Goal: Task Accomplishment & Management: Complete application form

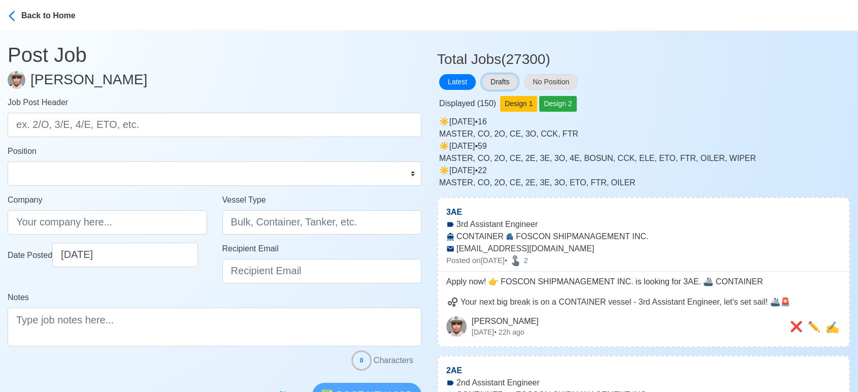
click at [497, 84] on button "Drafts" at bounding box center [500, 82] width 36 height 16
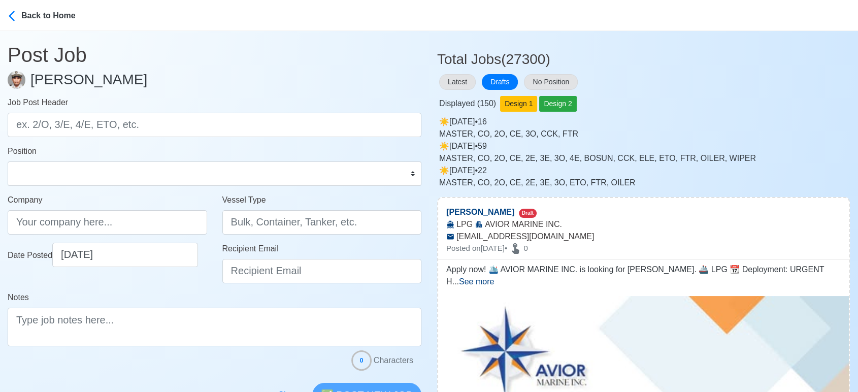
click at [775, 137] on div "MASTER, CO, 2O, CE, 3O, CCK, FTR" at bounding box center [644, 134] width 411 height 12
click at [717, 99] on div "Displayed ( 150 ) Design 1 Design 2" at bounding box center [643, 102] width 413 height 20
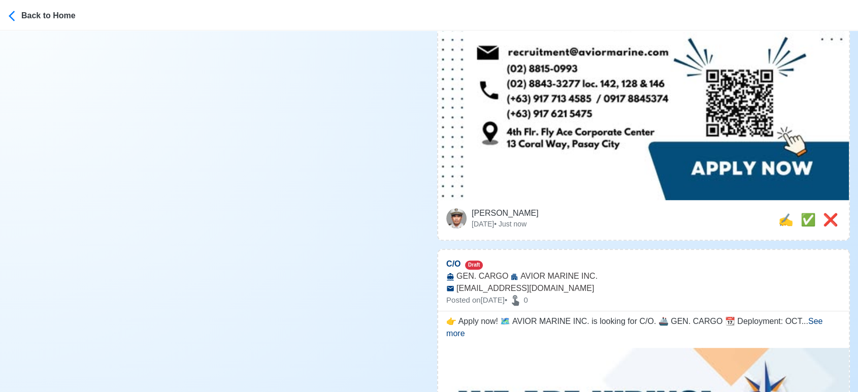
scroll to position [846, 0]
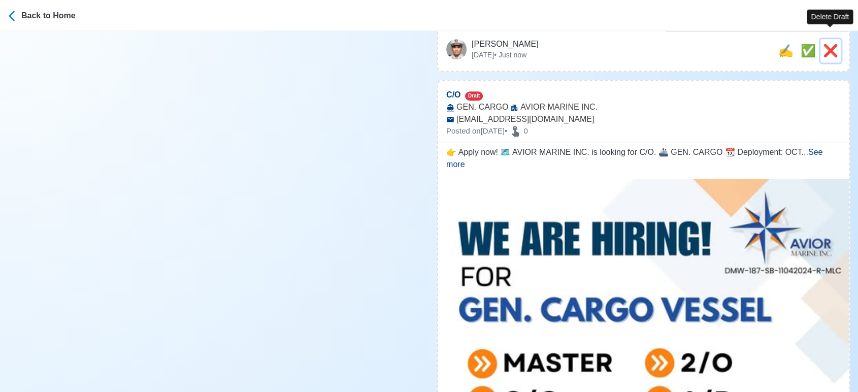
click at [833, 44] on span "❌" at bounding box center [830, 51] width 15 height 14
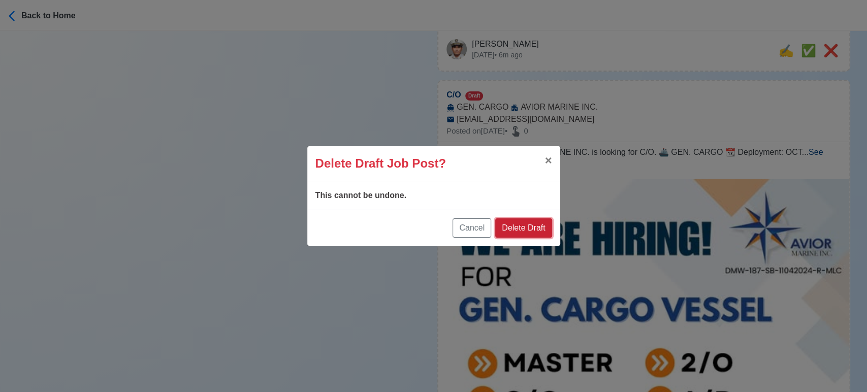
click at [538, 227] on button "Delete Draft" at bounding box center [523, 227] width 56 height 19
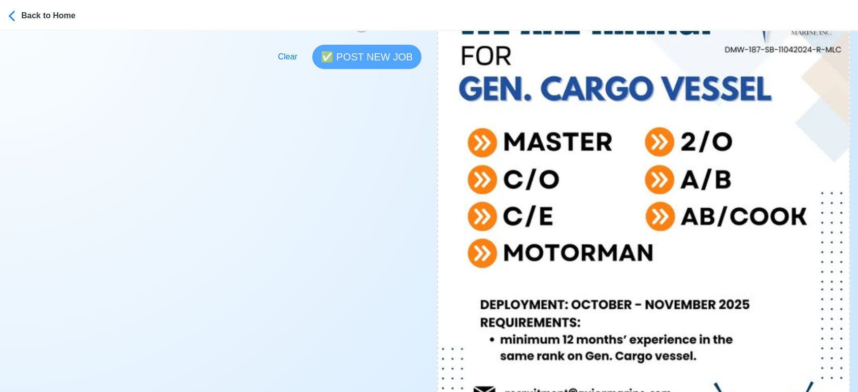
scroll to position [564, 0]
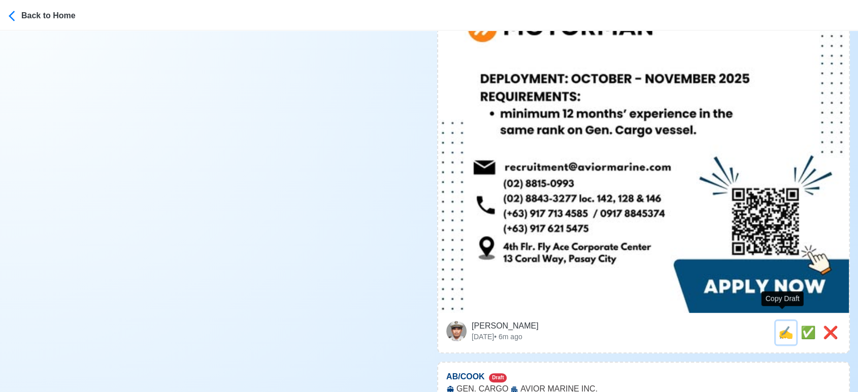
click at [783, 326] on span "✍️" at bounding box center [786, 333] width 15 height 14
type input "C/O"
type input "AVIOR MARINE INC."
type input "GEN. CARGO"
type input "[EMAIL_ADDRESS][DOMAIN_NAME]"
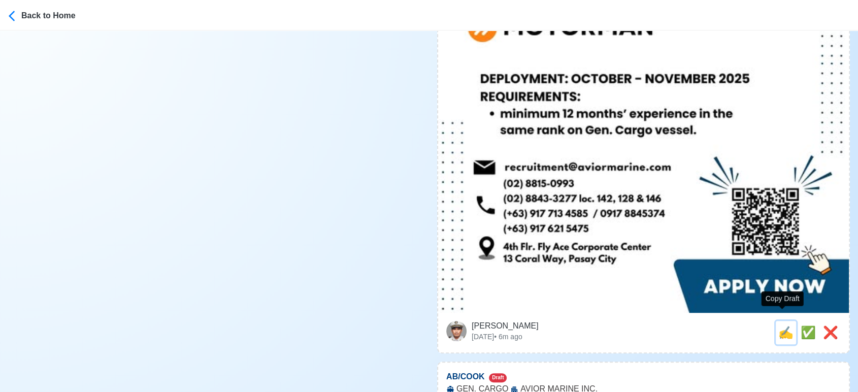
type textarea "👉 Apply now! 🗺️ AVIOR MARINE INC. is looking for C/O. 🚢 GEN. CARGO 📆 Deployment…"
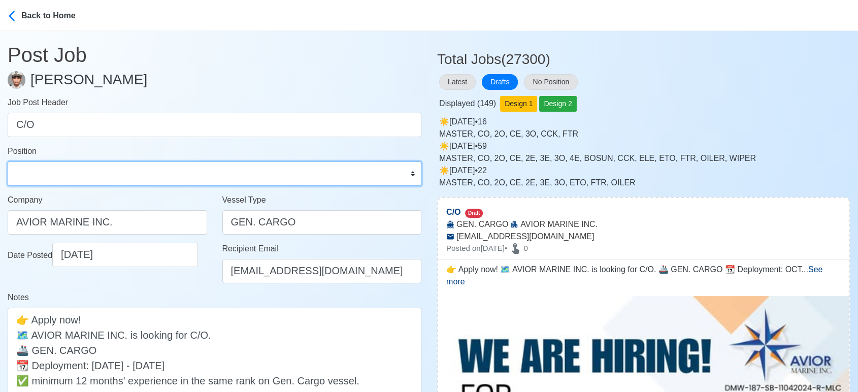
click at [73, 181] on select "Master Chief Officer 2nd Officer 3rd Officer Junior Officer Chief Engineer 2nd …" at bounding box center [215, 173] width 414 height 24
select select "Chief Officer"
click at [8, 161] on select "Master Chief Officer 2nd Officer 3rd Officer Junior Officer Chief Engineer 2nd …" at bounding box center [215, 173] width 414 height 24
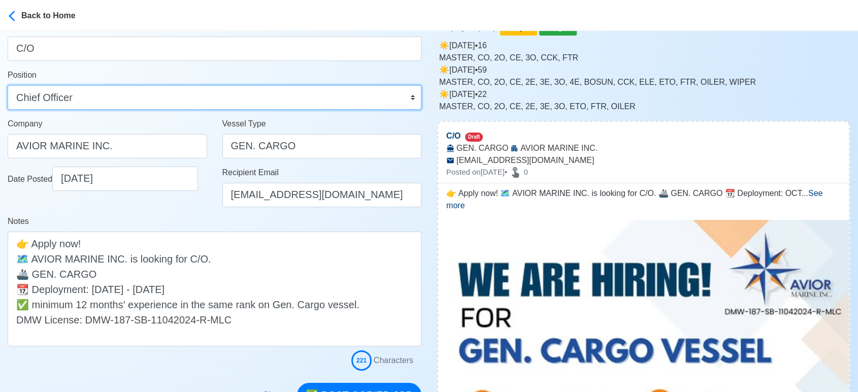
scroll to position [169, 0]
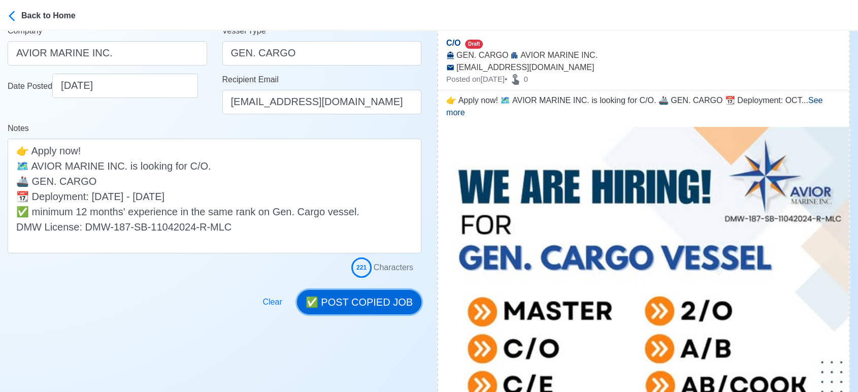
click at [380, 296] on button "✅ POST COPIED JOB" at bounding box center [359, 302] width 124 height 24
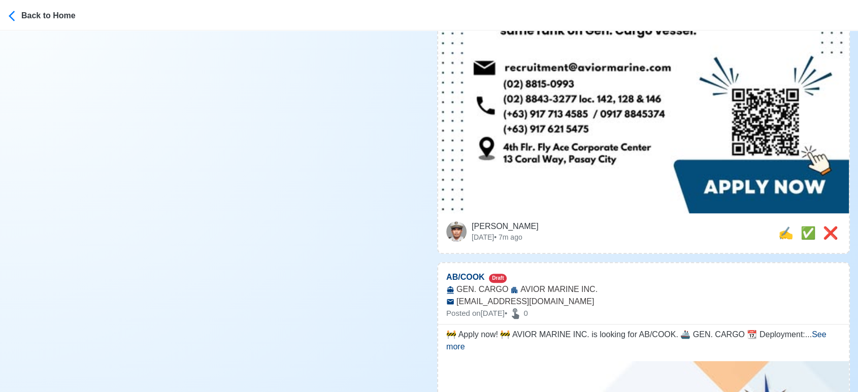
scroll to position [733, 0]
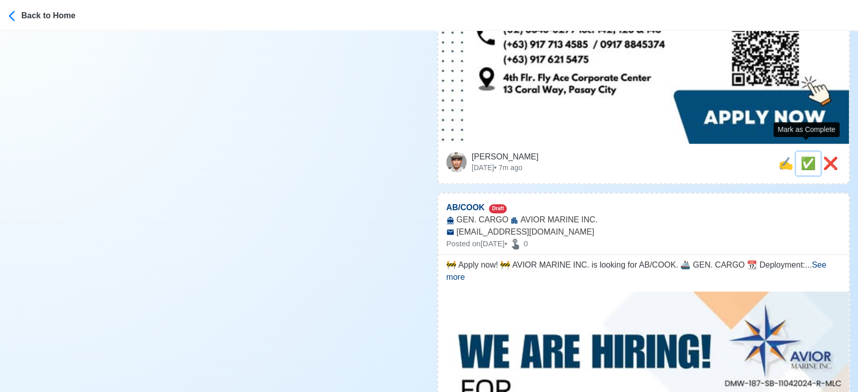
click at [804, 156] on span "✅" at bounding box center [808, 163] width 15 height 14
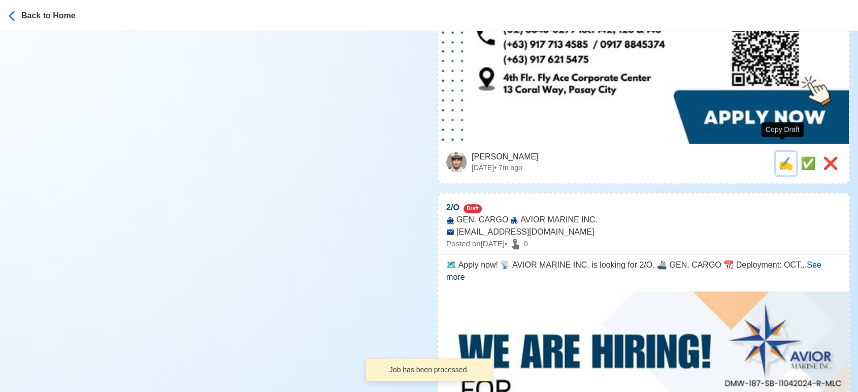
click at [780, 156] on span "✍️" at bounding box center [786, 163] width 15 height 14
type input "AB/COOK"
select select
type input "AVIOR MARINE INC."
type input "GEN. CARGO"
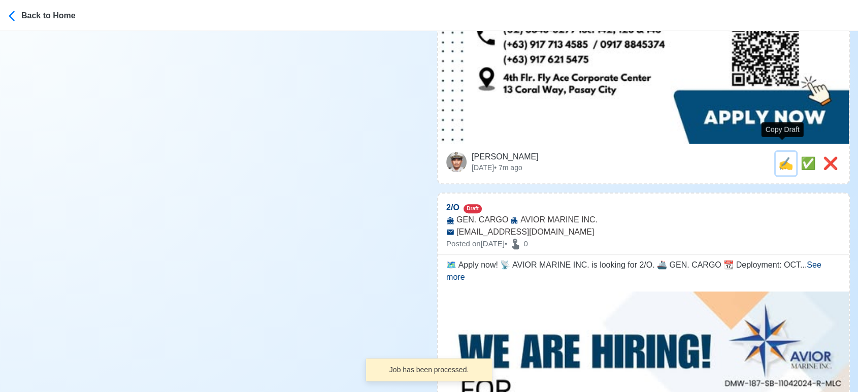
type input "[EMAIL_ADDRESS][DOMAIN_NAME]"
type textarea "🚧 Apply now! 🚧 AVIOR MARINE INC. is looking for AB/COOK. 🚢 GEN. CARGO 📆 Deploym…"
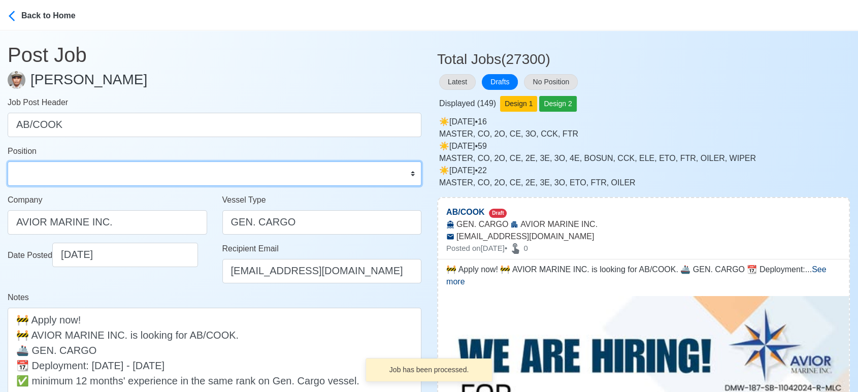
click at [96, 166] on select "Master Chief Officer 2nd Officer 3rd Officer Junior Officer Chief Engineer 2nd …" at bounding box center [215, 173] width 414 height 24
select select "[PERSON_NAME]"
click at [8, 161] on select "Master Chief Officer 2nd Officer 3rd Officer Junior Officer Chief Engineer 2nd …" at bounding box center [215, 173] width 414 height 24
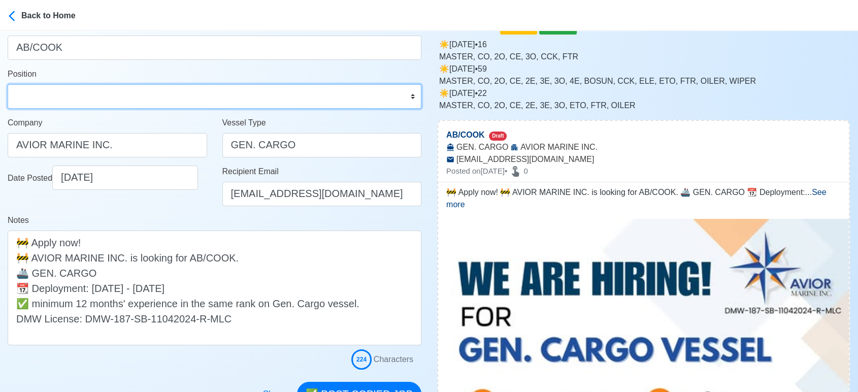
scroll to position [225, 0]
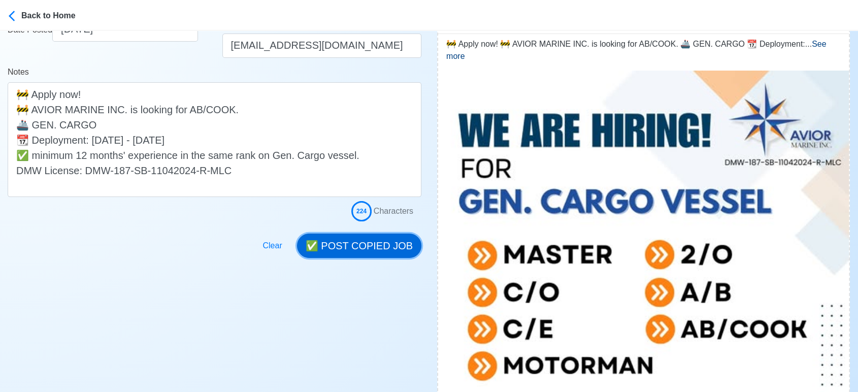
click at [359, 247] on button "✅ POST COPIED JOB" at bounding box center [359, 246] width 124 height 24
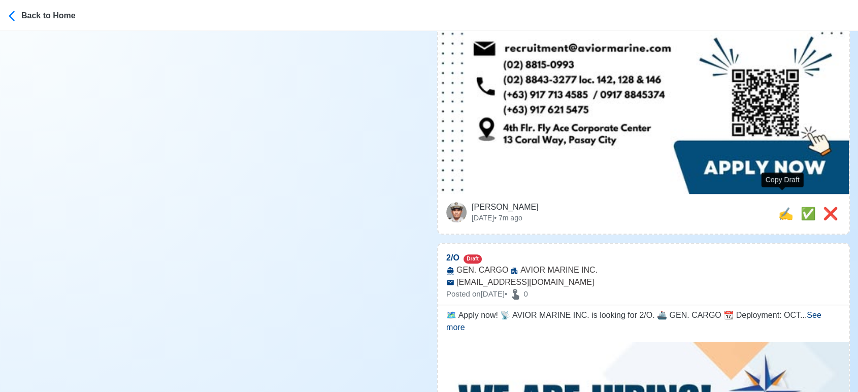
scroll to position [733, 0]
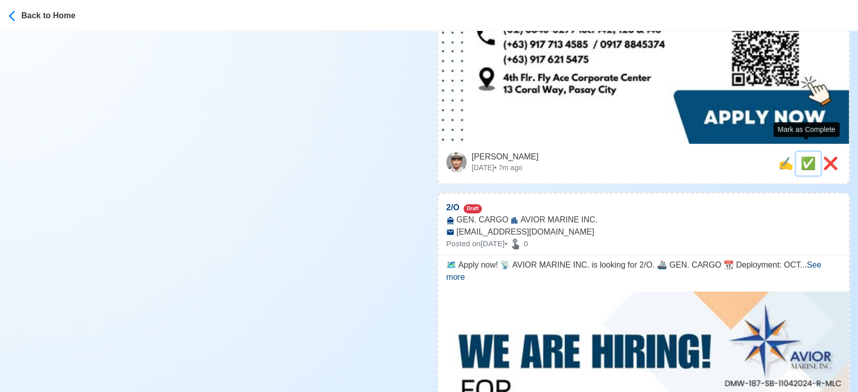
click at [802, 156] on span "✅" at bounding box center [808, 163] width 15 height 14
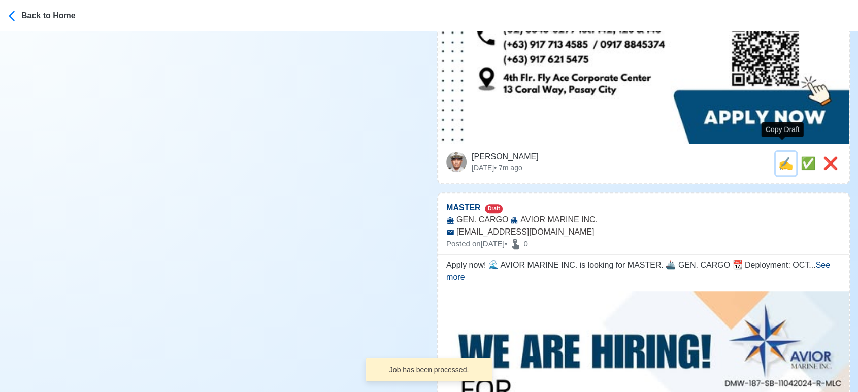
click at [783, 157] on span "✍️" at bounding box center [786, 163] width 15 height 14
type input "2/O"
select select
type input "AVIOR MARINE INC."
type input "GEN. CARGO"
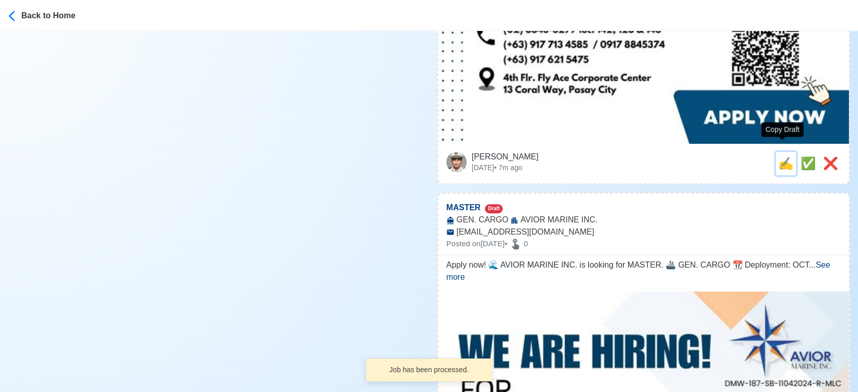
type input "[EMAIL_ADDRESS][DOMAIN_NAME]"
type textarea "🗺️ Apply now! 📡 AVIOR MARINE INC. is looking for 2/O. 🚢 GEN. CARGO 📆 Deployment…"
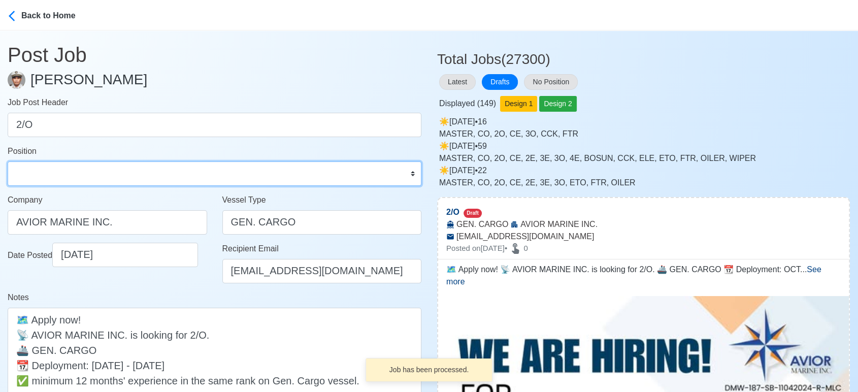
click at [78, 180] on select "Master Chief Officer 2nd Officer 3rd Officer Junior Officer Chief Engineer 2nd …" at bounding box center [215, 173] width 414 height 24
select select "2nd Officer"
click at [8, 161] on select "Master Chief Officer 2nd Officer 3rd Officer Junior Officer Chief Engineer 2nd …" at bounding box center [215, 173] width 414 height 24
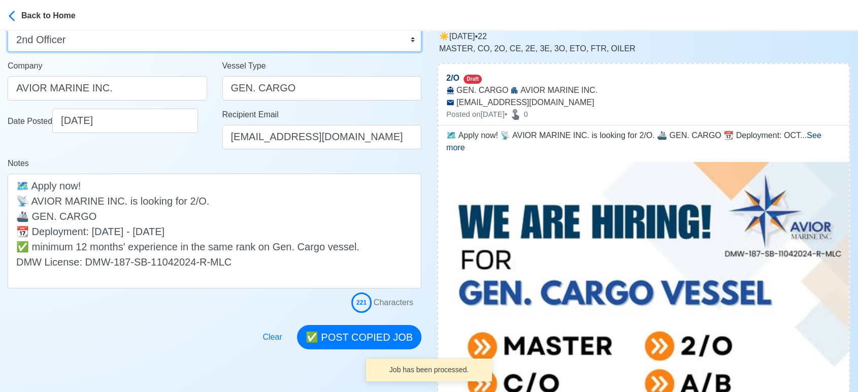
scroll to position [225, 0]
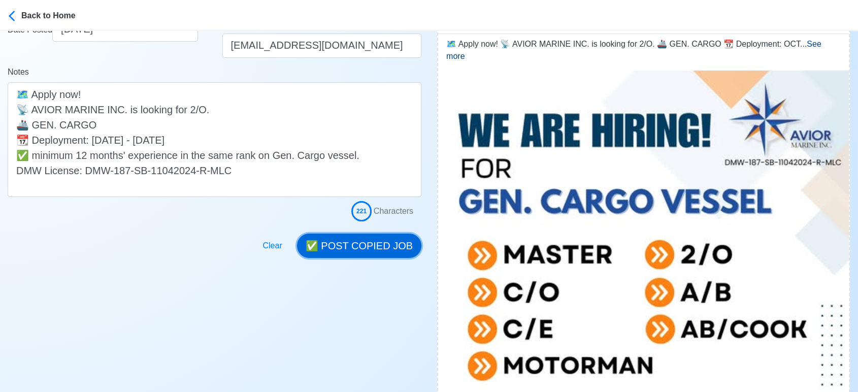
click at [382, 239] on button "✅ POST COPIED JOB" at bounding box center [359, 246] width 124 height 24
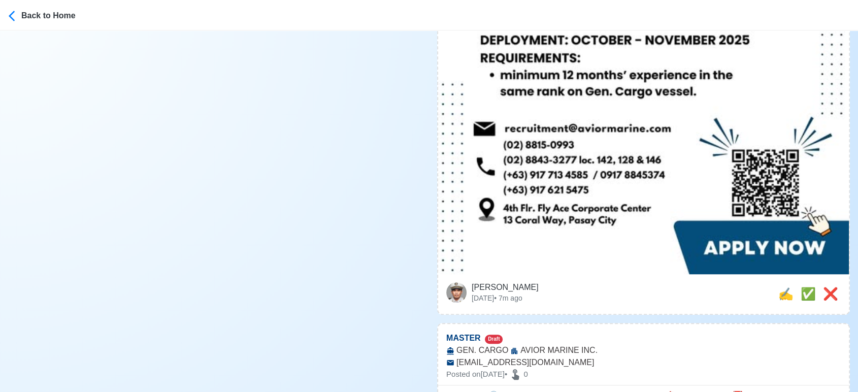
scroll to position [621, 0]
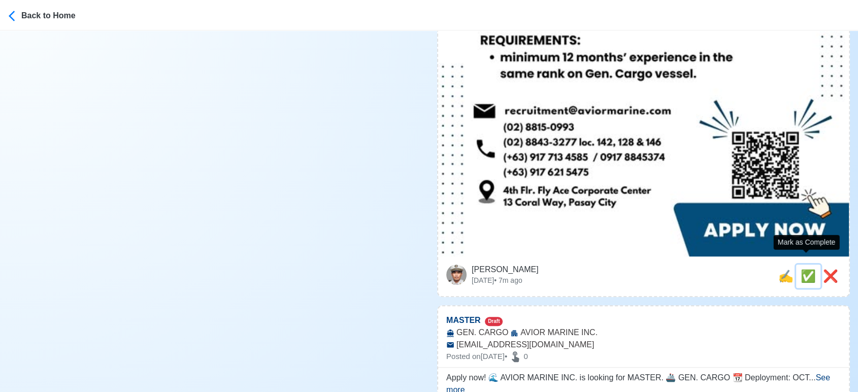
click at [805, 269] on span "✅" at bounding box center [808, 276] width 15 height 14
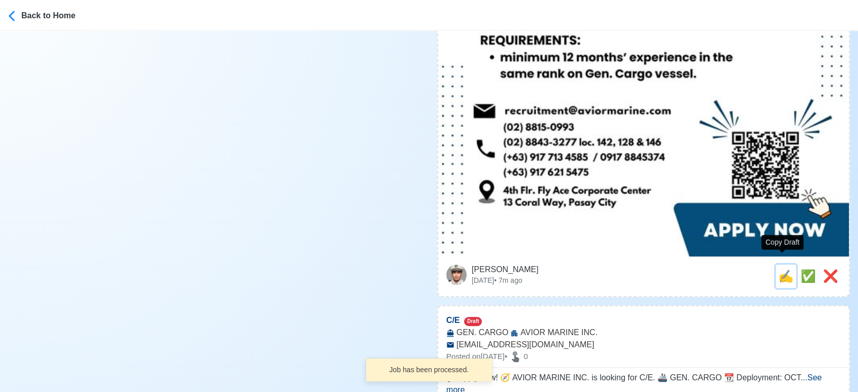
drag, startPoint x: 786, startPoint y: 268, endPoint x: 765, endPoint y: 267, distance: 20.8
click at [785, 269] on span "✍️" at bounding box center [786, 276] width 15 height 14
type input "MASTER"
select select
type input "AVIOR MARINE INC."
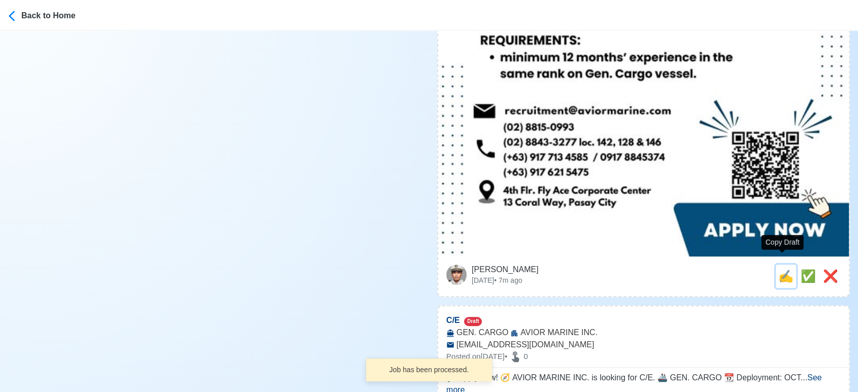
type input "GEN. CARGO"
type input "[EMAIL_ADDRESS][DOMAIN_NAME]"
type textarea "Apply now! 🌊 AVIOR MARINE INC. is looking for MASTER. 🚢 GEN. CARGO 📆 Deployment…"
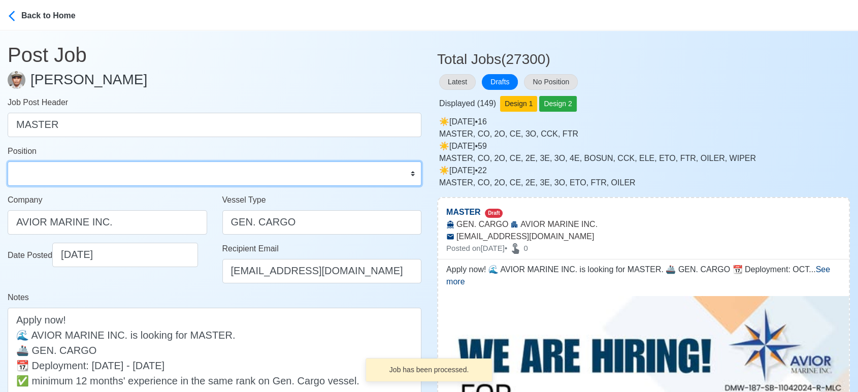
click at [83, 169] on select "Master Chief Officer 2nd Officer 3rd Officer Junior Officer Chief Engineer 2nd …" at bounding box center [215, 173] width 414 height 24
select select "Master"
click at [8, 161] on select "Master Chief Officer 2nd Officer 3rd Officer Junior Officer Chief Engineer 2nd …" at bounding box center [215, 173] width 414 height 24
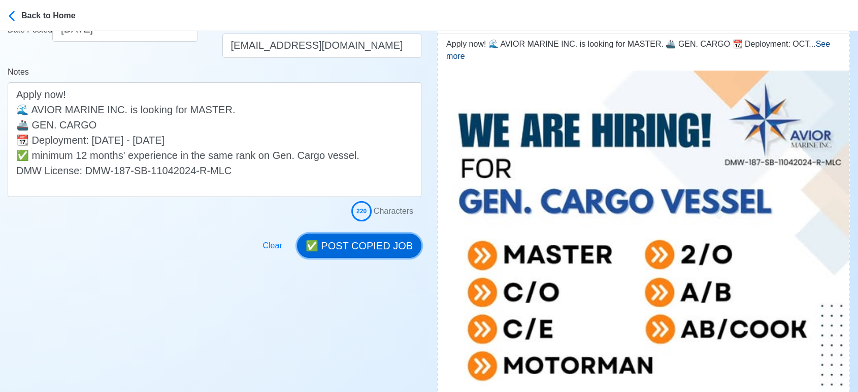
click at [385, 235] on button "✅ POST COPIED JOB" at bounding box center [359, 246] width 124 height 24
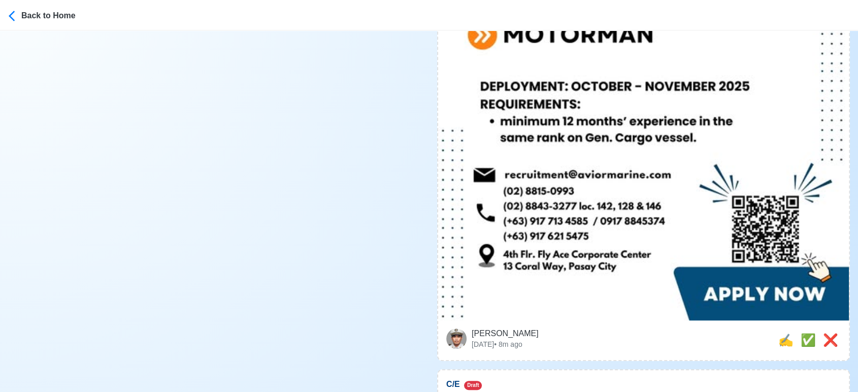
scroll to position [621, 0]
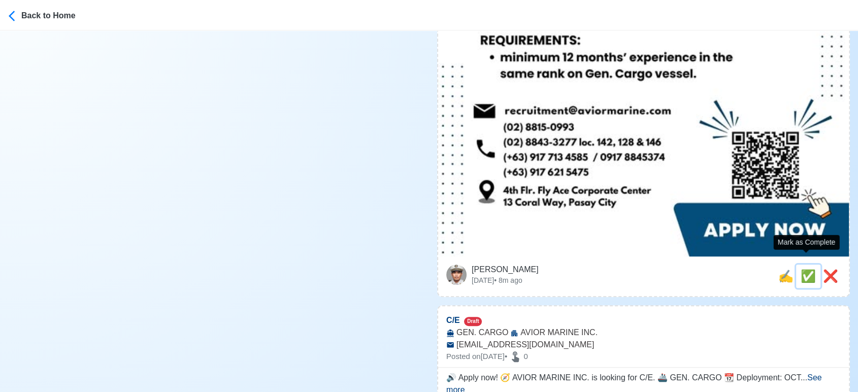
click at [804, 269] on span "✅" at bounding box center [808, 276] width 15 height 14
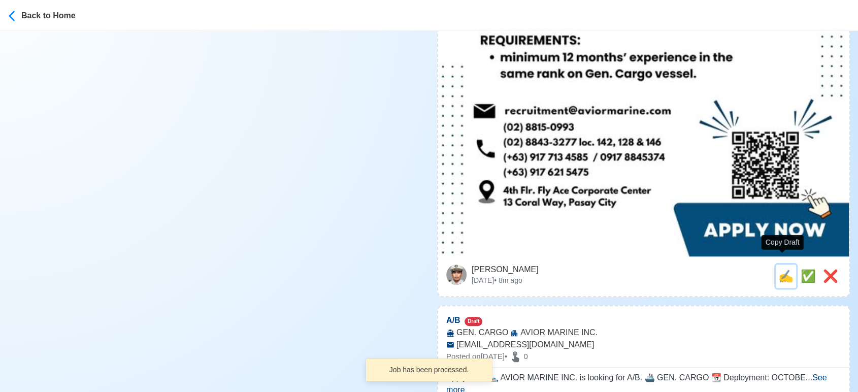
click at [780, 269] on span "✍️" at bounding box center [786, 276] width 15 height 14
type input "C/E"
select select
type input "AVIOR MARINE INC."
type input "GEN. CARGO"
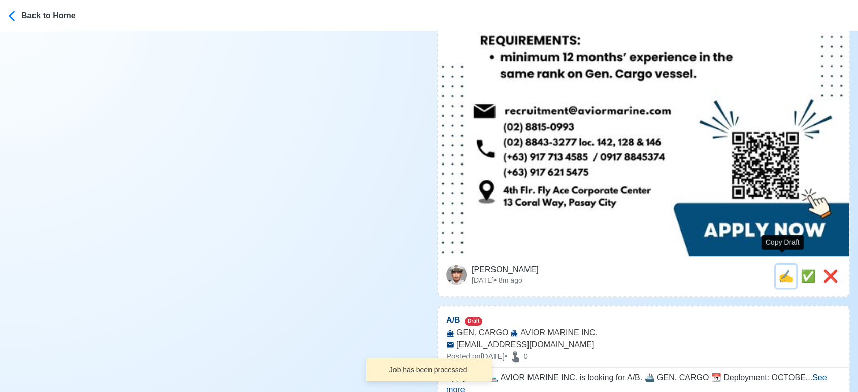
type input "[EMAIL_ADDRESS][DOMAIN_NAME]"
type textarea "🔊 Apply now! 🧭 AVIOR MARINE INC. is looking for C/E. 🚢 GEN. CARGO 📆 Deployment:…"
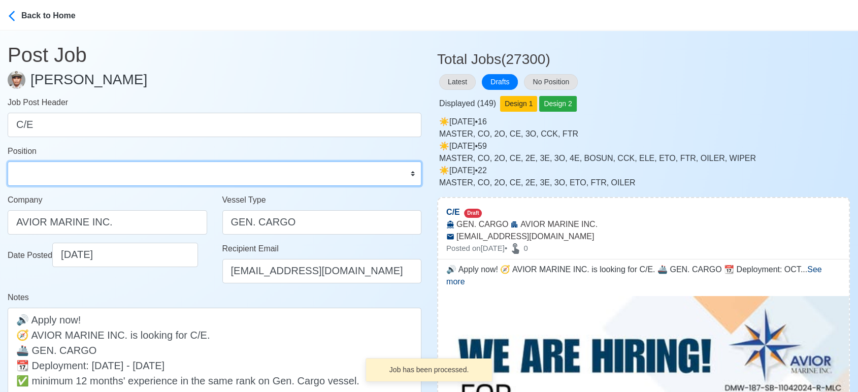
click at [126, 178] on select "Master Chief Officer 2nd Officer 3rd Officer Junior Officer Chief Engineer 2nd …" at bounding box center [215, 173] width 414 height 24
select select "Chief Engineer"
click at [8, 161] on select "Master Chief Officer 2nd Officer 3rd Officer Junior Officer Chief Engineer 2nd …" at bounding box center [215, 173] width 414 height 24
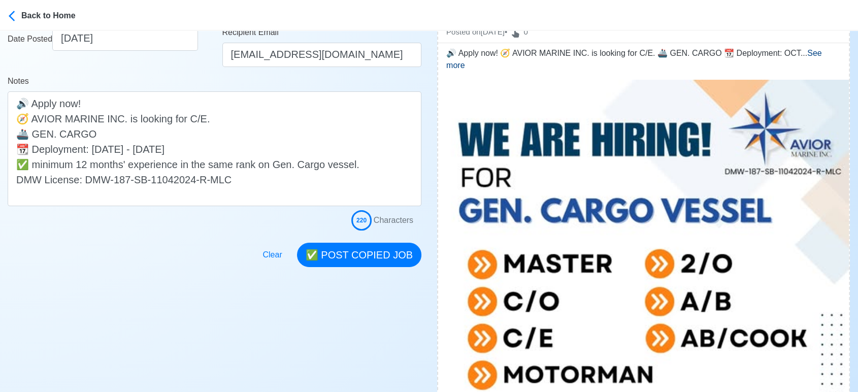
scroll to position [225, 0]
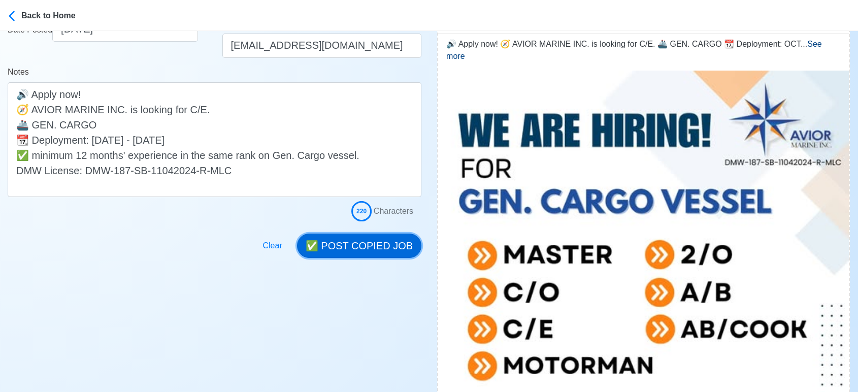
click at [381, 251] on button "✅ POST COPIED JOB" at bounding box center [359, 246] width 124 height 24
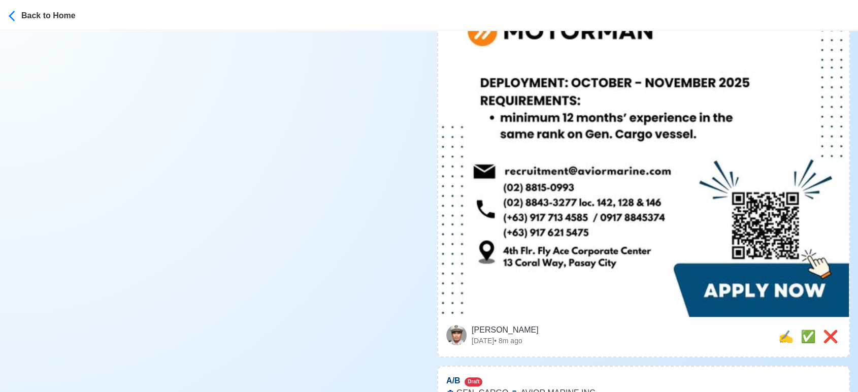
scroll to position [621, 0]
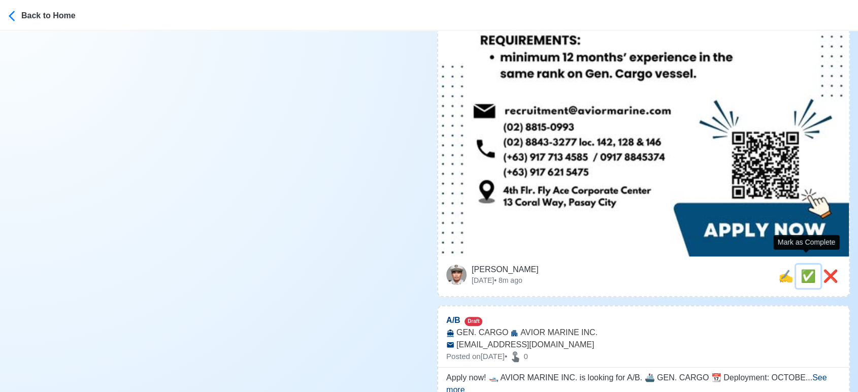
click at [802, 269] on span "✅" at bounding box center [808, 276] width 15 height 14
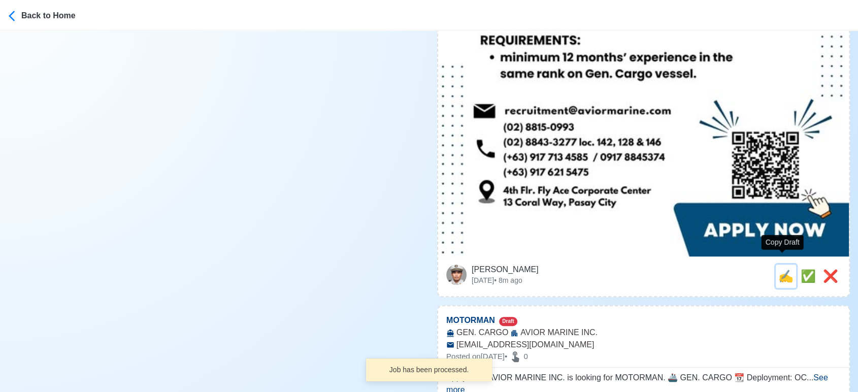
click at [781, 269] on span "✍️" at bounding box center [786, 276] width 15 height 14
type input "A/B"
select select
type input "AVIOR MARINE INC."
type input "GEN. CARGO"
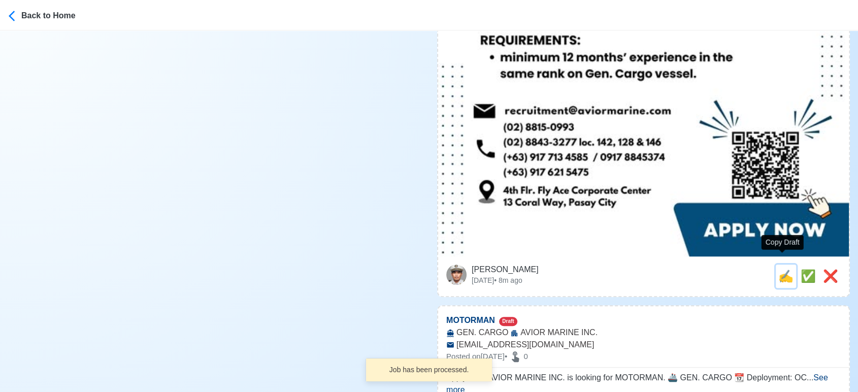
type input "[EMAIL_ADDRESS][DOMAIN_NAME]"
type textarea "Apply now! 🛥️ AVIOR MARINE INC. is looking for A/B. 🚢 GEN. CARGO 📆 Deployment: …"
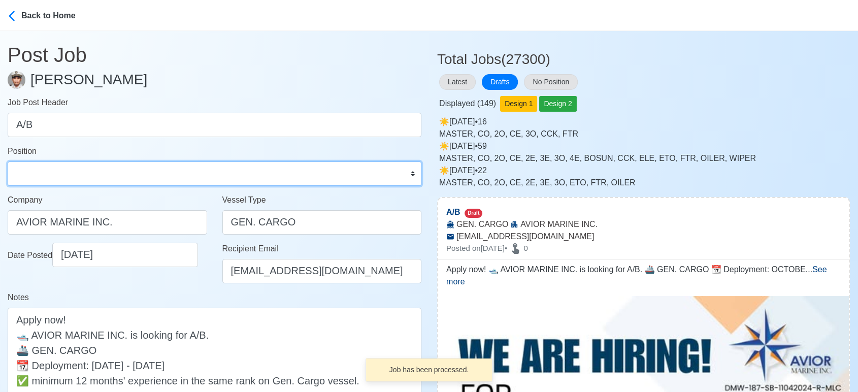
click at [135, 169] on select "Master Chief Officer 2nd Officer 3rd Officer Junior Officer Chief Engineer 2nd …" at bounding box center [215, 173] width 414 height 24
click at [8, 161] on select "Master Chief Officer 2nd Officer 3rd Officer Junior Officer Chief Engineer 2nd …" at bounding box center [215, 173] width 414 height 24
click at [72, 171] on select "Master Chief Officer 2nd Officer 3rd Officer Junior Officer Chief Engineer 2nd …" at bounding box center [215, 173] width 414 height 24
select select "[PERSON_NAME]"
click at [8, 161] on select "Master Chief Officer 2nd Officer 3rd Officer Junior Officer Chief Engineer 2nd …" at bounding box center [215, 173] width 414 height 24
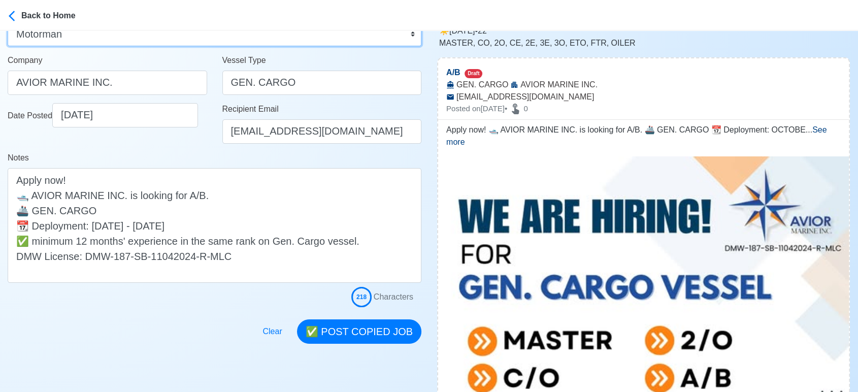
scroll to position [225, 0]
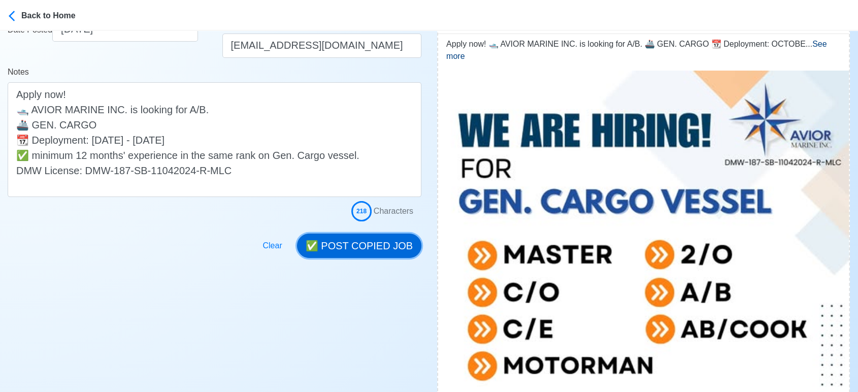
click at [366, 249] on button "✅ POST COPIED JOB" at bounding box center [359, 246] width 124 height 24
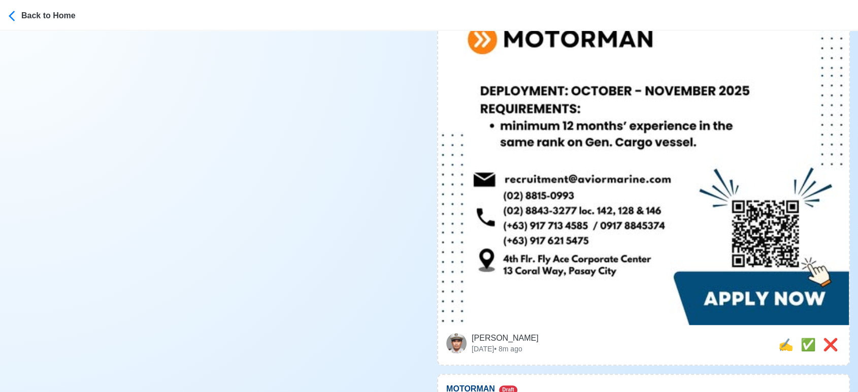
scroll to position [621, 0]
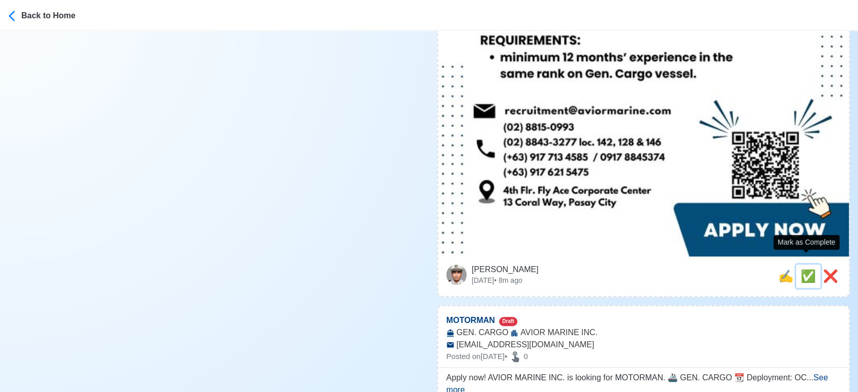
drag, startPoint x: 805, startPoint y: 262, endPoint x: 795, endPoint y: 264, distance: 9.8
click at [801, 269] on span "✅" at bounding box center [808, 276] width 15 height 14
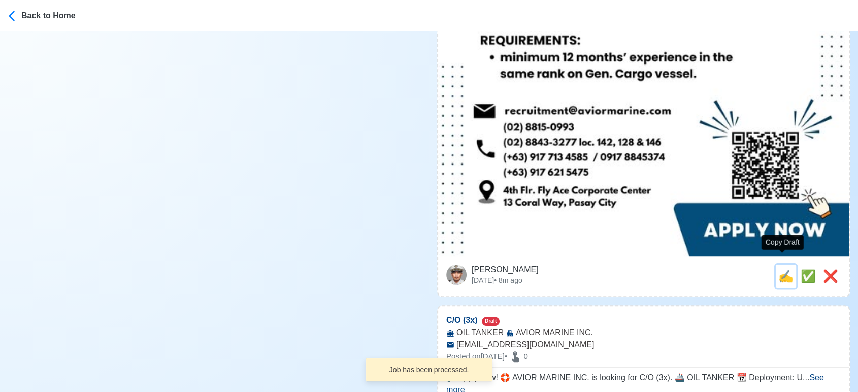
click at [779, 269] on span "✍️" at bounding box center [786, 276] width 15 height 14
type input "MOTORMAN"
select select
type input "AVIOR MARINE INC."
type input "GEN. CARGO"
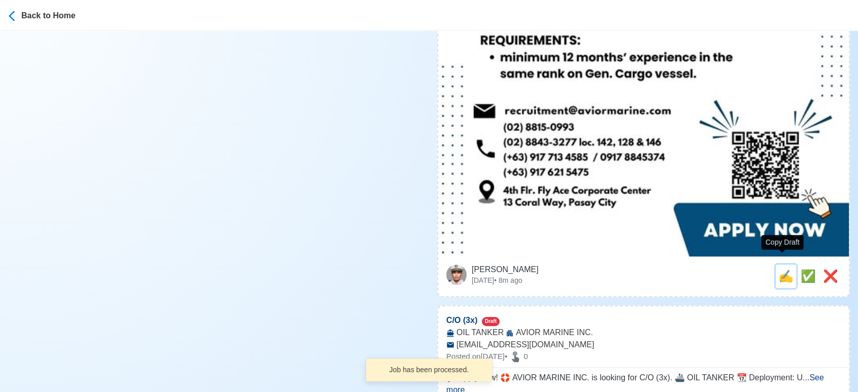
type input "[EMAIL_ADDRESS][DOMAIN_NAME]"
type textarea "Apply now! AVIOR MARINE INC. is looking for MOTORMAN. 🚢 GEN. CARGO 📆 Deployment…"
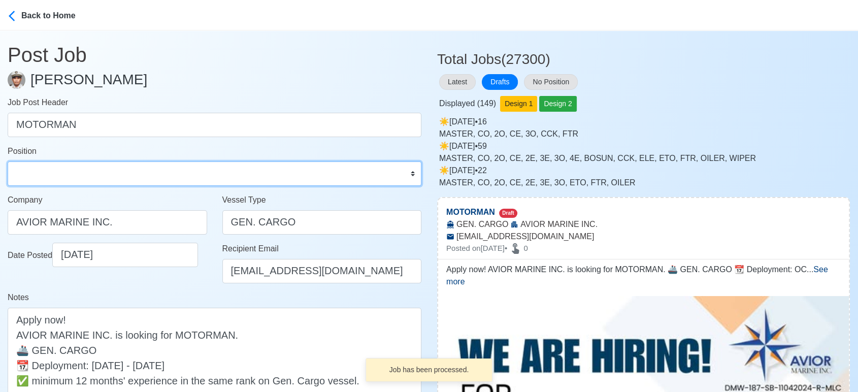
drag, startPoint x: 110, startPoint y: 178, endPoint x: 107, endPoint y: 165, distance: 13.7
click at [110, 174] on select "Master Chief Officer 2nd Officer 3rd Officer Junior Officer Chief Engineer 2nd …" at bounding box center [215, 173] width 414 height 24
select select "Motorman"
click at [8, 161] on select "Master Chief Officer 2nd Officer 3rd Officer Junior Officer Chief Engineer 2nd …" at bounding box center [215, 173] width 414 height 24
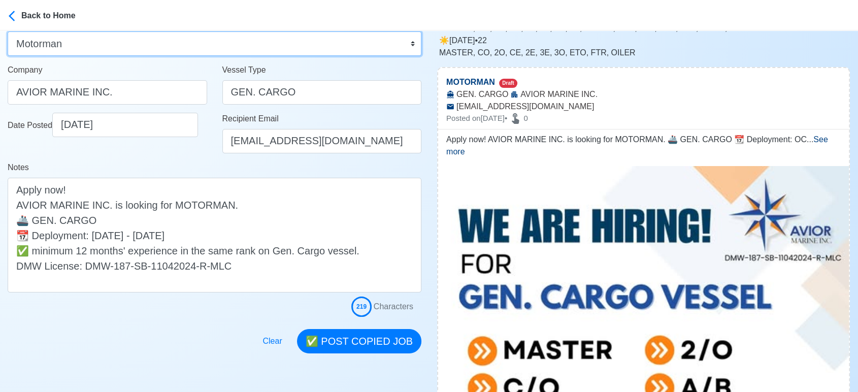
scroll to position [225, 0]
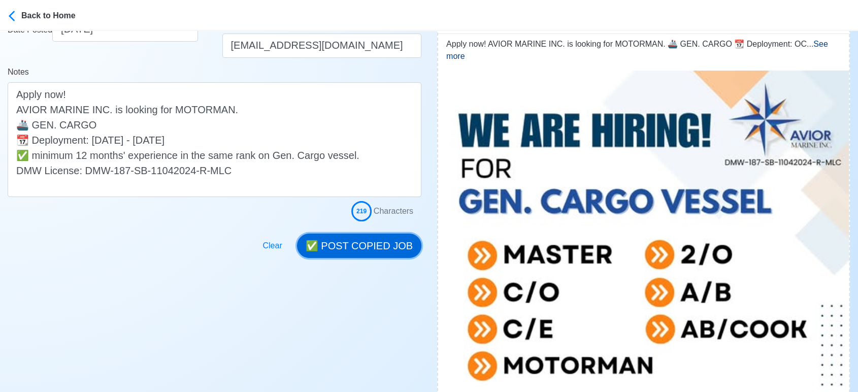
click at [377, 242] on button "✅ POST COPIED JOB" at bounding box center [359, 246] width 124 height 24
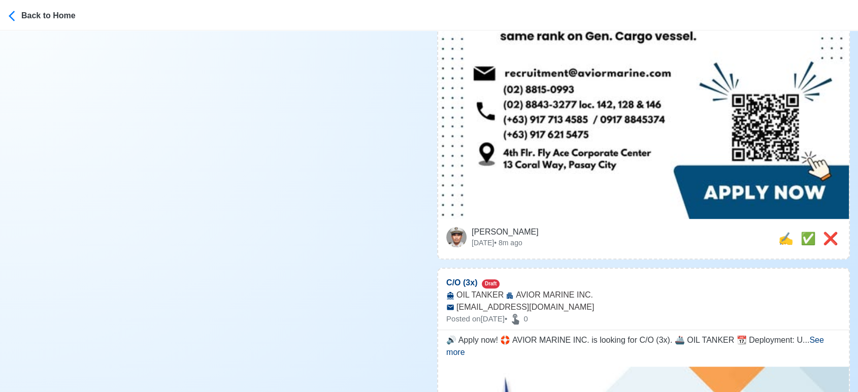
scroll to position [677, 0]
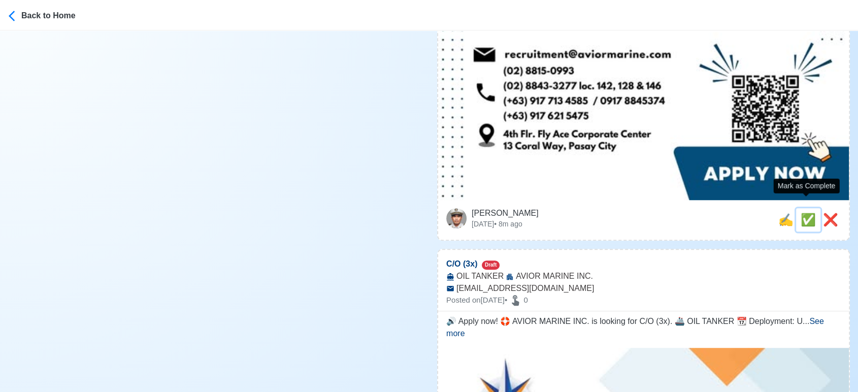
click at [808, 213] on span "✅" at bounding box center [808, 220] width 15 height 14
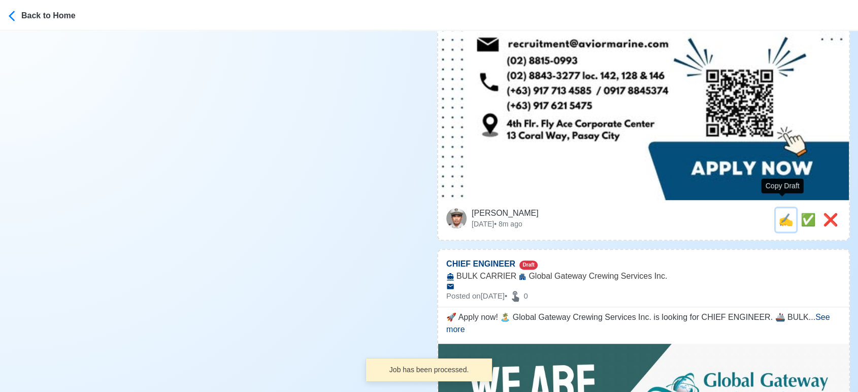
click at [783, 213] on span "✍️" at bounding box center [786, 220] width 15 height 14
type input "C/O (3x)"
select select
type input "AVIOR MARINE INC."
type input "OIL TANKER"
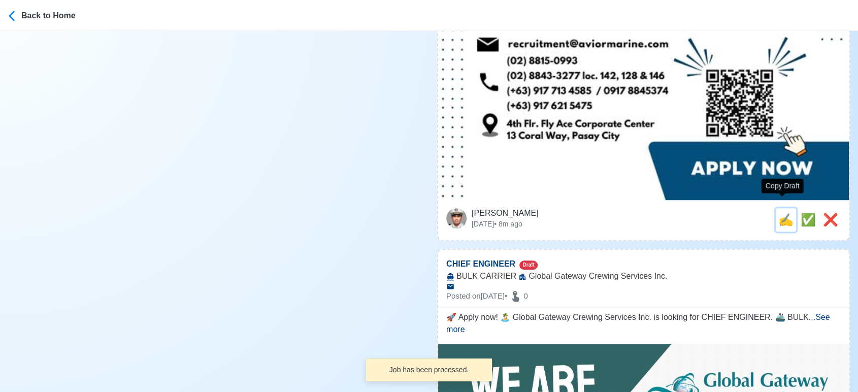
type input "[EMAIL_ADDRESS][DOMAIN_NAME]"
type textarea "🔊 Apply now! 🛟 AVIOR MARINE INC. is looking for C/O (3x). 🚢 OIL TANKER 📆 Deploy…"
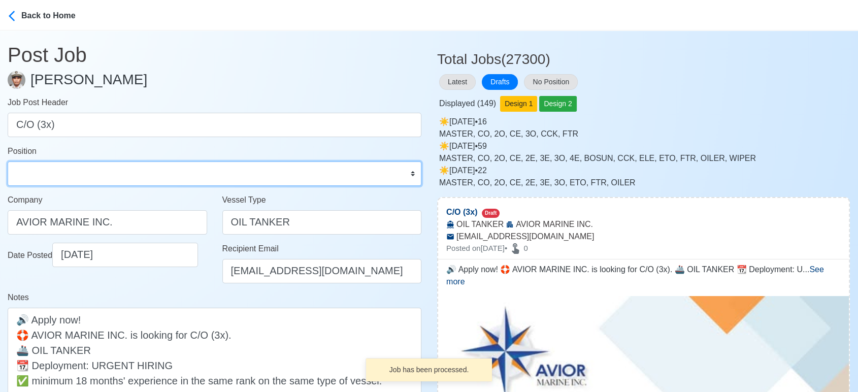
drag, startPoint x: 61, startPoint y: 174, endPoint x: 56, endPoint y: 181, distance: 9.0
click at [61, 170] on select "Master Chief Officer 2nd Officer 3rd Officer Junior Officer Chief Engineer 2nd …" at bounding box center [215, 173] width 414 height 24
select select "Chief Officer"
click at [8, 161] on select "Master Chief Officer 2nd Officer 3rd Officer Junior Officer Chief Engineer 2nd …" at bounding box center [215, 173] width 414 height 24
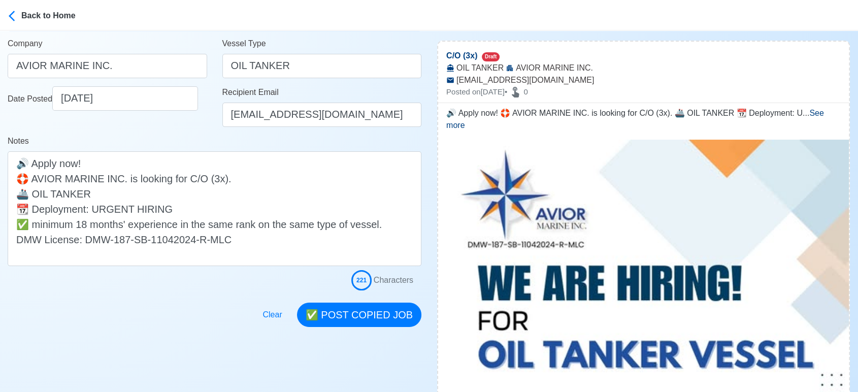
scroll to position [225, 0]
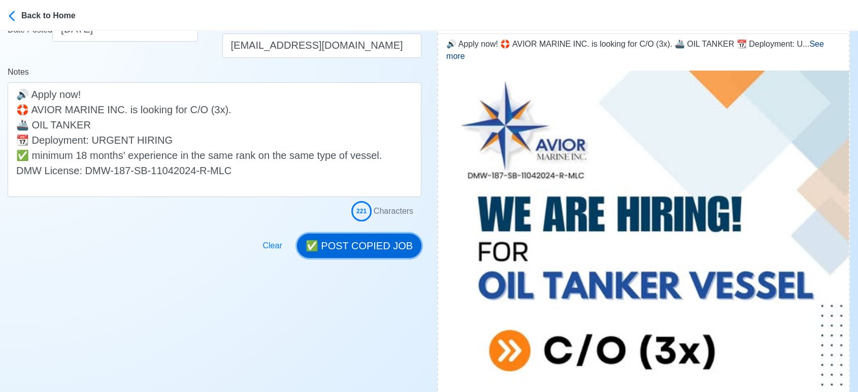
click at [337, 243] on button "✅ POST COPIED JOB" at bounding box center [359, 246] width 124 height 24
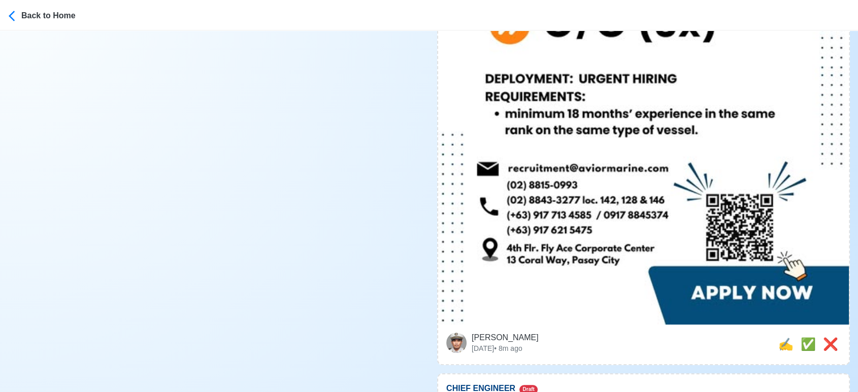
scroll to position [621, 0]
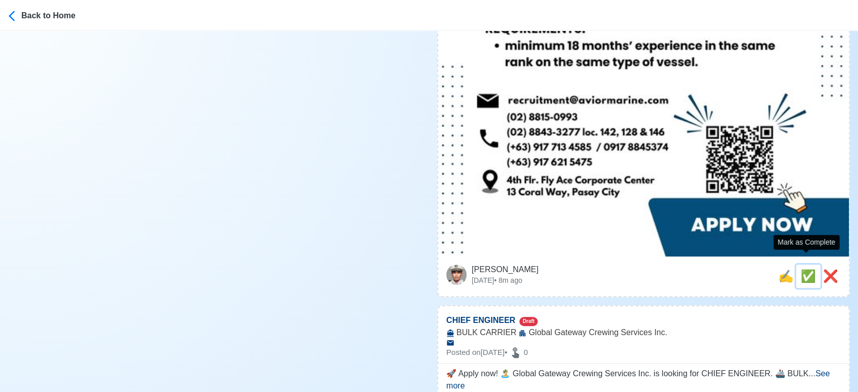
click at [804, 269] on span "✅" at bounding box center [808, 276] width 15 height 14
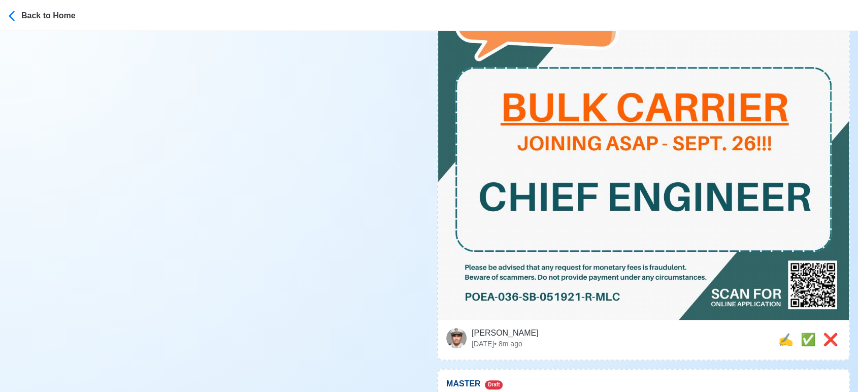
scroll to position [395, 0]
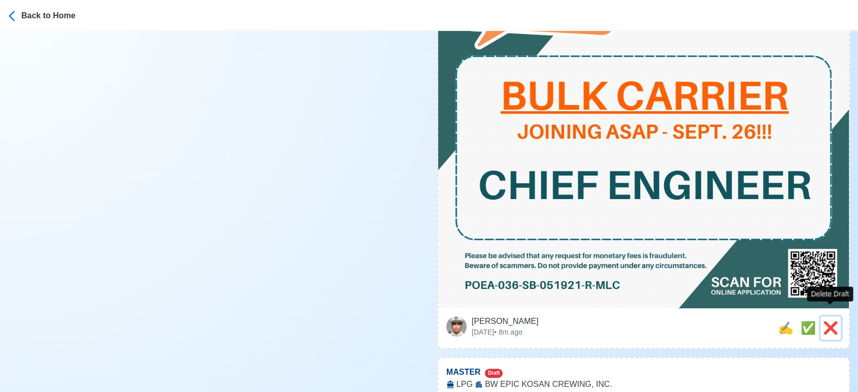
click at [826, 321] on span "❌" at bounding box center [830, 328] width 15 height 14
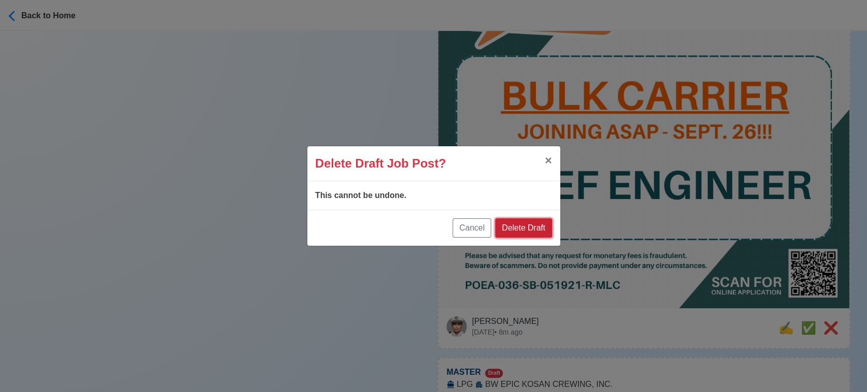
click at [533, 230] on button "Delete Draft" at bounding box center [523, 227] width 56 height 19
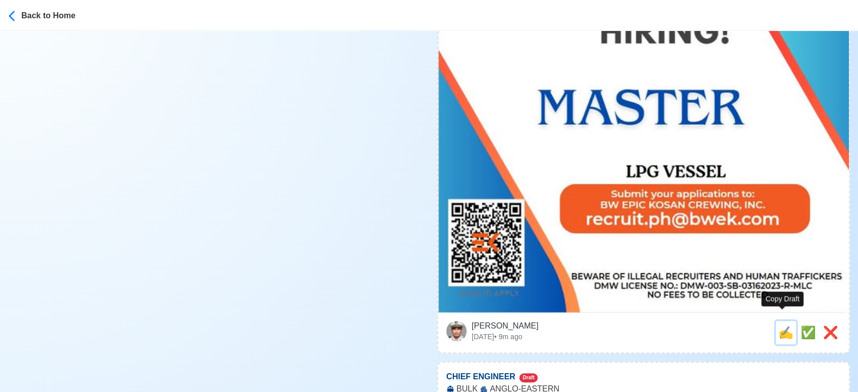
click at [784, 326] on span "✍️" at bounding box center [786, 333] width 15 height 14
type input "MASTER"
select select
type input "BW EPIC KOSAN CREWING, INC."
type input "LPG"
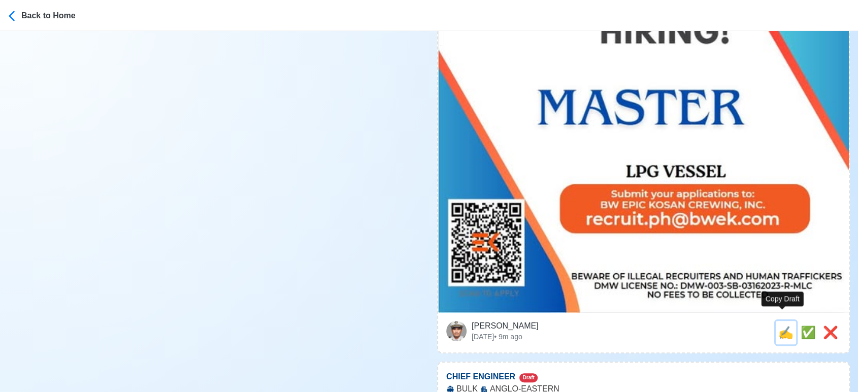
type input "[DOMAIN_NAME][EMAIL_ADDRESS][DOMAIN_NAME]"
type textarea "🚢 Apply now! 🌎 BW EPIC KOSAN CREWING, INC. is looking for MASTER. 🚢 LPG 👉 NO FE…"
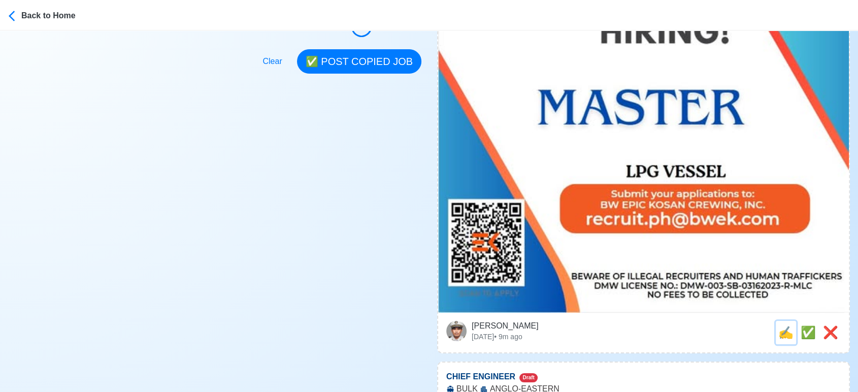
scroll to position [0, 0]
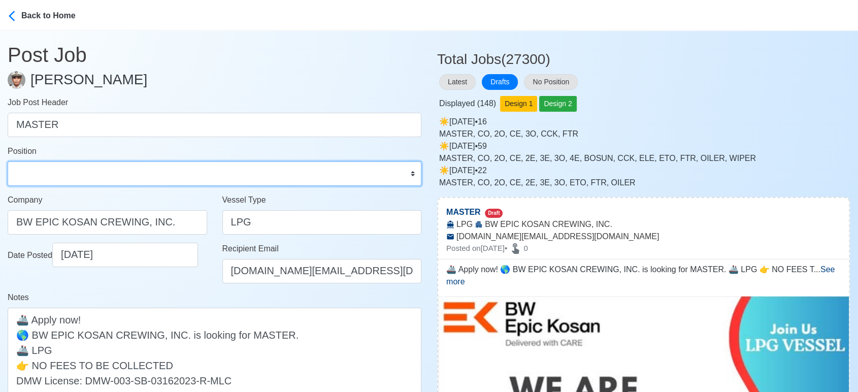
click at [117, 174] on select "Master Chief Officer 2nd Officer 3rd Officer Junior Officer Chief Engineer 2nd …" at bounding box center [215, 173] width 414 height 24
select select "Master"
click at [8, 161] on select "Master Chief Officer 2nd Officer 3rd Officer Junior Officer Chief Engineer 2nd …" at bounding box center [215, 173] width 414 height 24
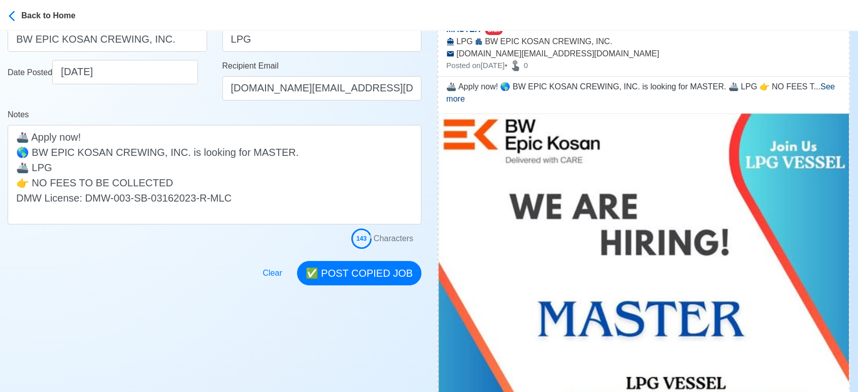
scroll to position [225, 0]
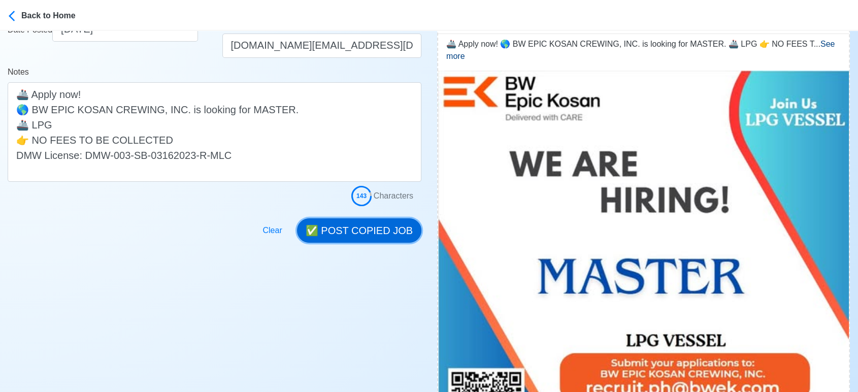
click at [354, 226] on button "✅ POST COPIED JOB" at bounding box center [359, 230] width 124 height 24
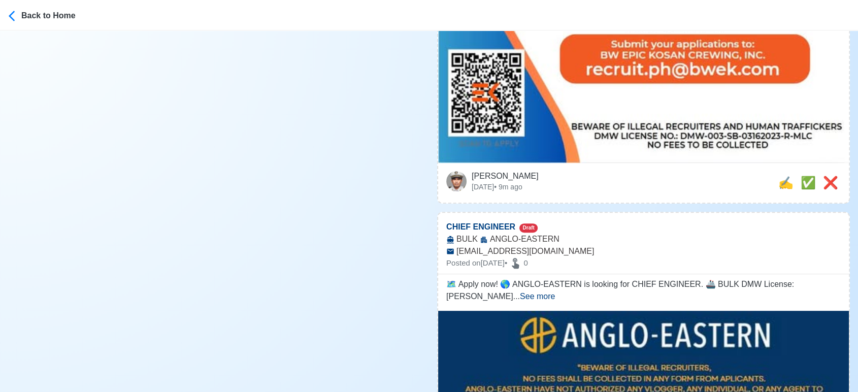
scroll to position [564, 0]
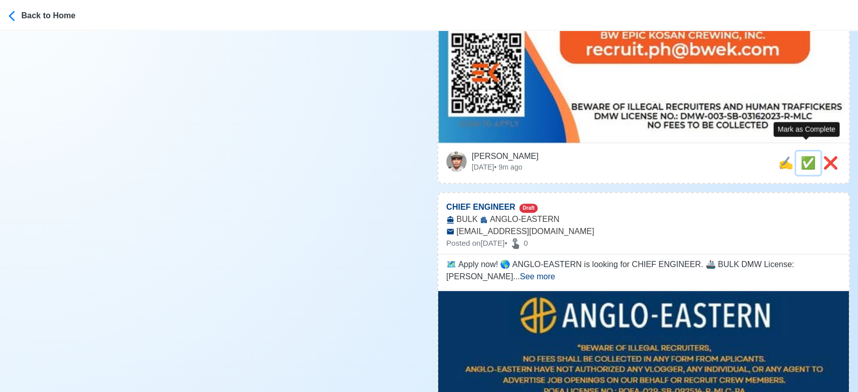
click at [802, 156] on span "✅" at bounding box center [808, 163] width 15 height 14
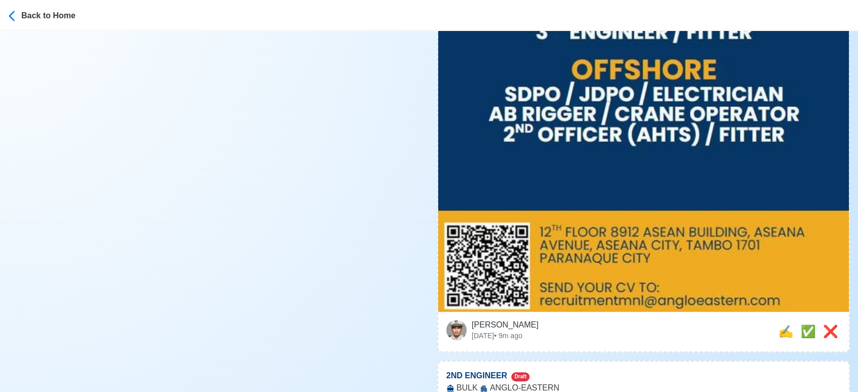
scroll to position [621, 0]
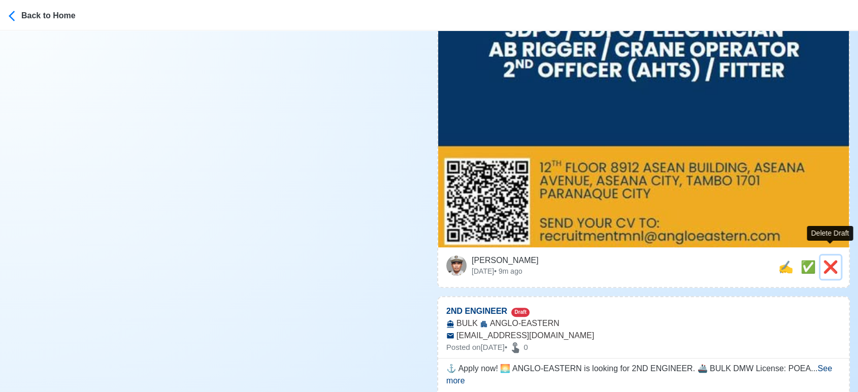
click at [828, 260] on span "❌" at bounding box center [830, 267] width 15 height 14
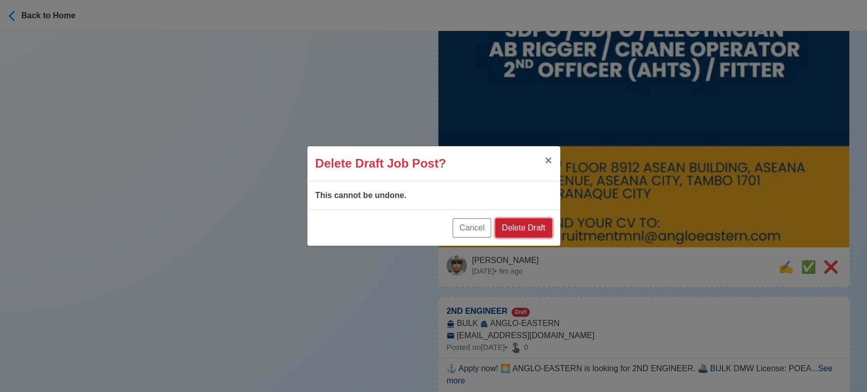
click at [544, 222] on button "Delete Draft" at bounding box center [523, 227] width 56 height 19
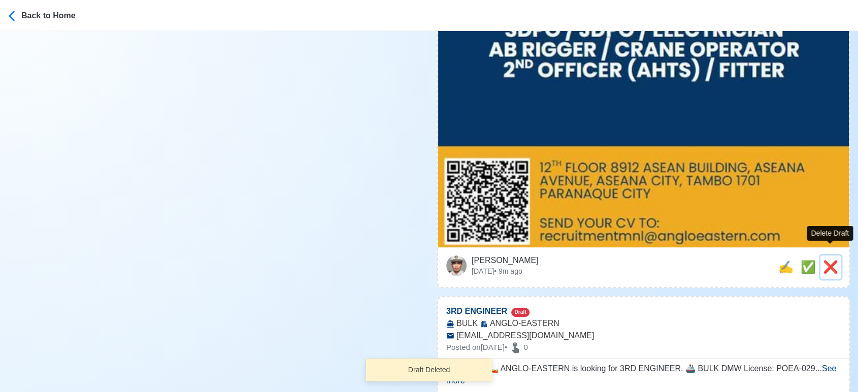
click at [833, 260] on span "❌" at bounding box center [830, 267] width 15 height 14
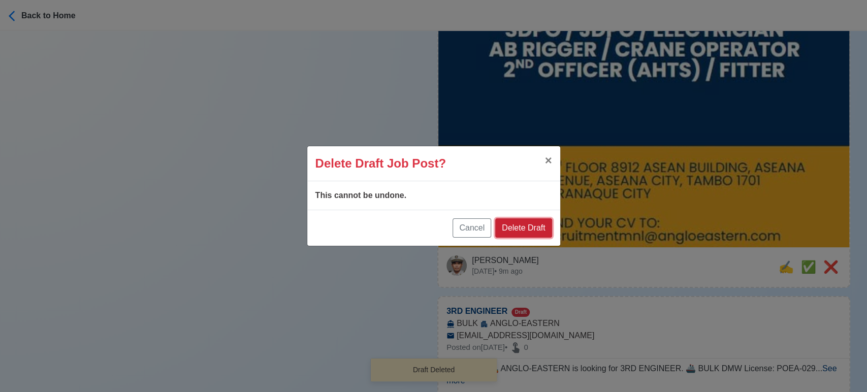
click at [514, 226] on button "Delete Draft" at bounding box center [523, 227] width 56 height 19
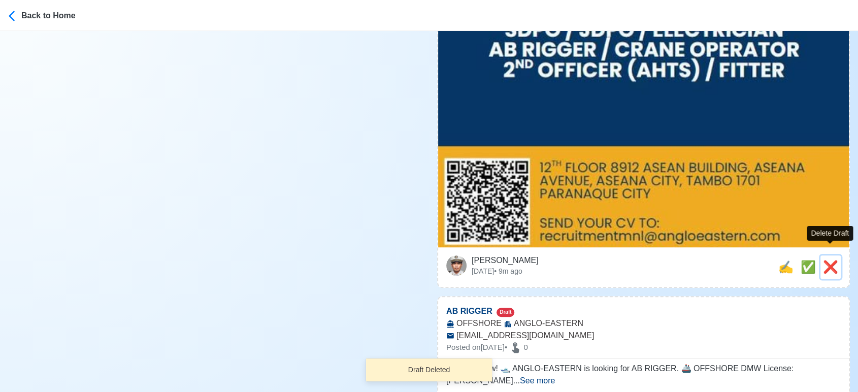
click at [829, 260] on span "❌" at bounding box center [830, 267] width 15 height 14
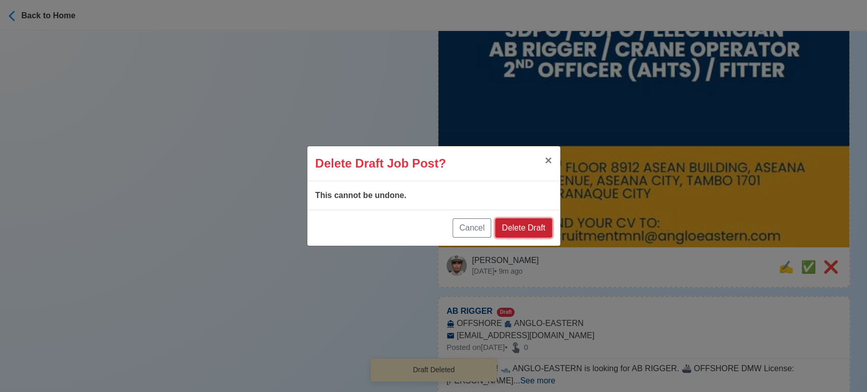
click at [525, 225] on button "Delete Draft" at bounding box center [523, 227] width 56 height 19
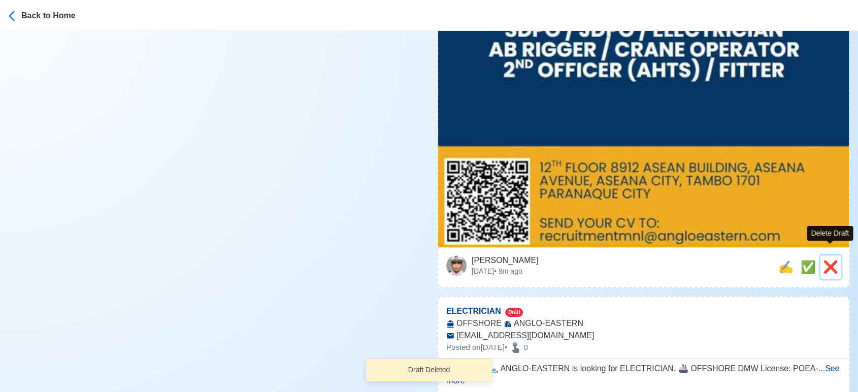
click at [835, 260] on span "❌" at bounding box center [830, 267] width 15 height 14
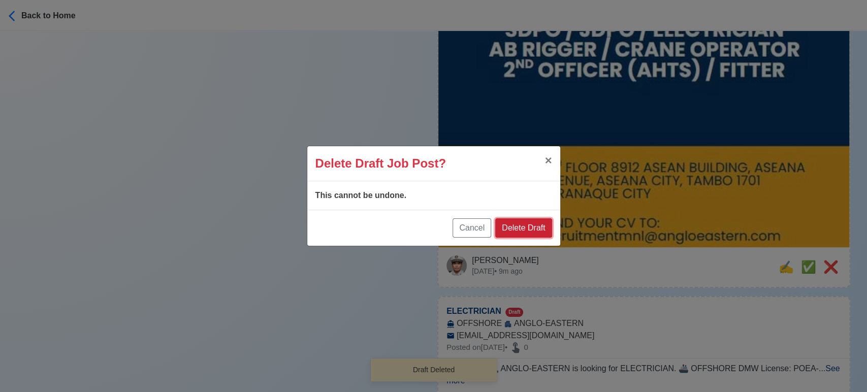
drag, startPoint x: 537, startPoint y: 227, endPoint x: 592, endPoint y: 229, distance: 54.4
click at [537, 225] on button "Delete Draft" at bounding box center [523, 227] width 56 height 19
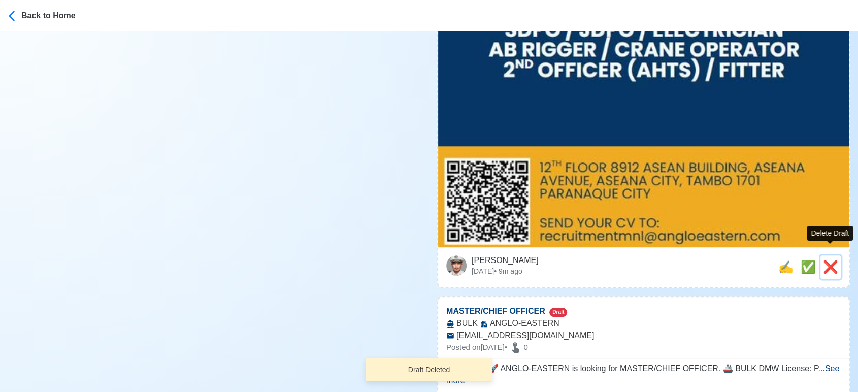
click at [835, 260] on span "❌" at bounding box center [830, 267] width 15 height 14
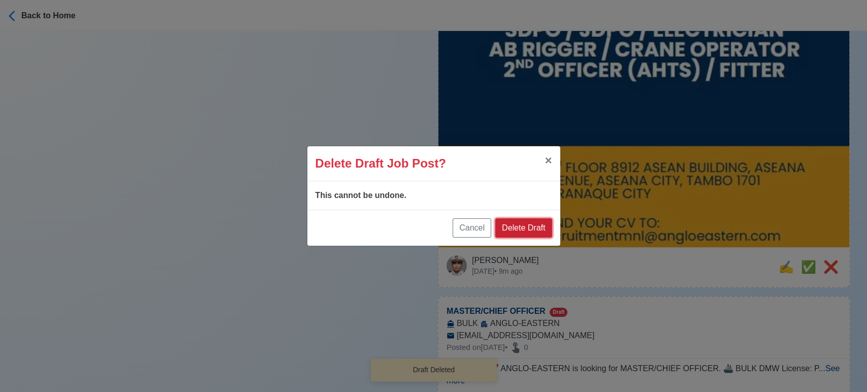
click at [537, 226] on button "Delete Draft" at bounding box center [523, 227] width 56 height 19
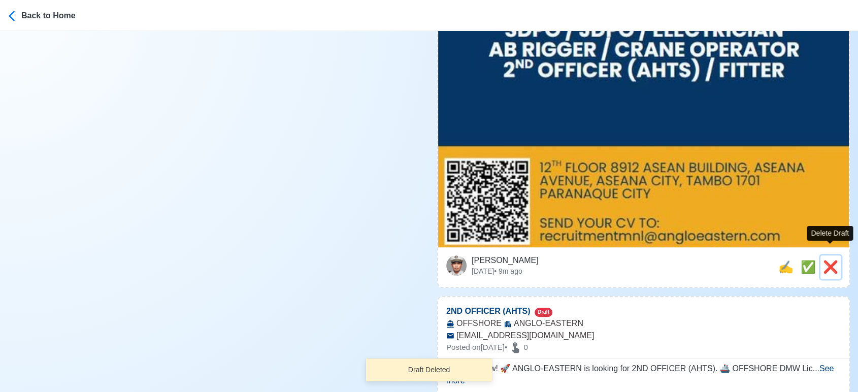
click at [837, 260] on span "❌" at bounding box center [830, 267] width 15 height 14
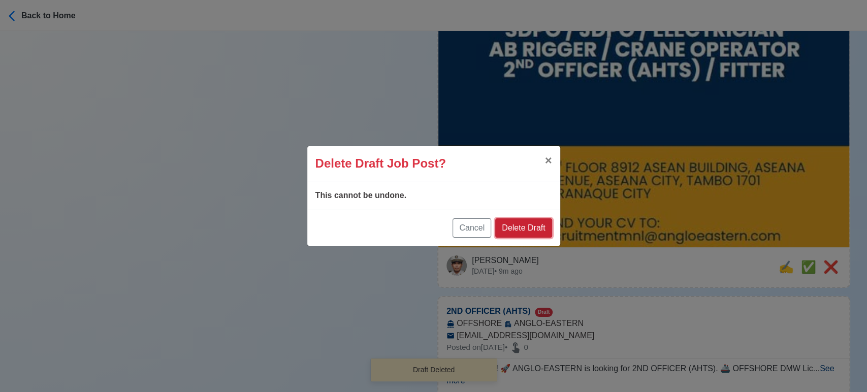
drag, startPoint x: 532, startPoint y: 224, endPoint x: 647, endPoint y: 222, distance: 114.8
click at [532, 223] on button "Delete Draft" at bounding box center [523, 227] width 56 height 19
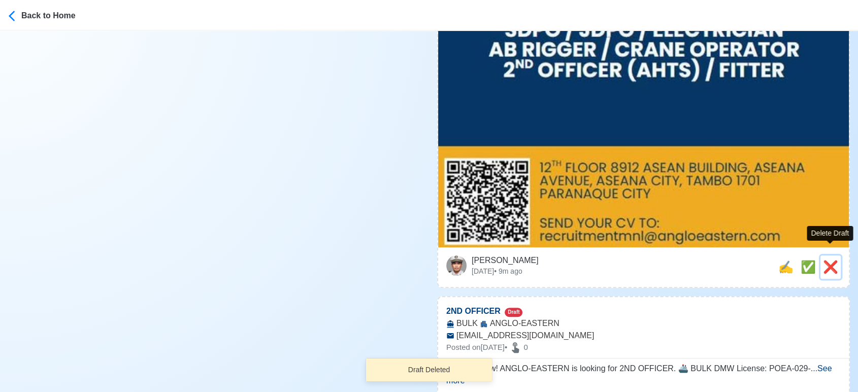
click at [832, 260] on span "❌" at bounding box center [830, 267] width 15 height 14
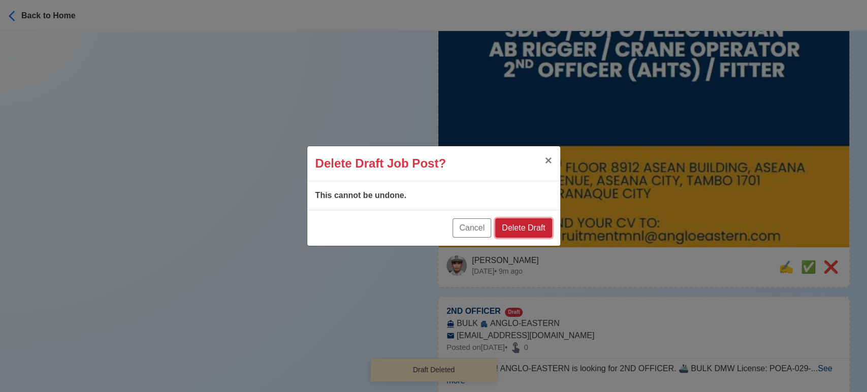
click at [521, 226] on button "Delete Draft" at bounding box center [523, 227] width 56 height 19
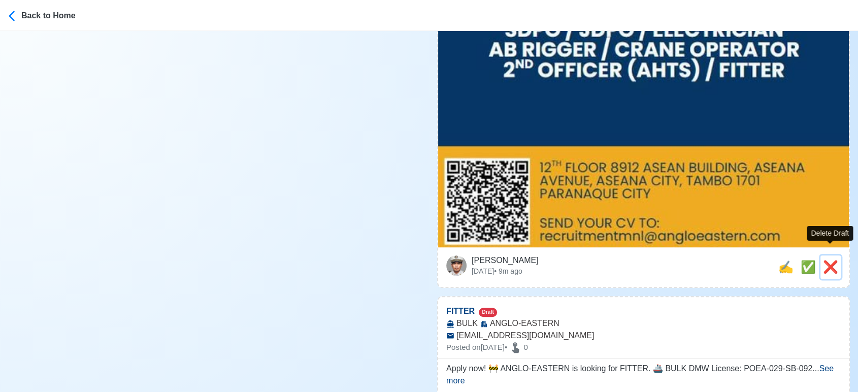
click at [831, 260] on span "❌" at bounding box center [830, 267] width 15 height 14
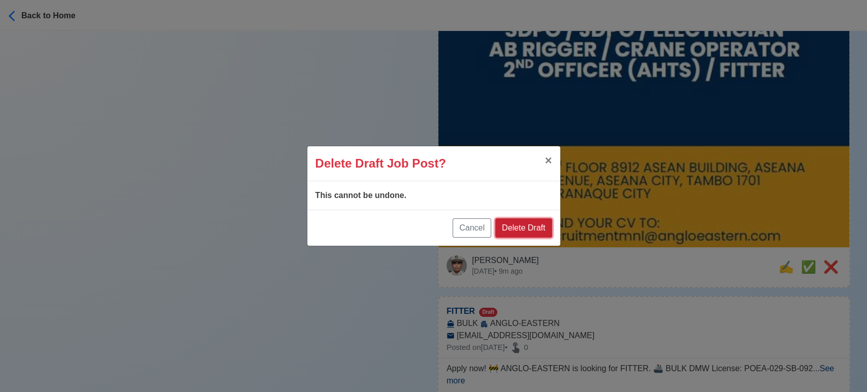
click at [532, 226] on button "Delete Draft" at bounding box center [523, 227] width 56 height 19
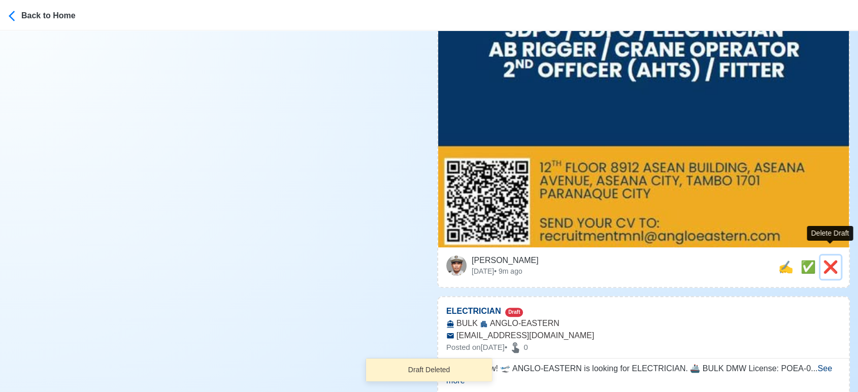
click at [833, 260] on span "❌" at bounding box center [830, 267] width 15 height 14
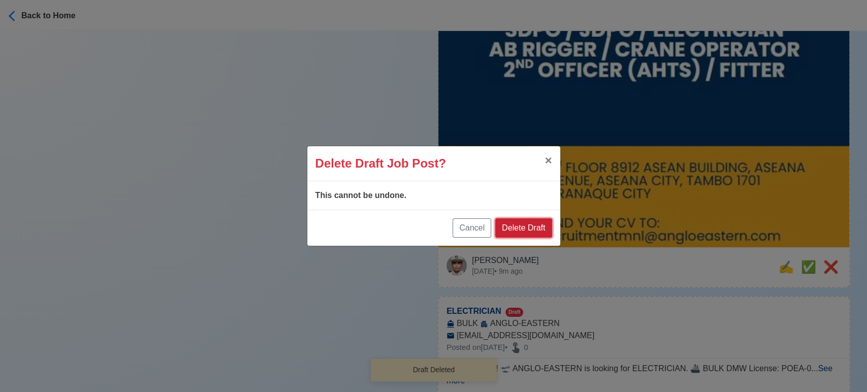
click at [537, 233] on button "Delete Draft" at bounding box center [523, 227] width 56 height 19
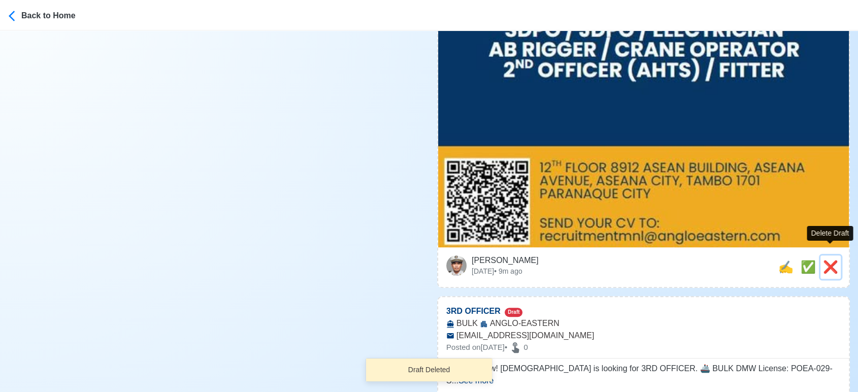
click at [833, 260] on span "❌" at bounding box center [830, 267] width 15 height 14
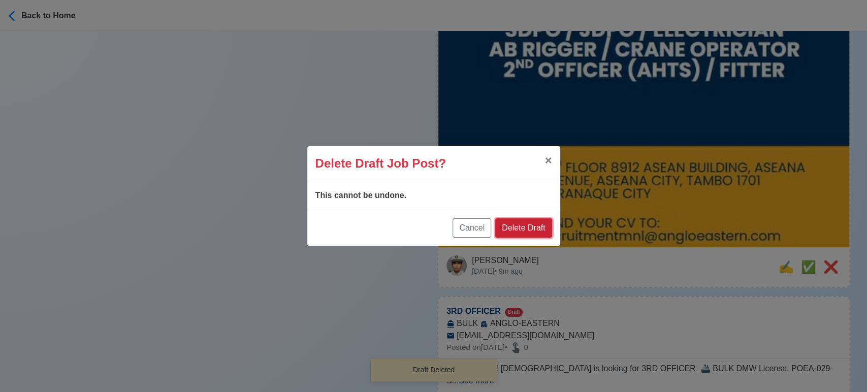
click at [519, 219] on button "Delete Draft" at bounding box center [523, 227] width 56 height 19
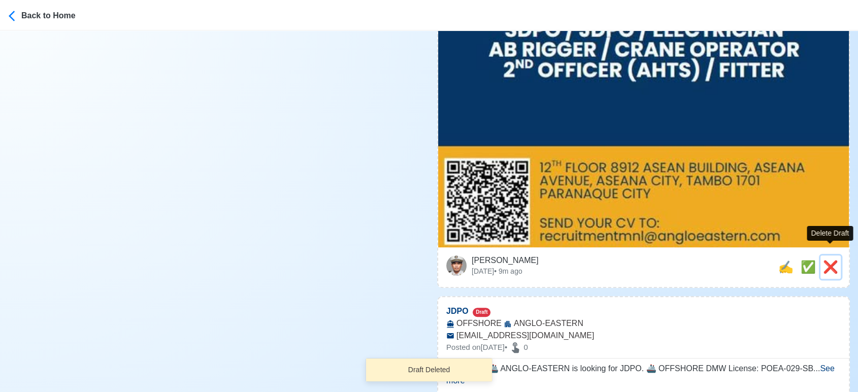
click at [830, 260] on span "❌" at bounding box center [830, 267] width 15 height 14
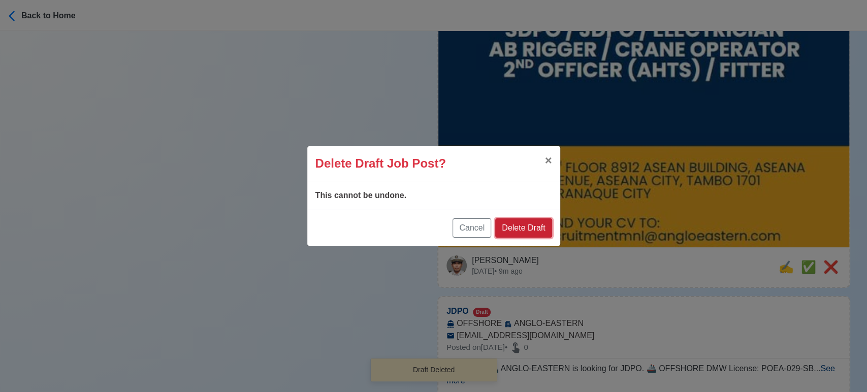
click at [540, 228] on button "Delete Draft" at bounding box center [523, 227] width 56 height 19
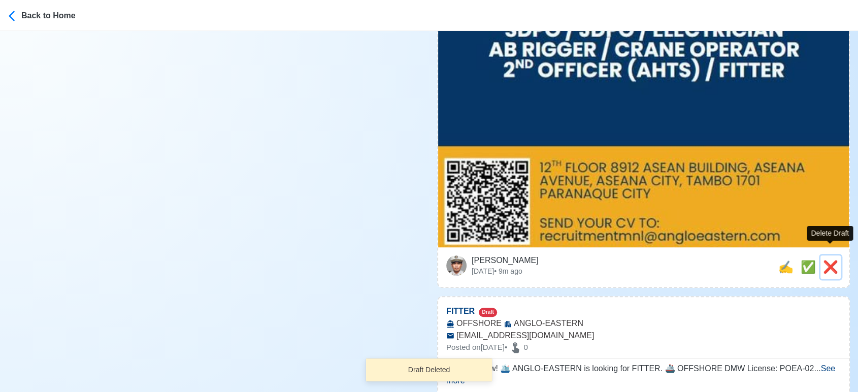
click at [828, 260] on span "❌" at bounding box center [830, 267] width 15 height 14
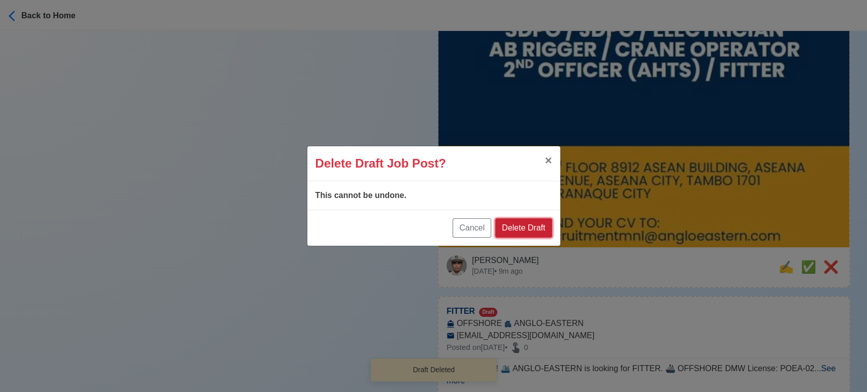
drag, startPoint x: 532, startPoint y: 226, endPoint x: 558, endPoint y: 226, distance: 25.9
click at [532, 226] on button "Delete Draft" at bounding box center [523, 227] width 56 height 19
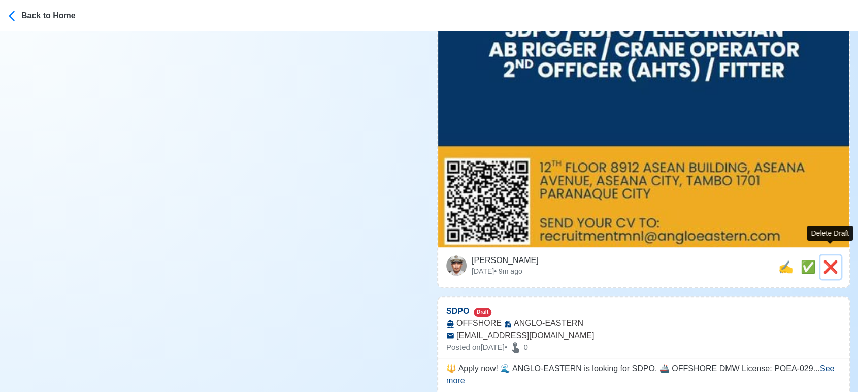
click at [830, 260] on span "❌" at bounding box center [830, 267] width 15 height 14
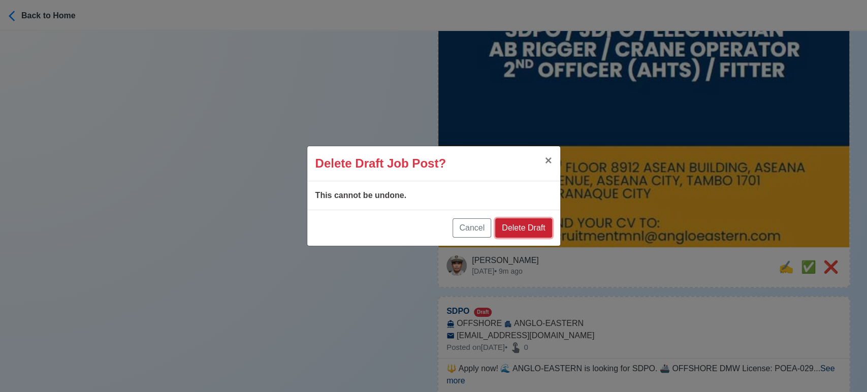
click at [538, 225] on button "Delete Draft" at bounding box center [523, 227] width 56 height 19
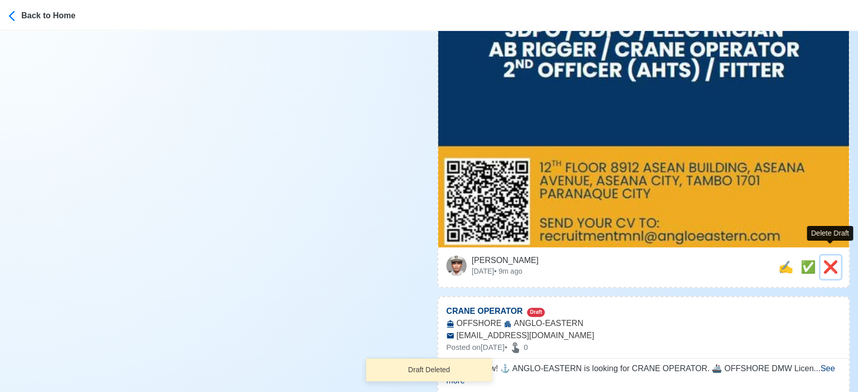
click at [834, 260] on span "❌" at bounding box center [830, 267] width 15 height 14
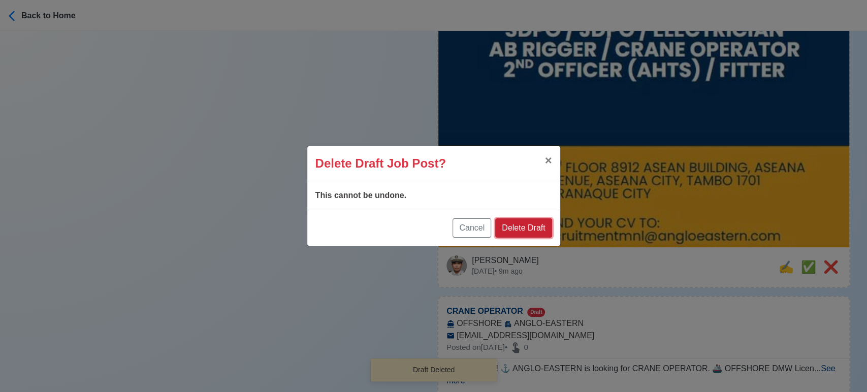
click at [533, 227] on button "Delete Draft" at bounding box center [523, 227] width 56 height 19
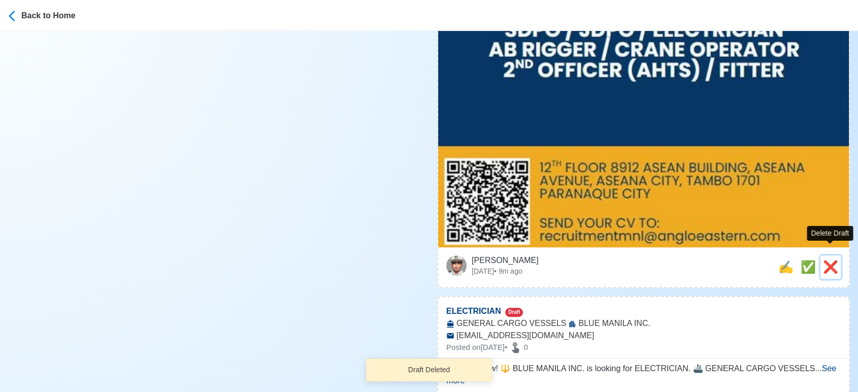
click at [827, 260] on span "❌" at bounding box center [830, 267] width 15 height 14
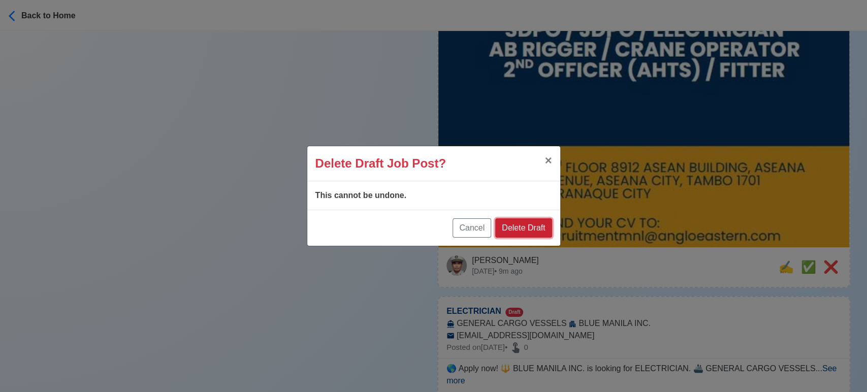
click at [540, 222] on button "Delete Draft" at bounding box center [523, 227] width 56 height 19
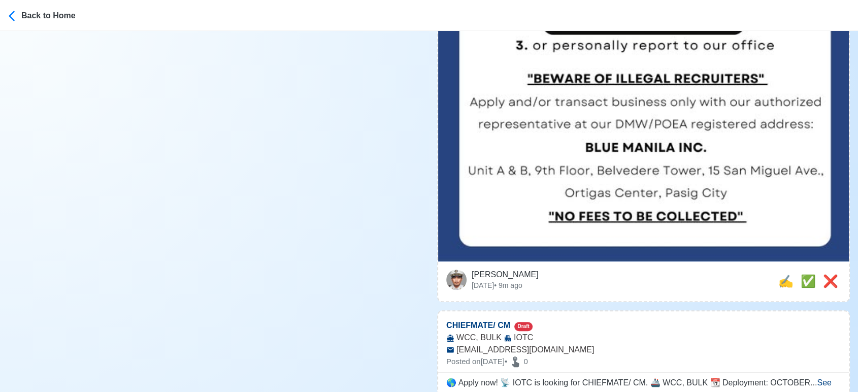
scroll to position [677, 0]
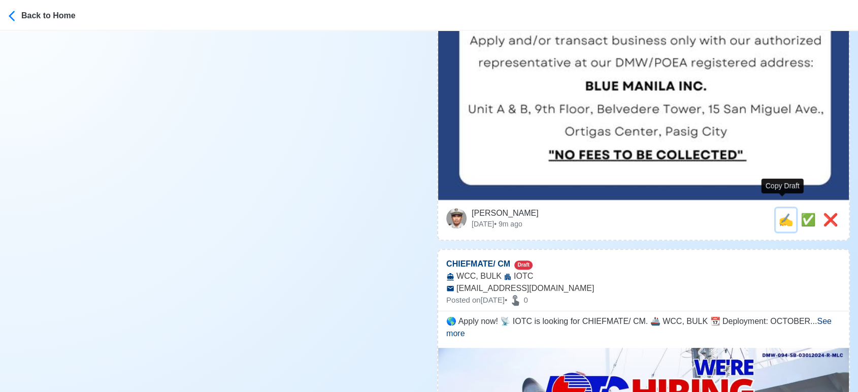
click at [784, 213] on span "✍️" at bounding box center [786, 220] width 15 height 14
type input "ELECTRICIAN"
select select
type input "BLUE MANILA INC."
type input "GENERAL CARGO VESSELS"
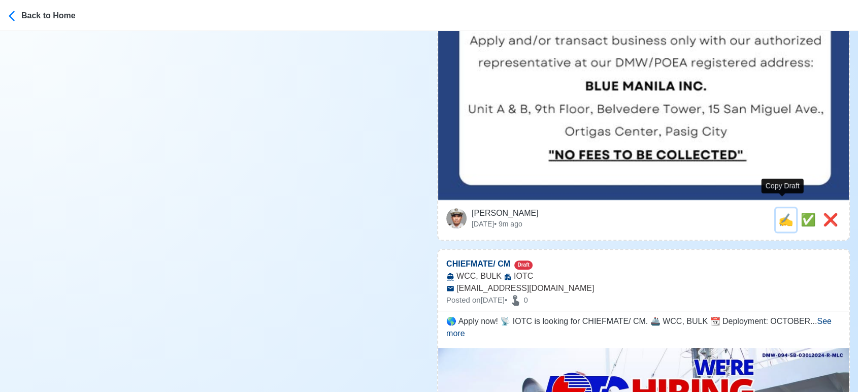
type input "[EMAIL_ADDRESS][DOMAIN_NAME]"
type textarea "🌎 Apply now! 🔱 BLUE MANILA INC. is looking for ELECTRICIAN. 🚢 GENERAL CARGO VES…"
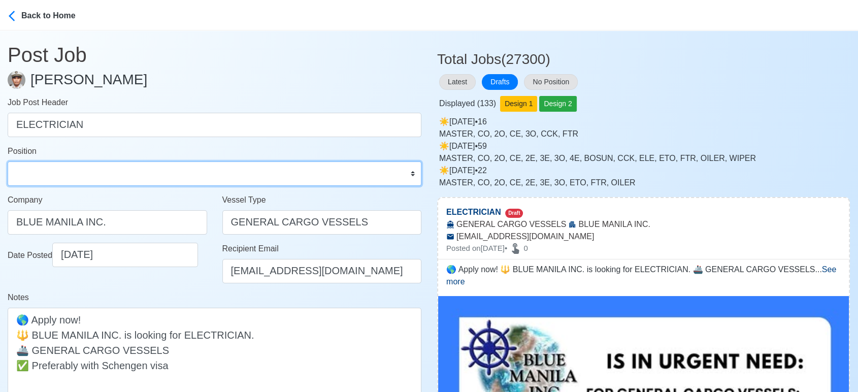
click at [108, 174] on select "Master Chief Officer 2nd Officer 3rd Officer Junior Officer Chief Engineer 2nd …" at bounding box center [215, 173] width 414 height 24
select select "Electrician"
click at [8, 161] on select "Master Chief Officer 2nd Officer 3rd Officer Junior Officer Chief Engineer 2nd …" at bounding box center [215, 173] width 414 height 24
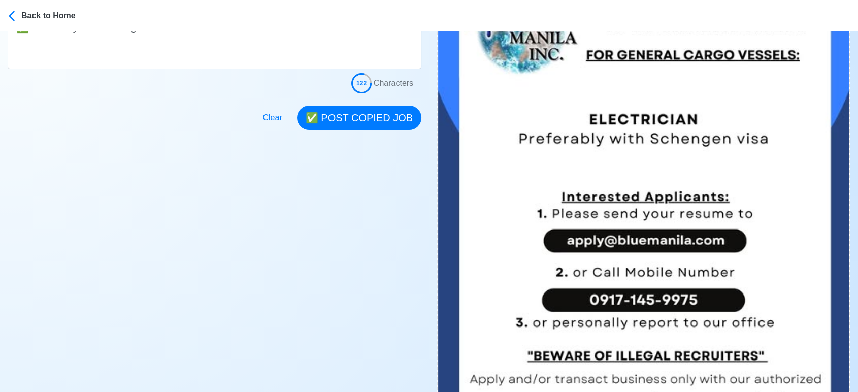
scroll to position [225, 0]
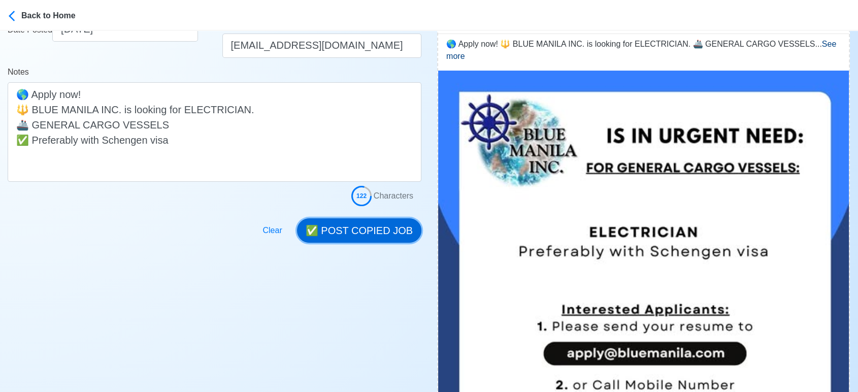
click at [359, 229] on button "✅ POST COPIED JOB" at bounding box center [359, 230] width 124 height 24
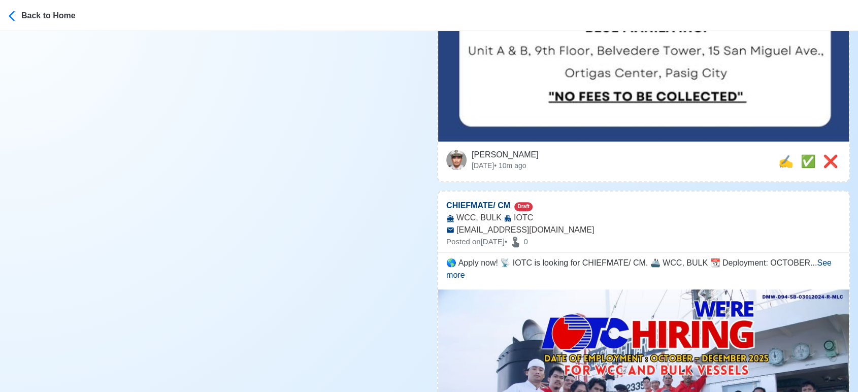
scroll to position [790, 0]
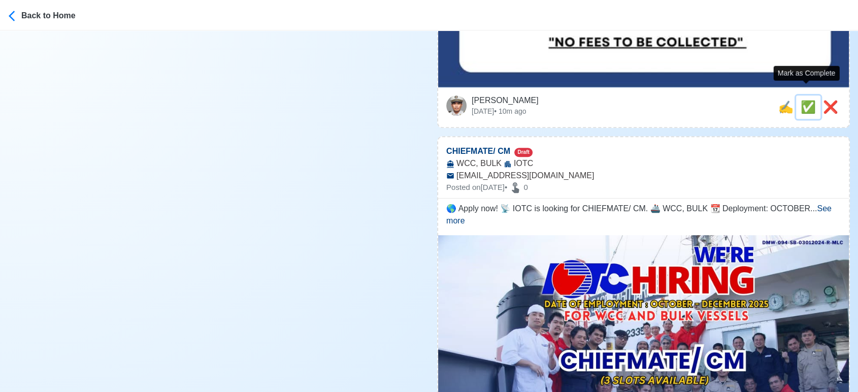
click at [807, 100] on span "✅" at bounding box center [808, 107] width 15 height 14
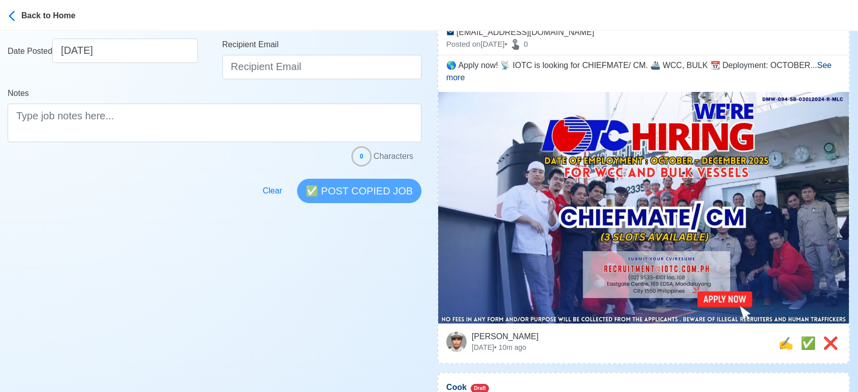
scroll to position [225, 0]
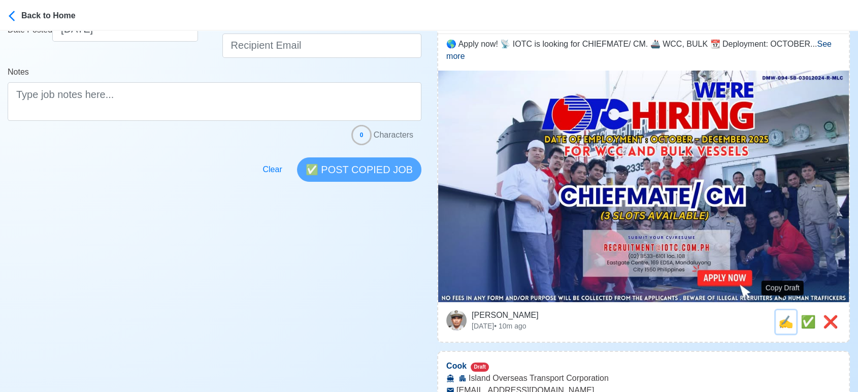
click at [779, 315] on span "✍️" at bounding box center [786, 322] width 15 height 14
type input "CHIEFMATE/ CM"
select select
type input "IOTC"
type input "WCC, BULK"
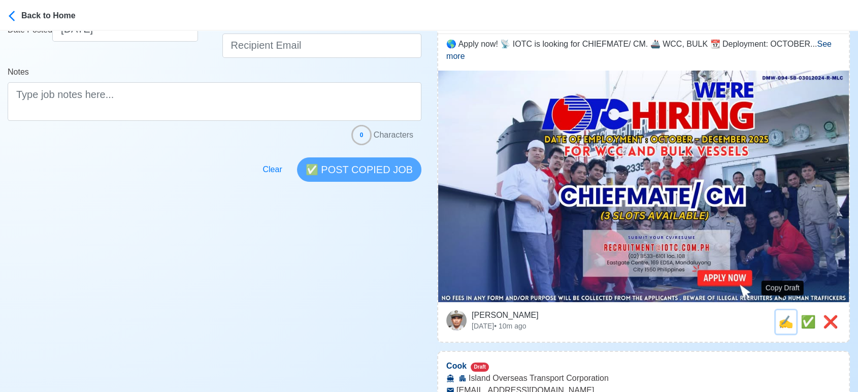
type input "[EMAIL_ADDRESS][DOMAIN_NAME]"
type textarea "🌎 Apply now! 📡 IOTC is looking for CHIEFMATE/ CM. 🚢 WCC, BULK 📆 Deployment: [DA…"
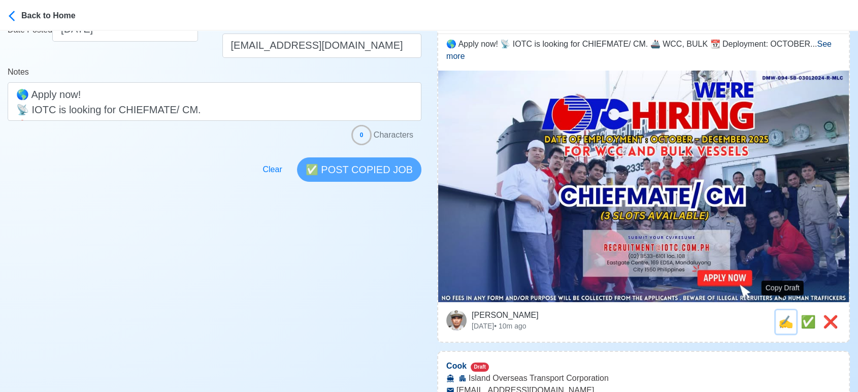
scroll to position [0, 0]
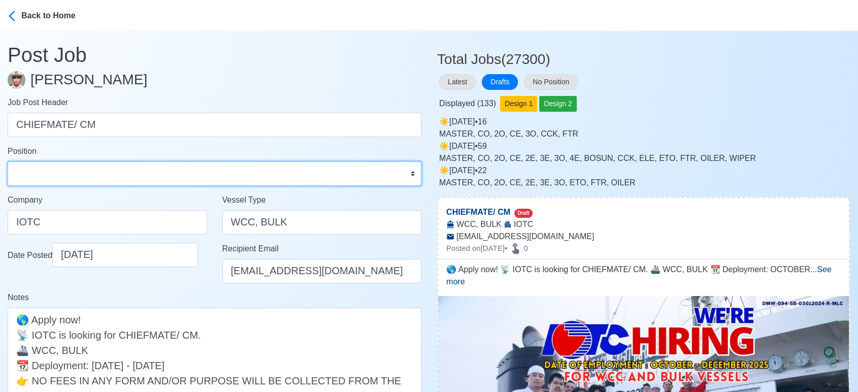
click at [98, 168] on select "Master Chief Officer 2nd Officer 3rd Officer Junior Officer Chief Engineer 2nd …" at bounding box center [215, 173] width 414 height 24
select select "Chief Officer"
click at [8, 161] on select "Master Chief Officer 2nd Officer 3rd Officer Junior Officer Chief Engineer 2nd …" at bounding box center [215, 173] width 414 height 24
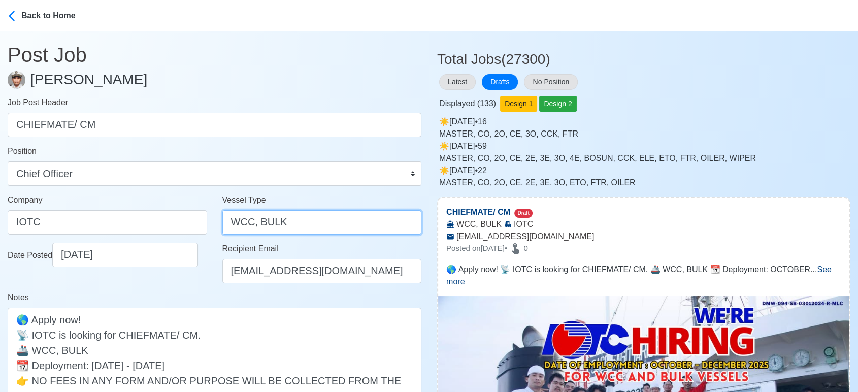
drag, startPoint x: 257, startPoint y: 222, endPoint x: 114, endPoint y: 212, distance: 143.1
click at [114, 212] on div "Company IOTC Vessel Type WCC, BULK" at bounding box center [214, 218] width 429 height 49
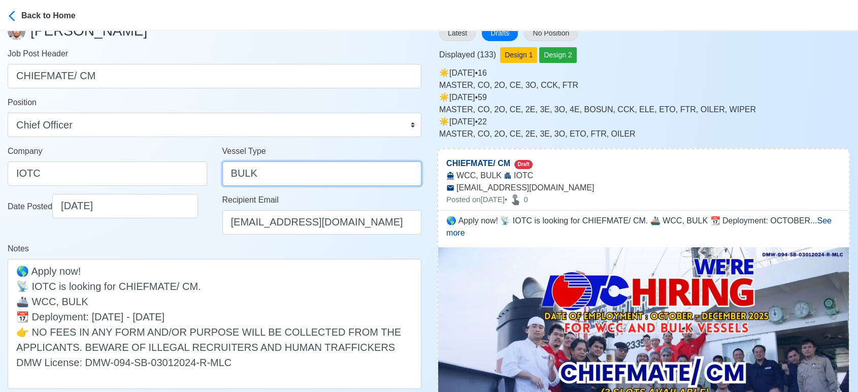
scroll to position [113, 0]
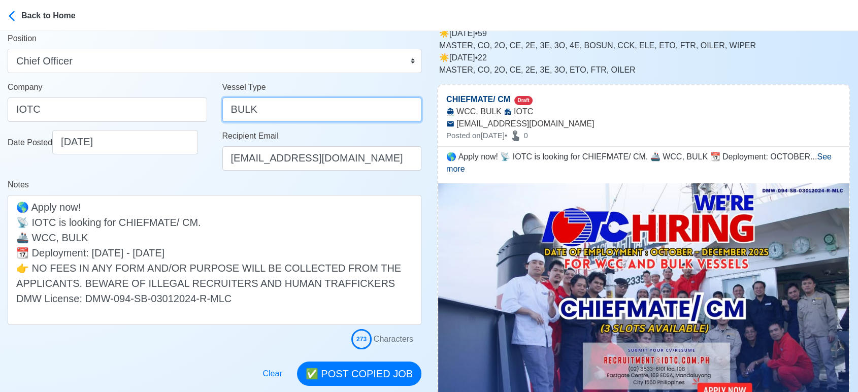
type input "BULK"
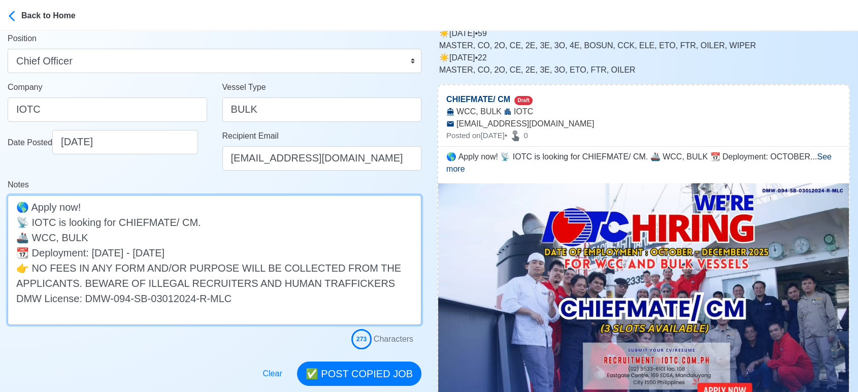
click at [191, 222] on textarea "🌎 Apply now! 📡 IOTC is looking for CHIEFMATE/ CM. 🚢 WCC, BULK 📆 Deployment: [DA…" at bounding box center [215, 260] width 414 height 130
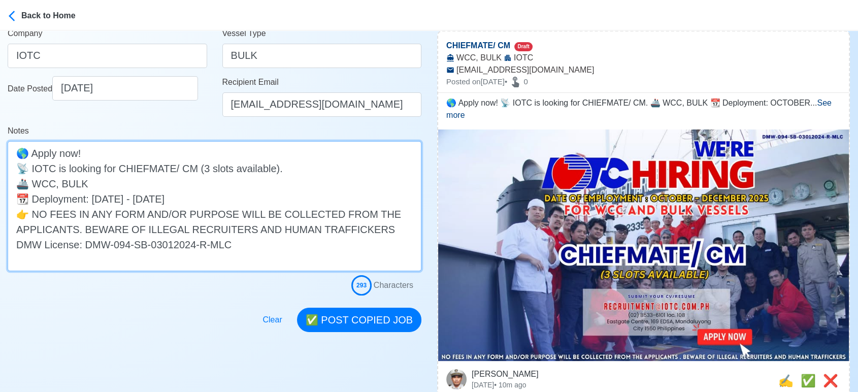
scroll to position [169, 0]
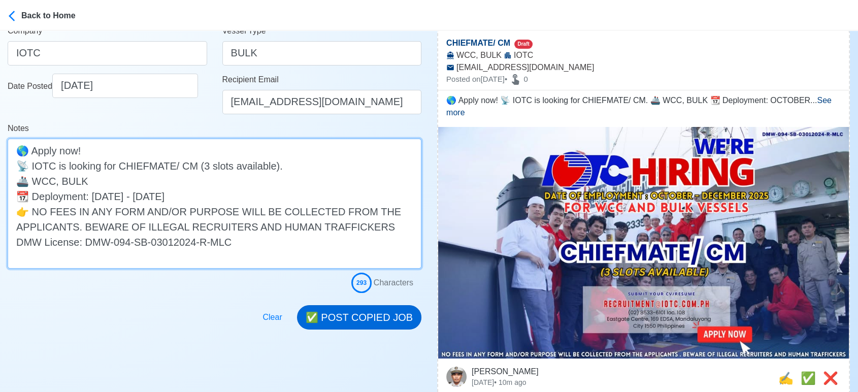
type textarea "🌎 Apply now! 📡 IOTC is looking for CHIEFMATE/ CM (3 slots available). 🚢 WCC, BU…"
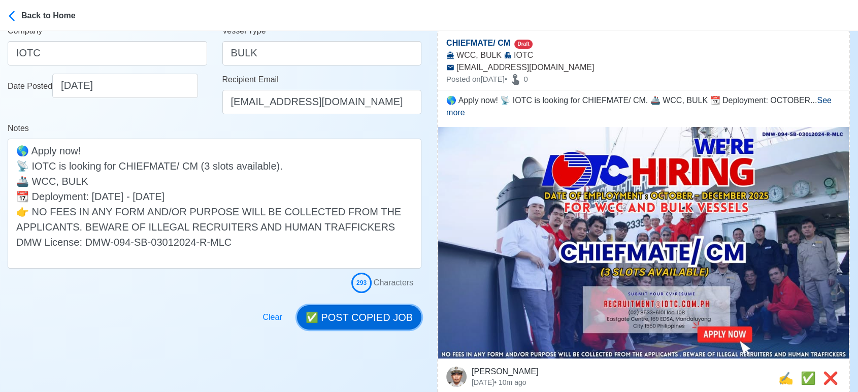
click at [373, 312] on button "✅ POST COPIED JOB" at bounding box center [359, 317] width 124 height 24
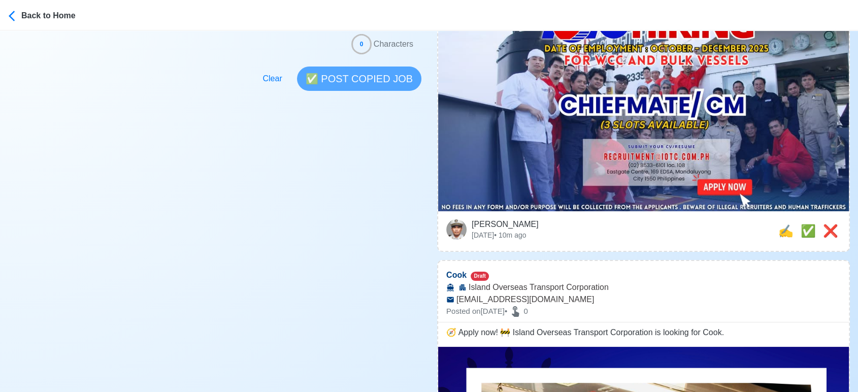
scroll to position [338, 0]
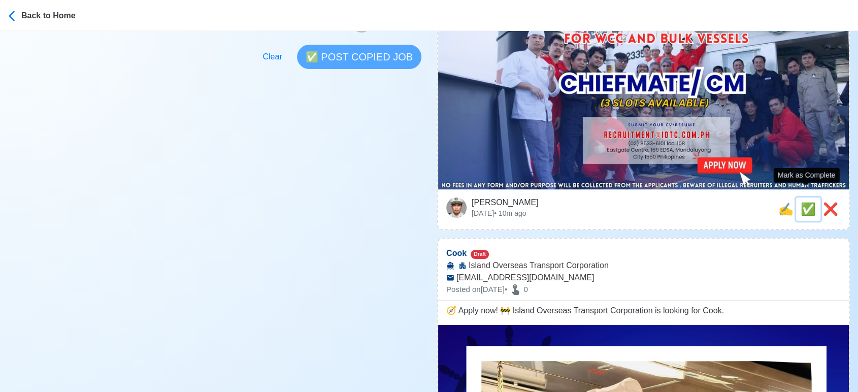
click at [805, 202] on span "✅" at bounding box center [808, 209] width 15 height 14
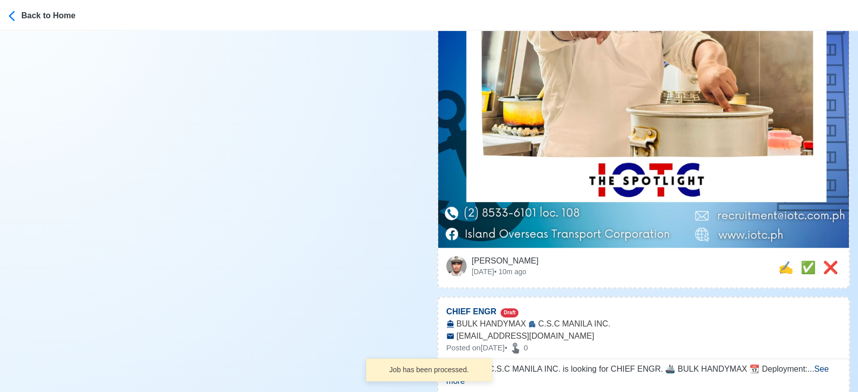
scroll to position [508, 0]
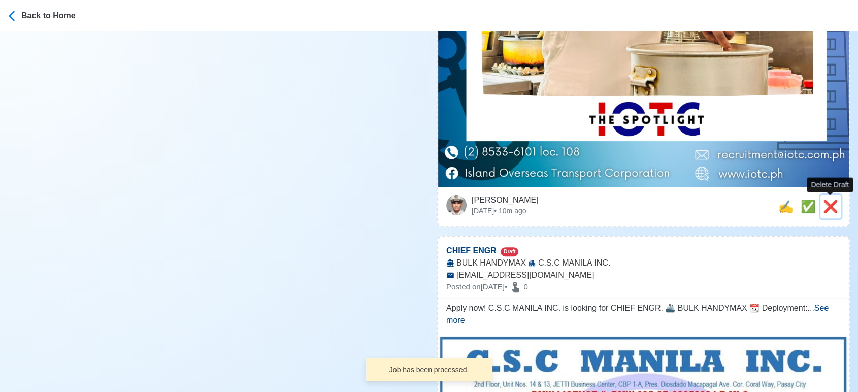
click at [829, 210] on span "❌" at bounding box center [830, 207] width 15 height 14
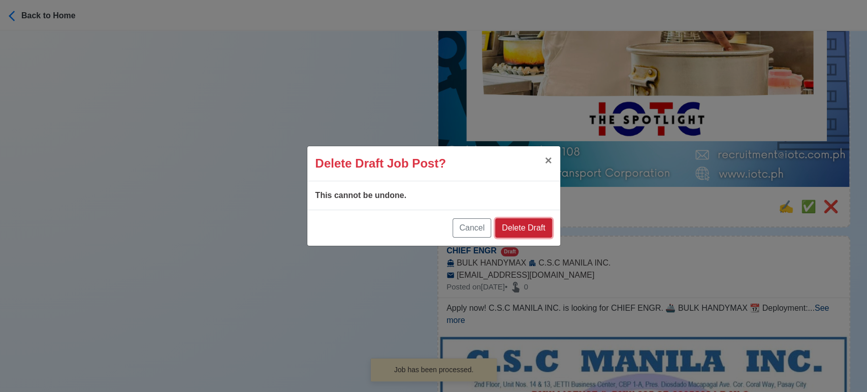
click at [533, 226] on button "Delete Draft" at bounding box center [523, 227] width 56 height 19
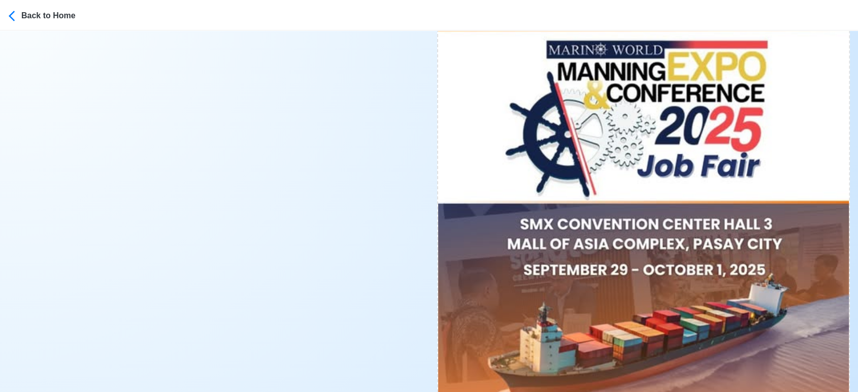
scroll to position [2313, 0]
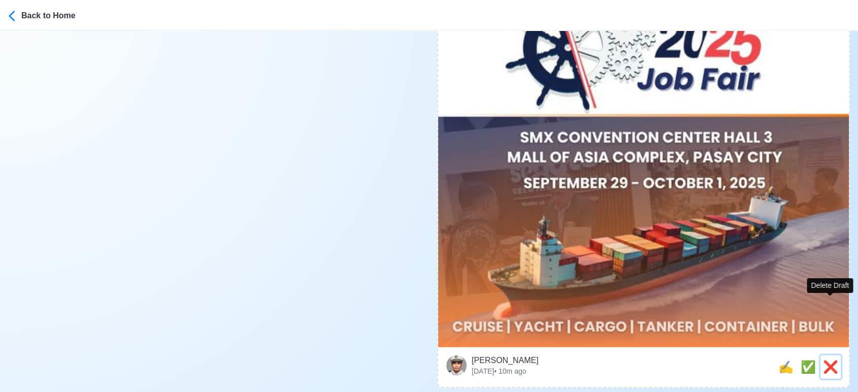
click at [830, 360] on span "❌" at bounding box center [830, 367] width 15 height 14
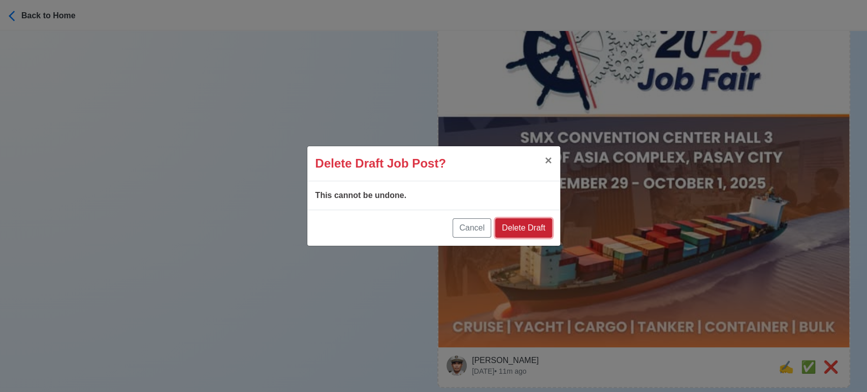
click at [524, 220] on button "Delete Draft" at bounding box center [523, 227] width 56 height 19
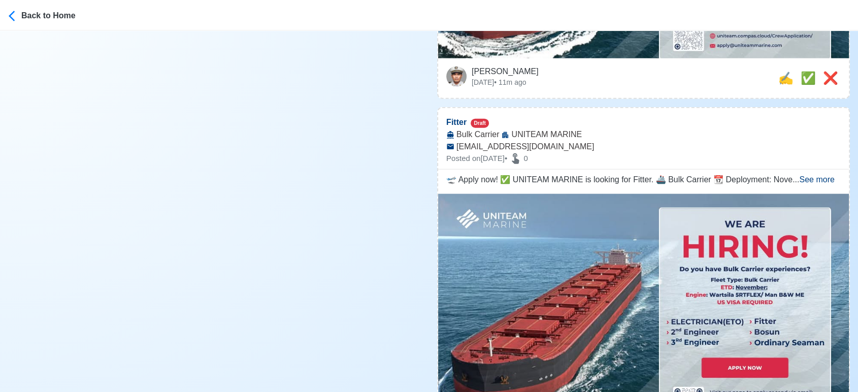
scroll to position [2088, 0]
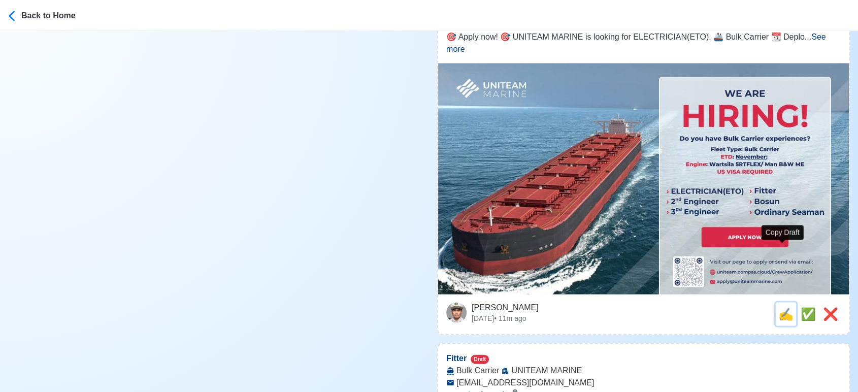
click at [782, 307] on span "✍️" at bounding box center [786, 314] width 15 height 14
type input "ELECTRICIAN(ETO)"
select select
type input "UNITEAM MARINE"
type input "Bulk Carrier"
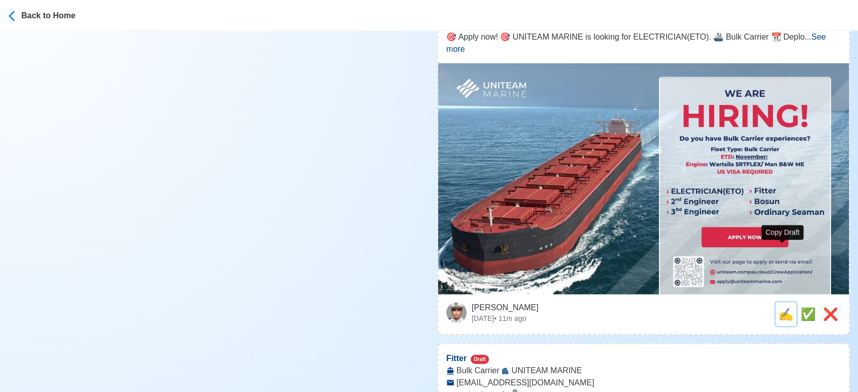
type input "[EMAIL_ADDRESS][DOMAIN_NAME]"
type textarea "🎯 Apply now! 🎯 UNITEAM MARINE is looking for ELECTRICIAN(ETO). 🚢 Bulk Carrier 📆…"
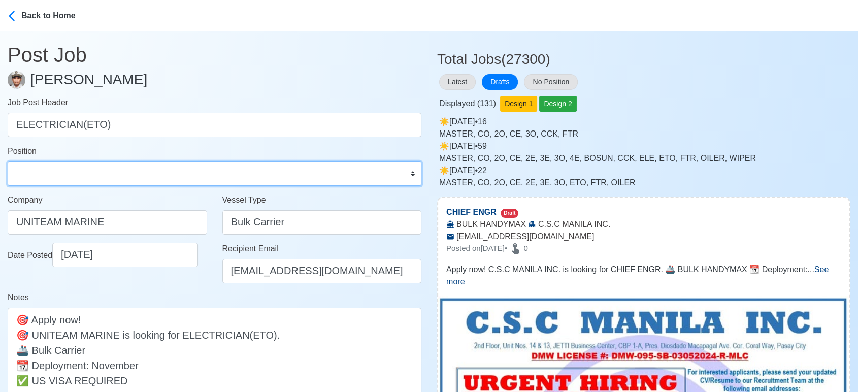
click at [56, 171] on select "Master Chief Officer 2nd Officer 3rd Officer Junior Officer Chief Engineer 2nd …" at bounding box center [215, 173] width 414 height 24
select select "Electrician"
click at [8, 161] on select "Master Chief Officer 2nd Officer 3rd Officer Junior Officer Chief Engineer 2nd …" at bounding box center [215, 173] width 414 height 24
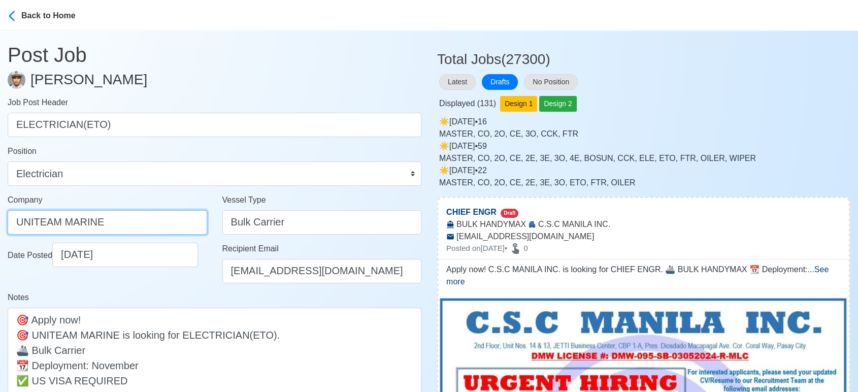
click at [156, 221] on input "UNITEAM MARINE" at bounding box center [108, 222] width 200 height 24
paste input "([GEOGRAPHIC_DATA]) INC"
type input "UNITEAM MARINE ([GEOGRAPHIC_DATA]) INC"
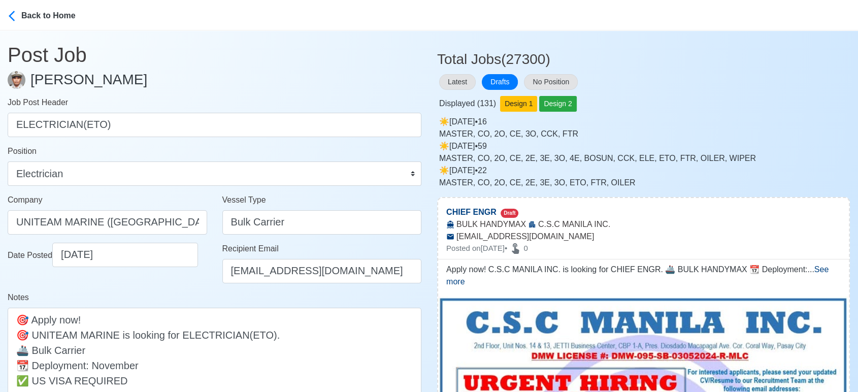
click at [178, 285] on div "Date Posted [DATE]" at bounding box center [107, 267] width 215 height 49
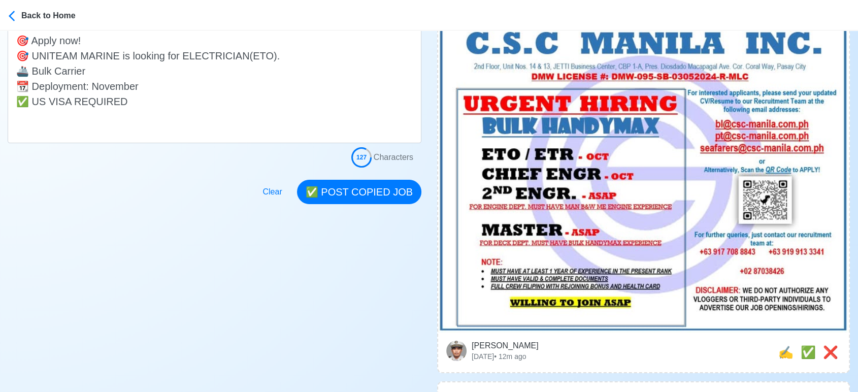
scroll to position [338, 0]
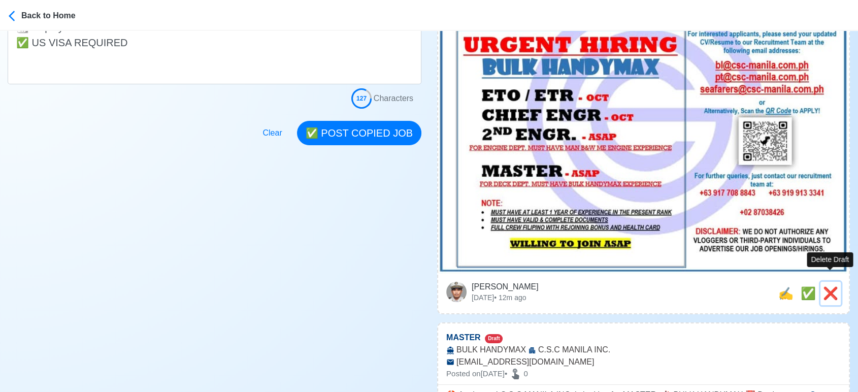
click at [832, 286] on span "❌" at bounding box center [830, 293] width 15 height 14
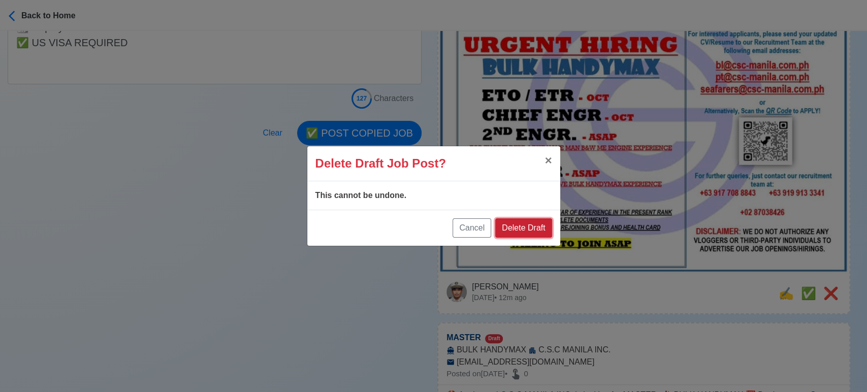
click at [536, 224] on button "Delete Draft" at bounding box center [523, 227] width 56 height 19
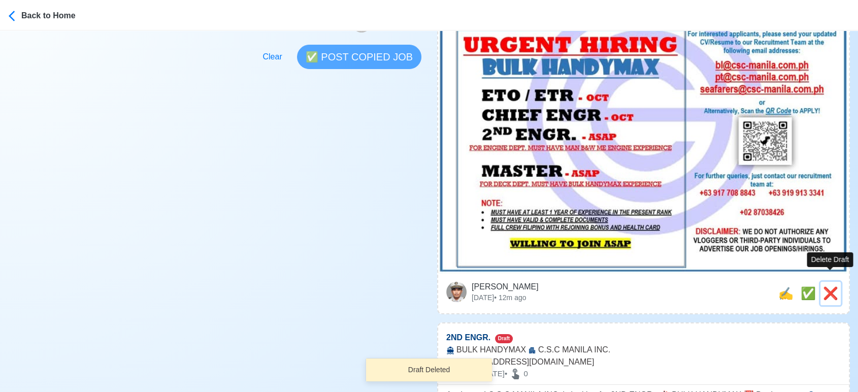
click at [833, 286] on span "❌" at bounding box center [830, 293] width 15 height 14
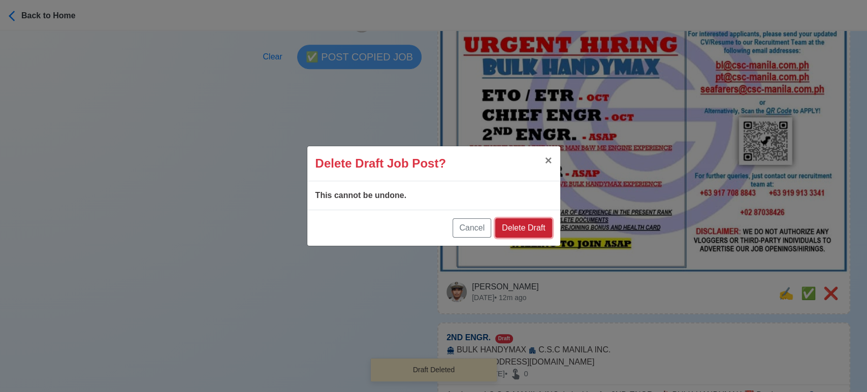
click at [532, 222] on button "Delete Draft" at bounding box center [523, 227] width 56 height 19
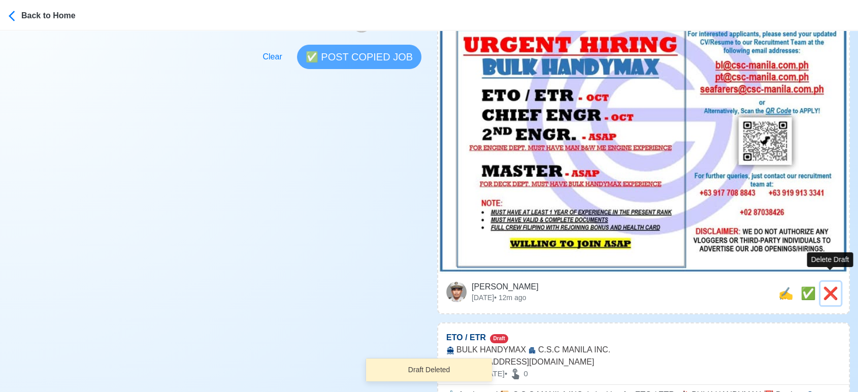
click at [829, 286] on span "❌" at bounding box center [830, 293] width 15 height 14
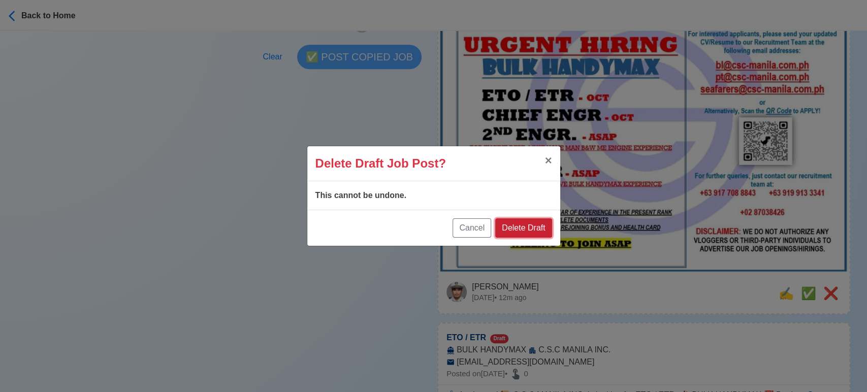
click at [526, 223] on button "Delete Draft" at bounding box center [523, 227] width 56 height 19
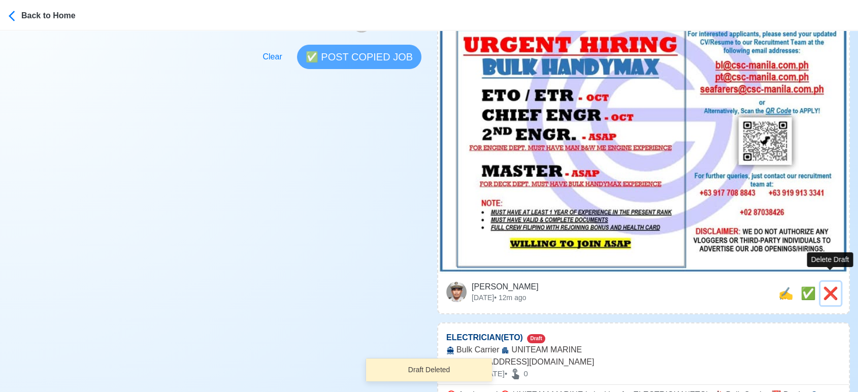
click at [834, 286] on span "❌" at bounding box center [830, 293] width 15 height 14
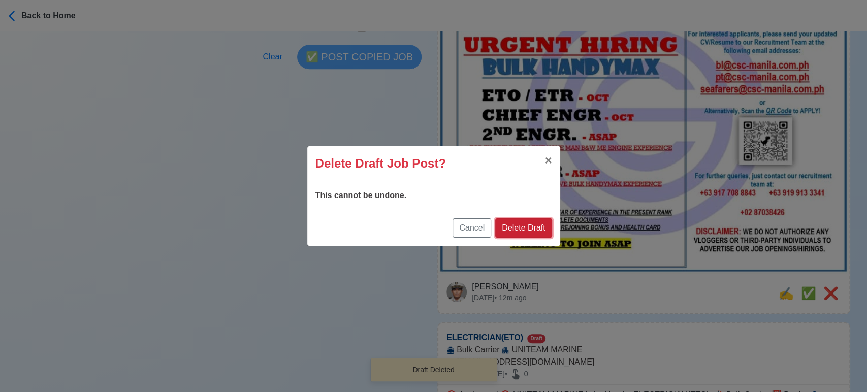
click at [535, 225] on button "Delete Draft" at bounding box center [523, 227] width 56 height 19
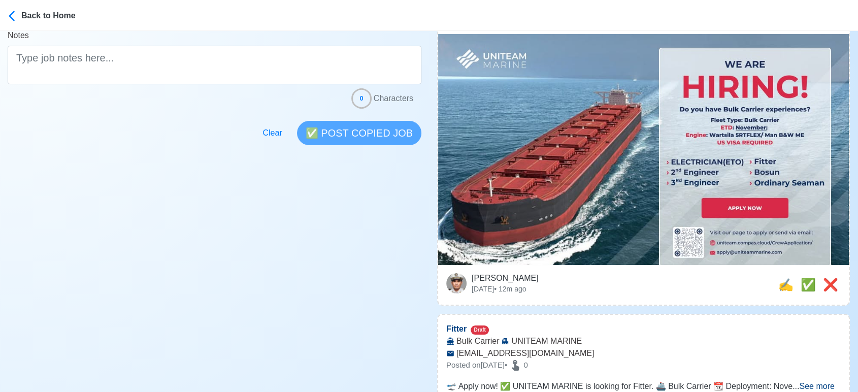
scroll to position [282, 0]
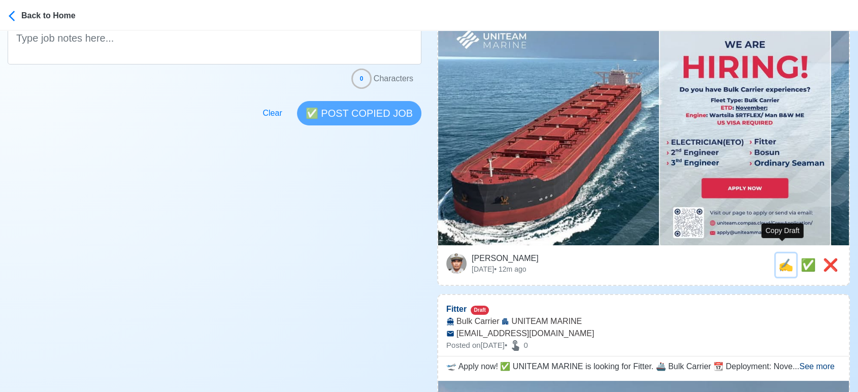
click at [784, 258] on span "✍️" at bounding box center [786, 265] width 15 height 14
type input "ELECTRICIAN(ETO)"
select select
type input "UNITEAM MARINE"
type input "Bulk Carrier"
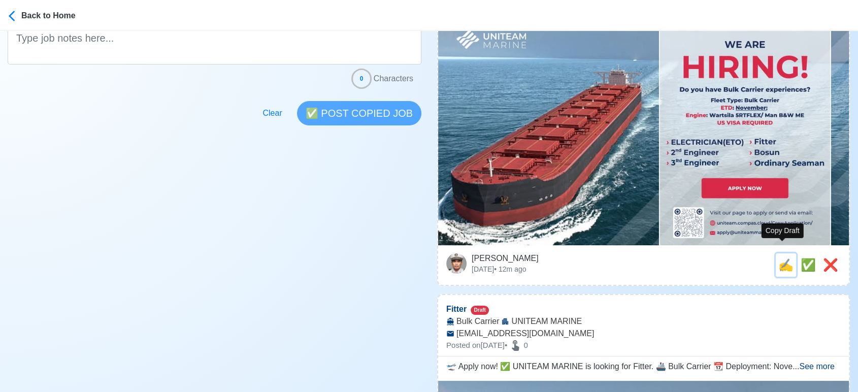
type input "[EMAIL_ADDRESS][DOMAIN_NAME]"
type textarea "🎯 Apply now! 🎯 UNITEAM MARINE is looking for ELECTRICIAN(ETO). 🚢 Bulk Carrier 📆…"
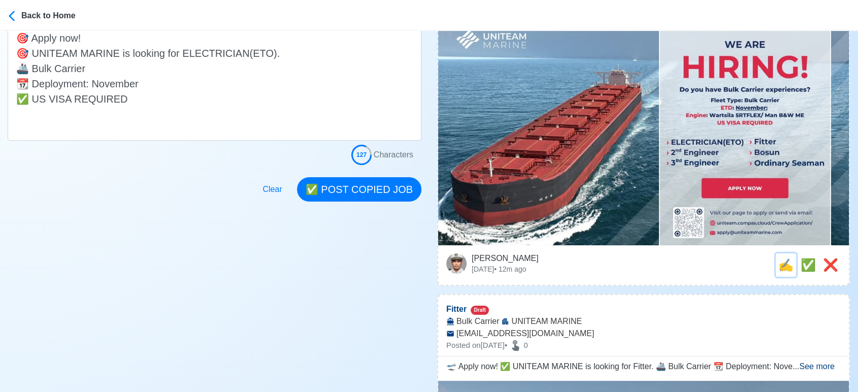
scroll to position [0, 0]
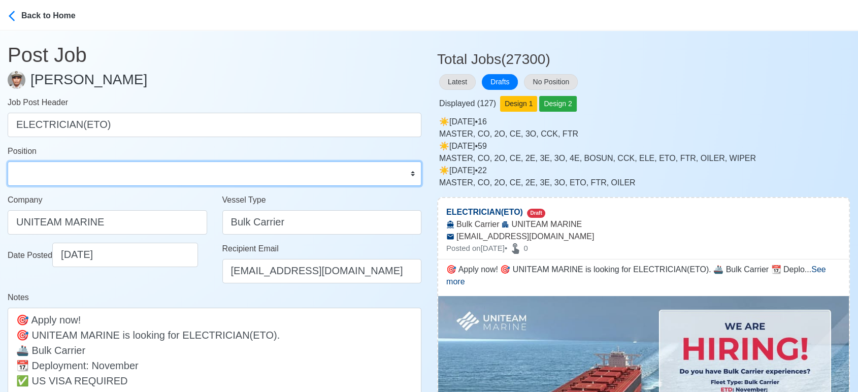
drag, startPoint x: 113, startPoint y: 172, endPoint x: 110, endPoint y: 165, distance: 7.9
click at [113, 172] on select "Master Chief Officer 2nd Officer 3rd Officer Junior Officer Chief Engineer 2nd …" at bounding box center [215, 173] width 414 height 24
select select "Electrician"
click at [8, 161] on select "Master Chief Officer 2nd Officer 3rd Officer Junior Officer Chief Engineer 2nd …" at bounding box center [215, 173] width 414 height 24
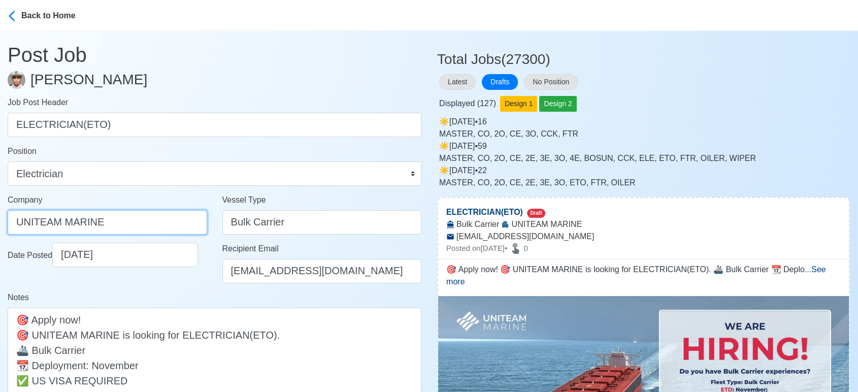
click at [142, 222] on input "UNITEAM MARINE" at bounding box center [108, 222] width 200 height 24
paste input "([GEOGRAPHIC_DATA]) INC"
type input "UNITEAM MARINE ([GEOGRAPHIC_DATA]) INC"
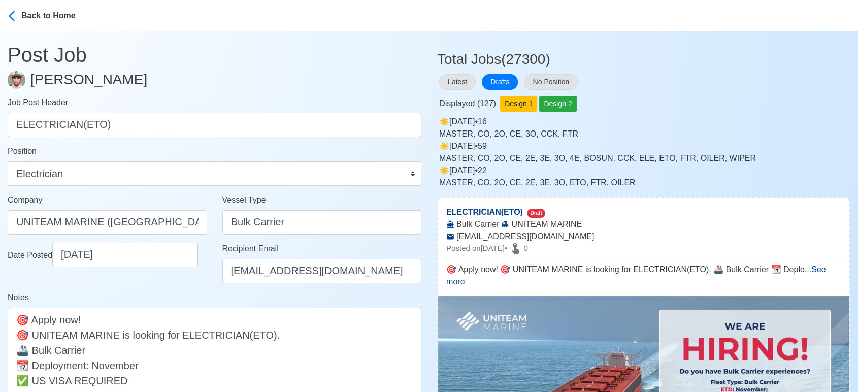
click at [168, 285] on div "Date Posted [DATE]" at bounding box center [107, 267] width 215 height 49
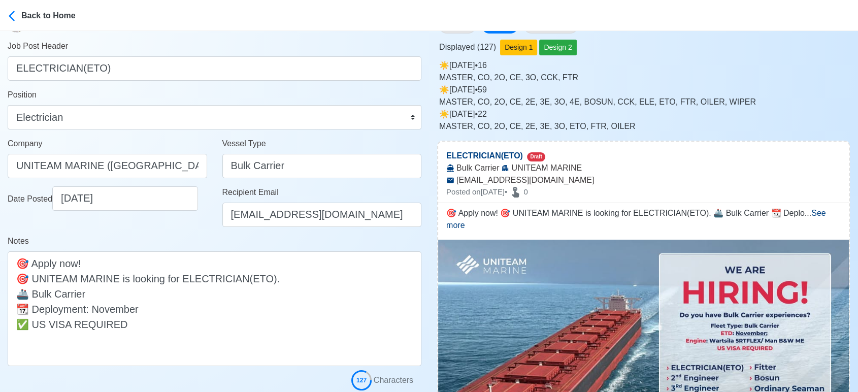
scroll to position [169, 0]
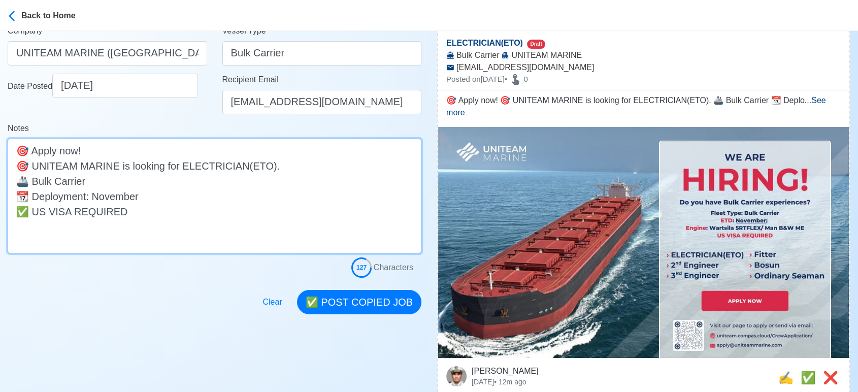
click at [150, 186] on textarea "🎯 Apply now! 🎯 UNITEAM MARINE is looking for ELECTRICIAN(ETO). 🚢 Bulk Carrier 📆…" at bounding box center [215, 196] width 414 height 115
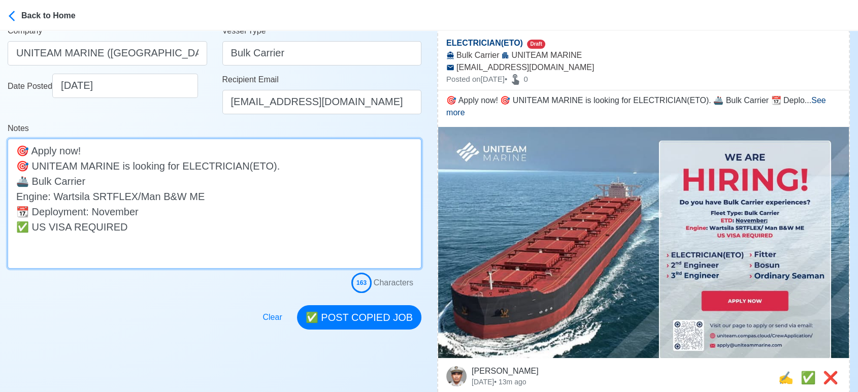
drag, startPoint x: 211, startPoint y: 195, endPoint x: 10, endPoint y: 194, distance: 201.6
click at [10, 194] on textarea "🎯 Apply now! 🎯 UNITEAM MARINE is looking for ELECTRICIAN(ETO). 🚢 Bulk Carrier E…" at bounding box center [215, 204] width 414 height 130
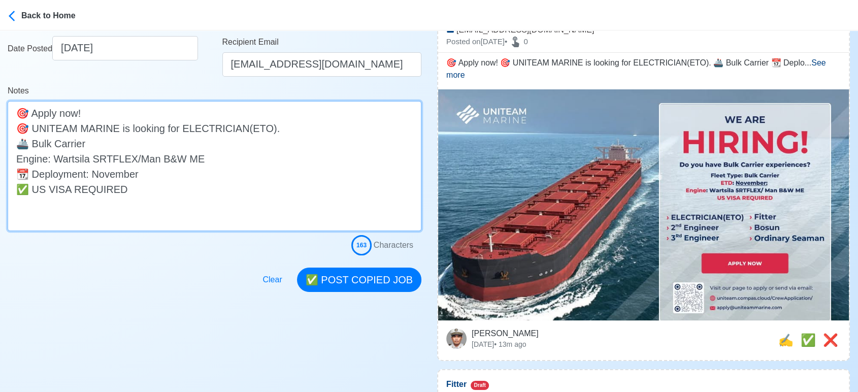
scroll to position [225, 0]
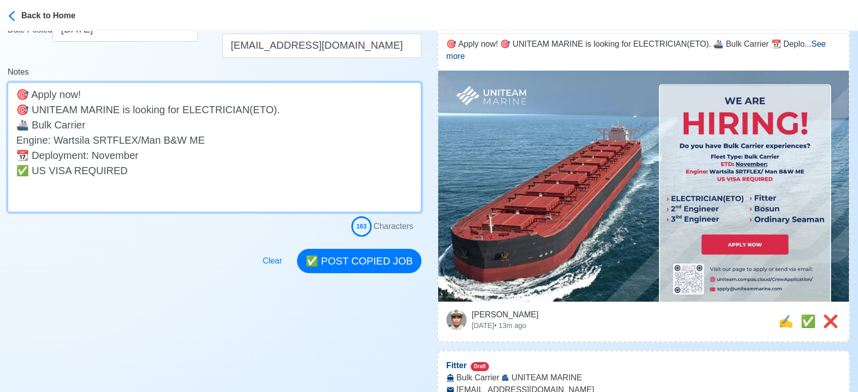
type textarea "🎯 Apply now! 🎯 UNITEAM MARINE is looking for ELECTRICIAN(ETO). 🚢 Bulk Carrier E…"
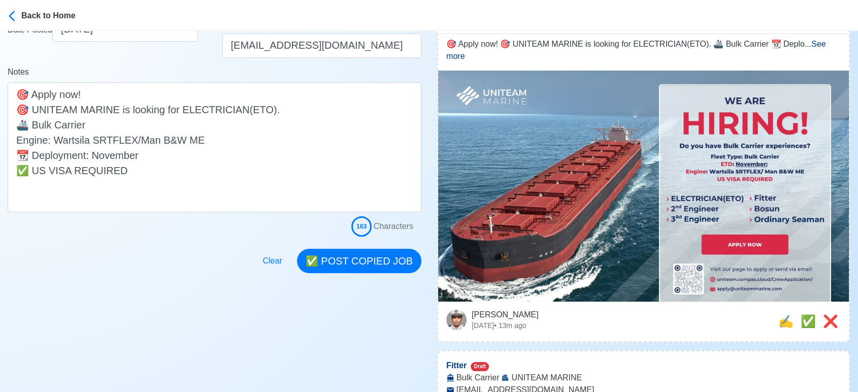
click at [376, 256] on button "✅ POST COPIED JOB" at bounding box center [359, 261] width 124 height 24
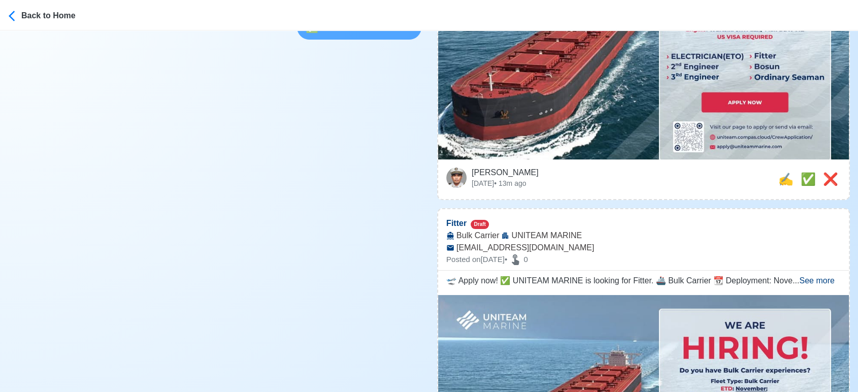
scroll to position [395, 0]
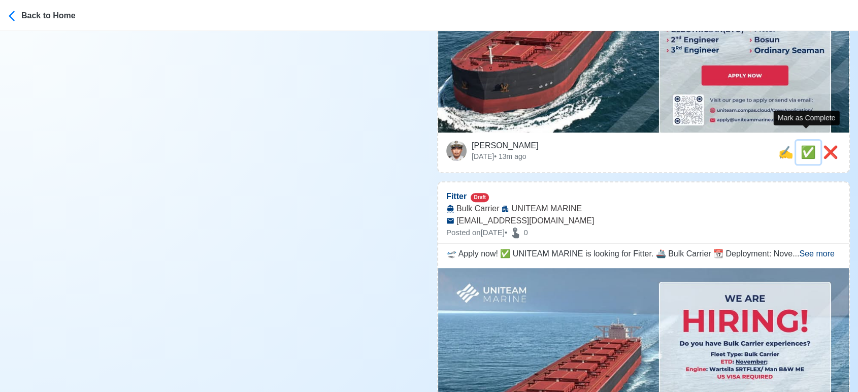
click at [808, 145] on span "✅" at bounding box center [808, 152] width 15 height 14
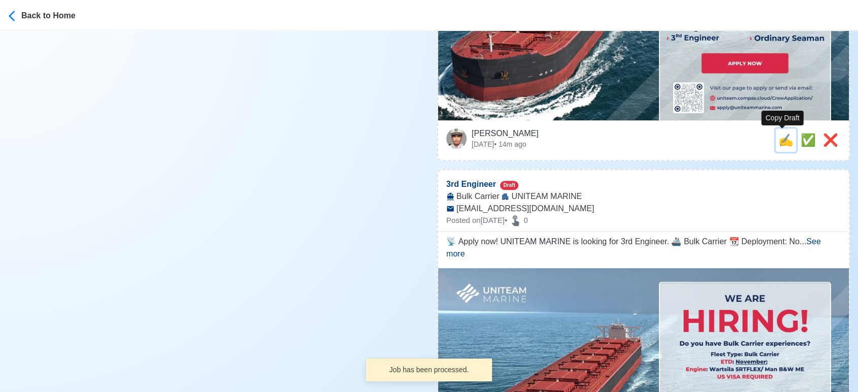
click at [781, 141] on span "✍️" at bounding box center [786, 140] width 15 height 14
type input "Fitter"
select select "Fitter"
type input "UNITEAM MARINE"
type input "Bulk Carrier"
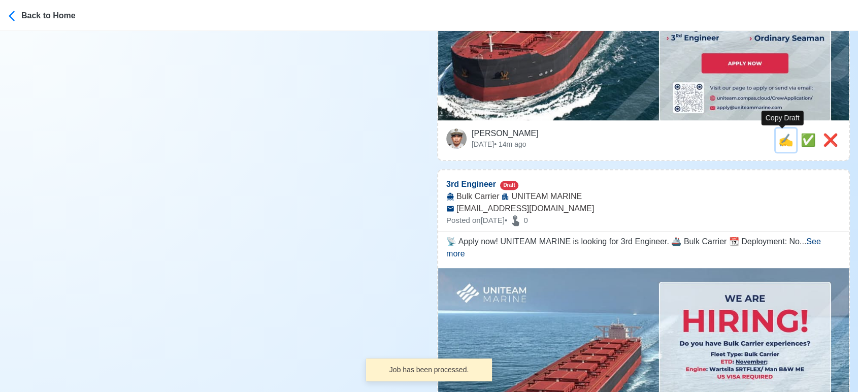
type input "[EMAIL_ADDRESS][DOMAIN_NAME]"
type textarea "🛫 Apply now! ✅ UNITEAM MARINE is looking for Fitter. 🚢 Bulk Carrier 📆 Deploymen…"
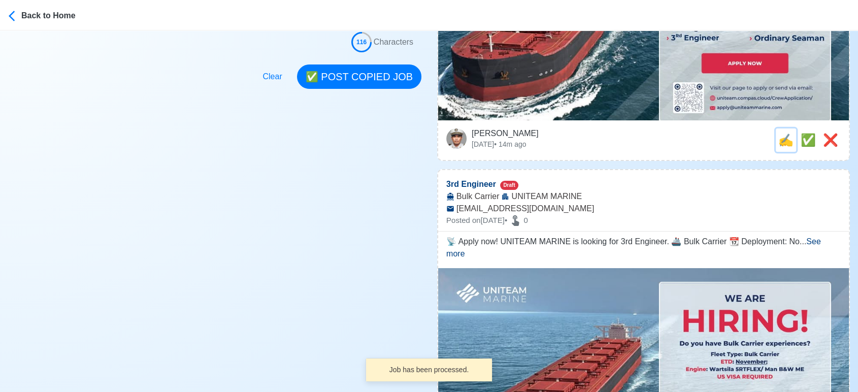
scroll to position [0, 0]
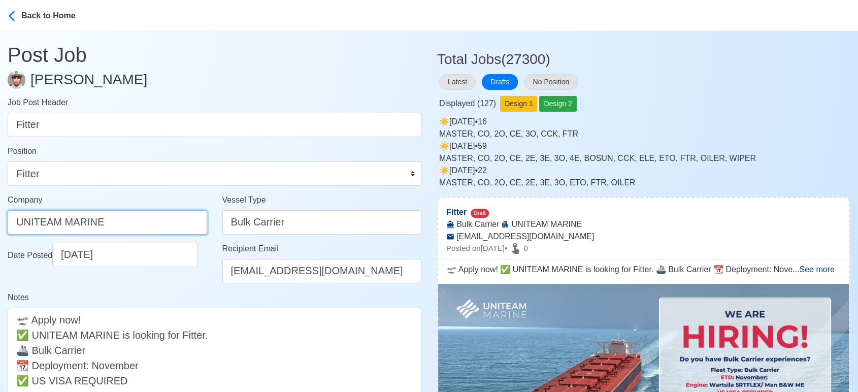
click at [153, 219] on input "UNITEAM MARINE" at bounding box center [108, 222] width 200 height 24
type input "UNITEAM MARINE ([GEOGRAPHIC_DATA]) INC."
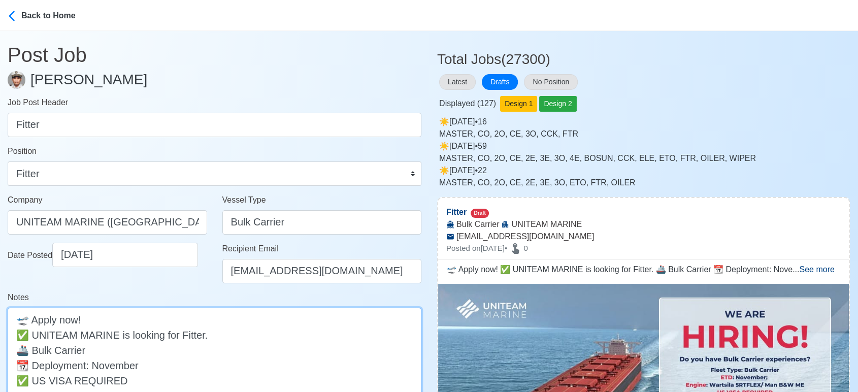
click at [135, 344] on textarea "🛫 Apply now! ✅ UNITEAM MARINE is looking for Fitter. 🚢 Bulk Carrier 📆 Deploymen…" at bounding box center [215, 365] width 414 height 115
paste textarea "Engine: Wartsila SRTFLEX/Man B&W ME"
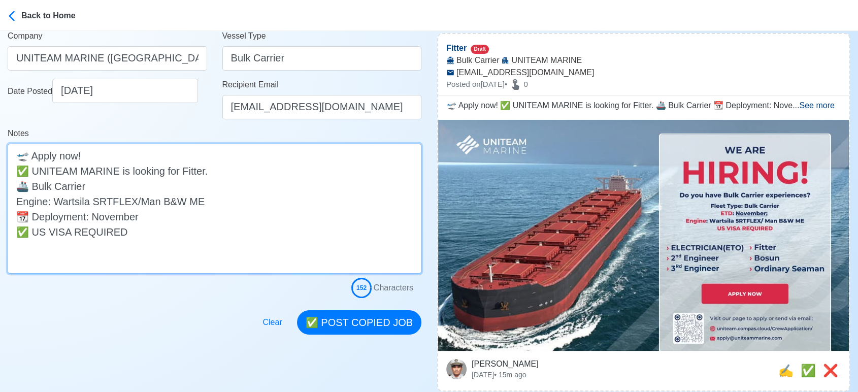
scroll to position [169, 0]
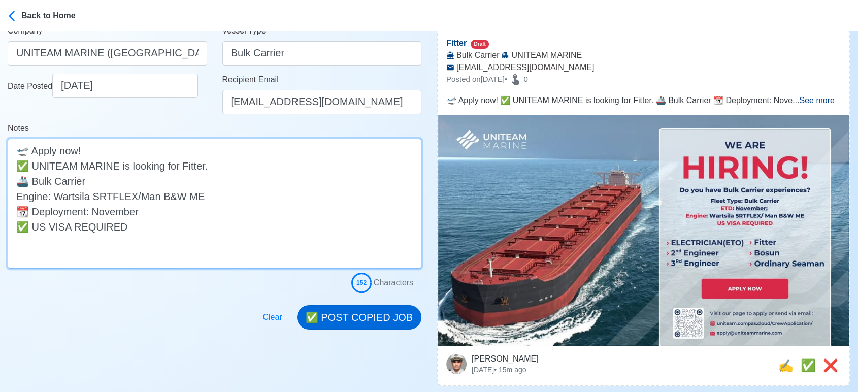
type textarea "🛫 Apply now! ✅ UNITEAM MARINE is looking for Fitter. 🚢 Bulk Carrier Engine: War…"
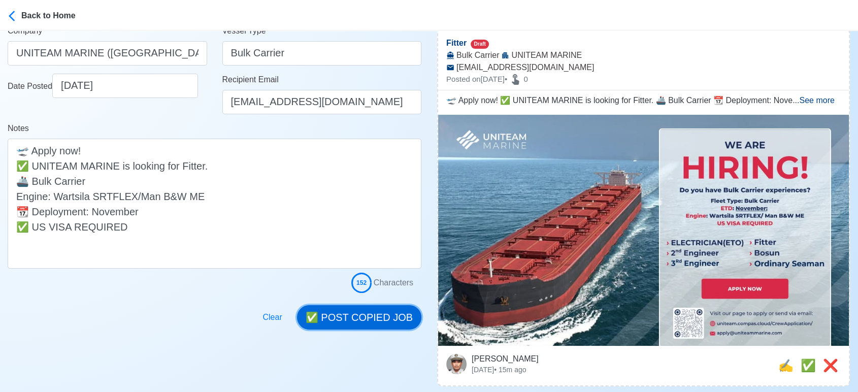
click at [366, 312] on button "✅ POST COPIED JOB" at bounding box center [359, 317] width 124 height 24
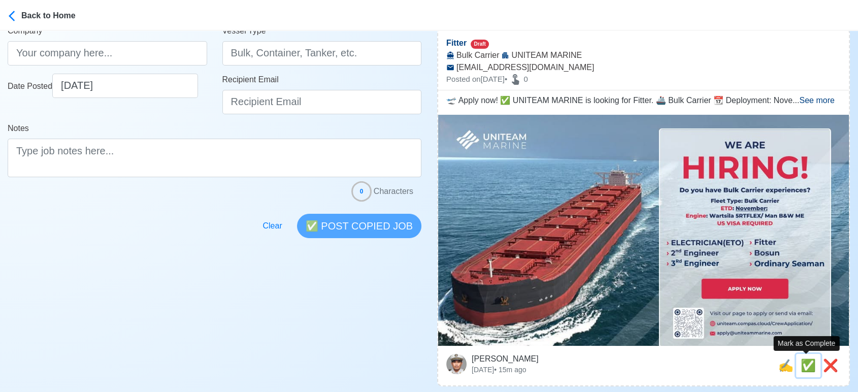
click at [805, 365] on span "✅" at bounding box center [808, 366] width 15 height 14
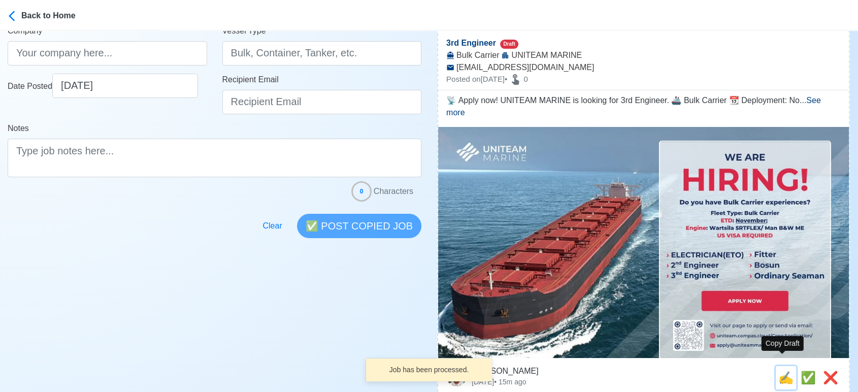
click at [787, 371] on span "✍️" at bounding box center [786, 378] width 15 height 14
type input "3rd Engineer"
select select "3rd Engineer"
type input "UNITEAM MARINE"
type input "Bulk Carrier"
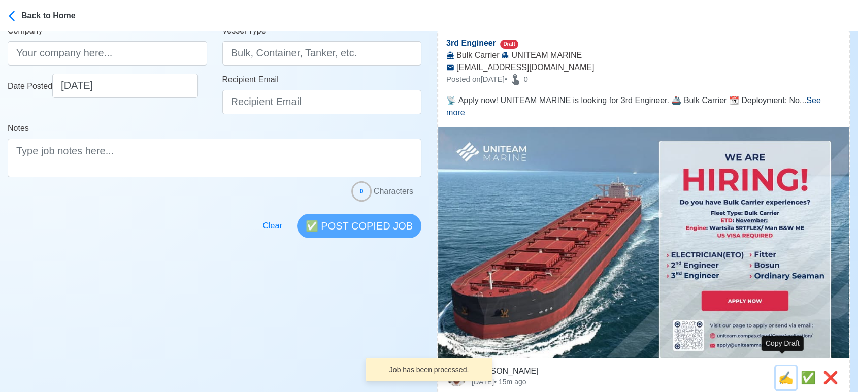
type input "[EMAIL_ADDRESS][DOMAIN_NAME]"
type textarea "📡 Apply now! UNITEAM MARINE is looking for 3rd Engineer. 🚢 Bulk Carrier 📆 Deplo…"
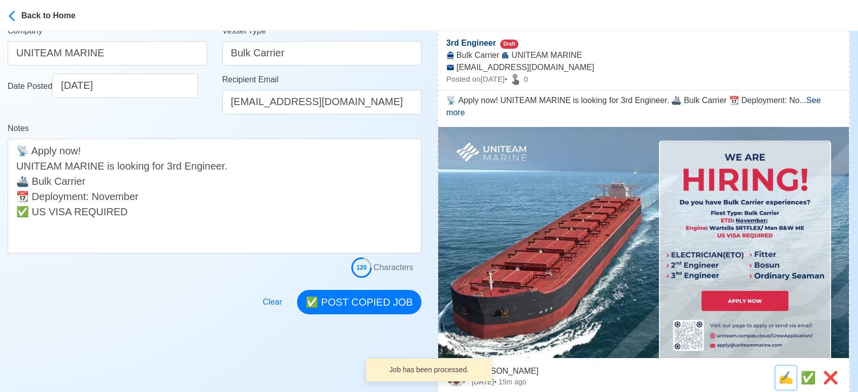
scroll to position [0, 0]
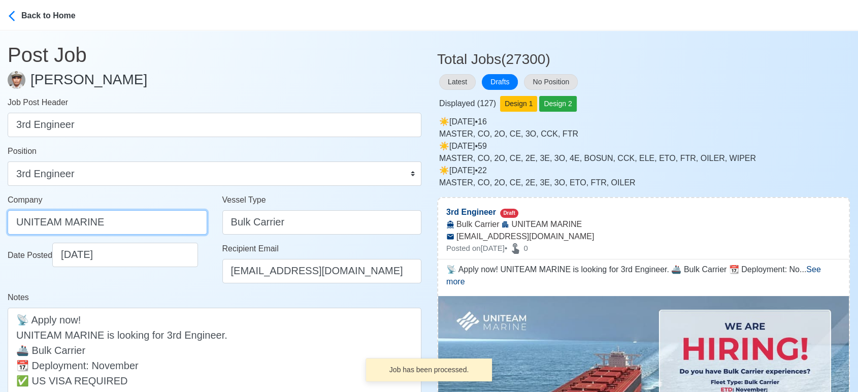
click at [133, 220] on input "UNITEAM MARINE" at bounding box center [108, 222] width 200 height 24
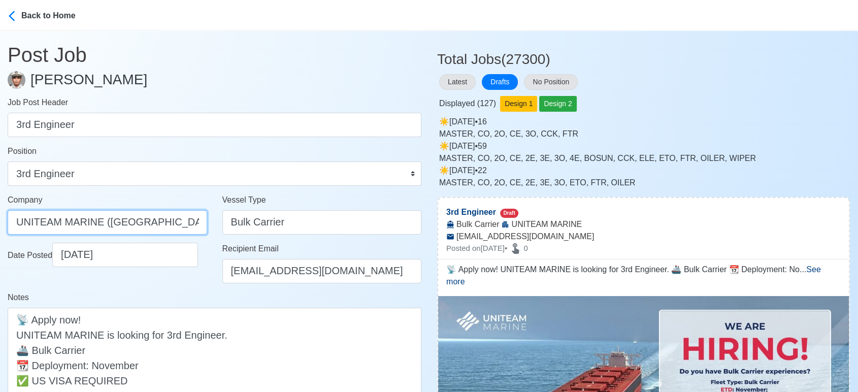
type input "UNITEAM MARINE ([GEOGRAPHIC_DATA]) INC."
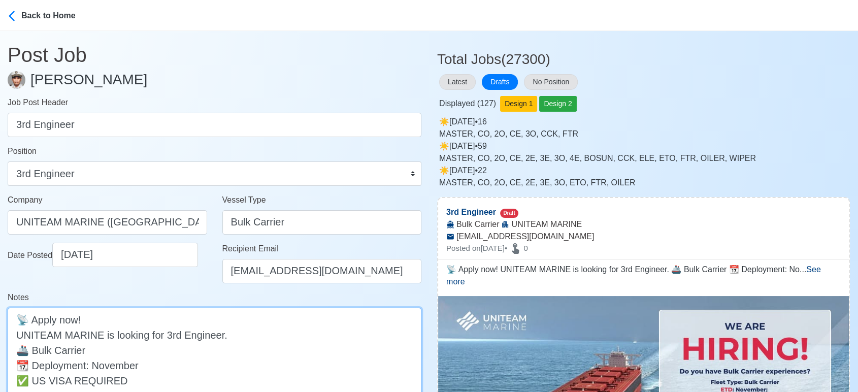
click at [146, 347] on textarea "📡 Apply now! UNITEAM MARINE is looking for 3rd Engineer. 🚢 Bulk Carrier 📆 Deplo…" at bounding box center [215, 365] width 414 height 115
paste textarea "Engine: Wartsila SRTFLEX/Man B&W ME"
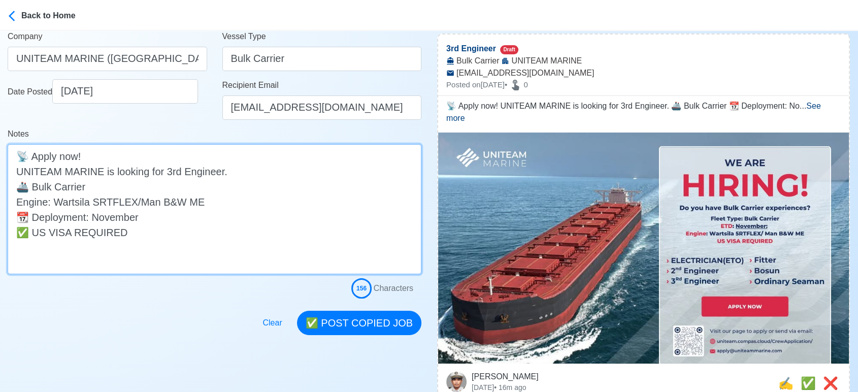
scroll to position [225, 0]
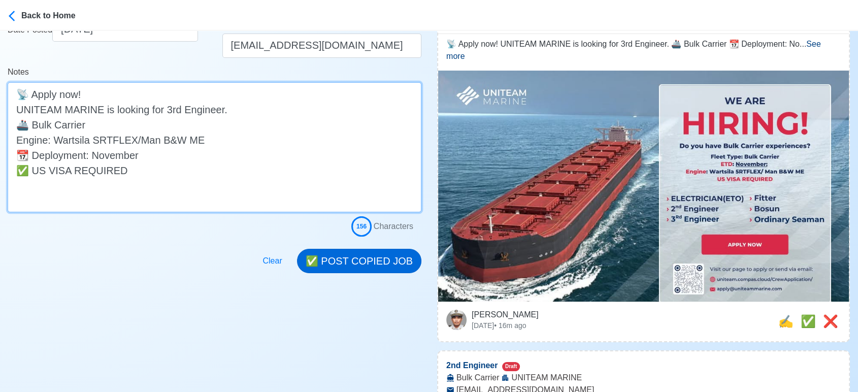
type textarea "📡 Apply now! UNITEAM MARINE is looking for 3rd Engineer. 🚢 Bulk Carrier Engine:…"
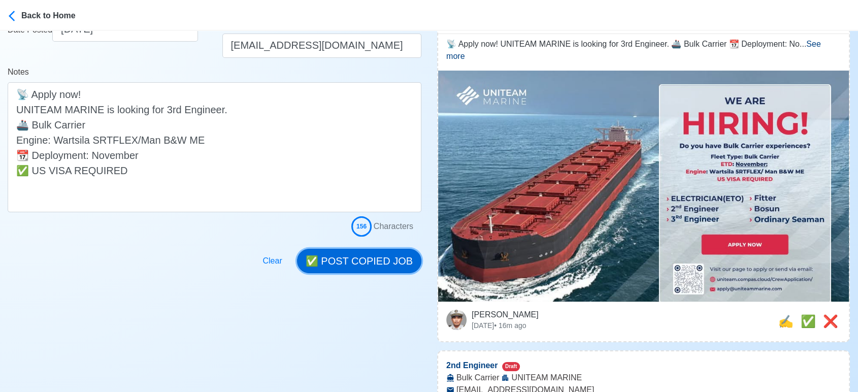
click at [375, 263] on button "✅ POST COPIED JOB" at bounding box center [359, 261] width 124 height 24
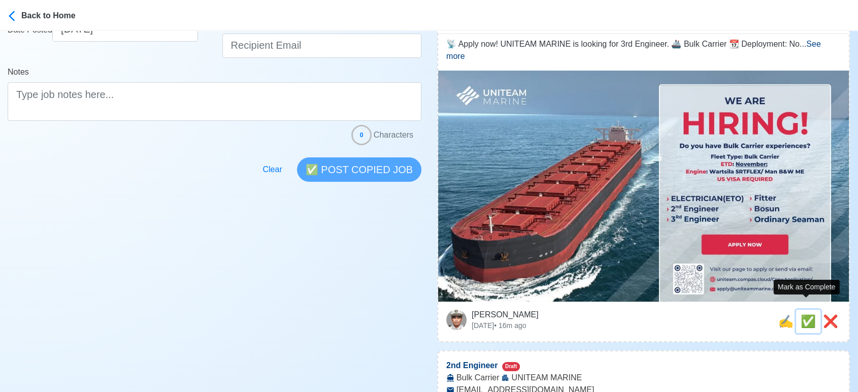
click at [804, 314] on span "✅" at bounding box center [808, 321] width 15 height 14
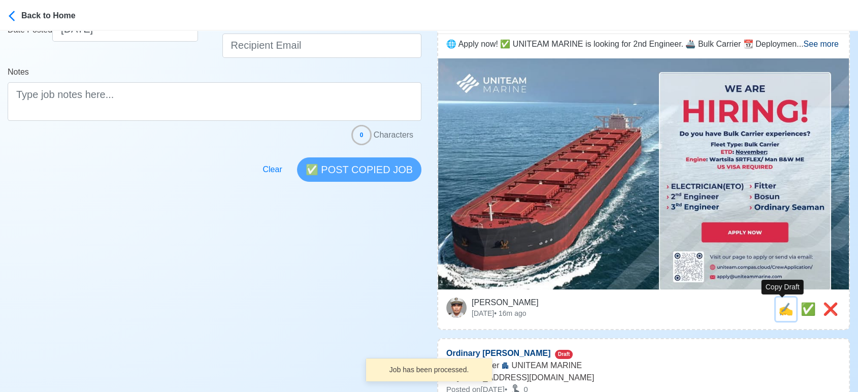
click at [779, 309] on span "✍️" at bounding box center [786, 309] width 15 height 14
type input "2nd Engineer"
select select "2nd Engineer"
type input "UNITEAM MARINE"
type input "Bulk Carrier"
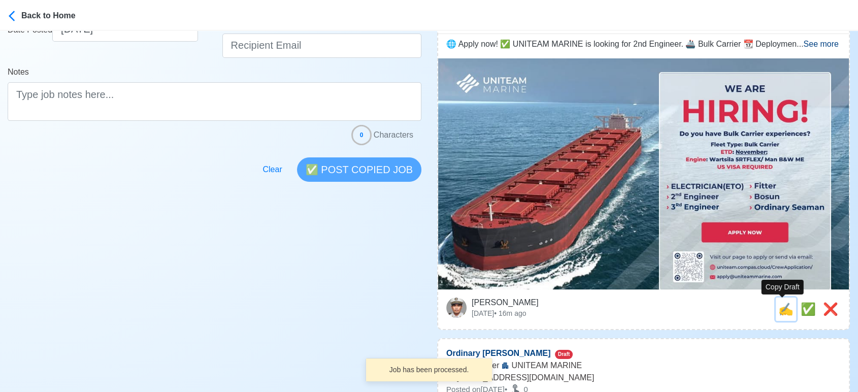
type input "[EMAIL_ADDRESS][DOMAIN_NAME]"
type textarea "🌐 Apply now! ✅ UNITEAM MARINE is looking for 2nd Engineer. 🚢 Bulk Carrier 📆 Dep…"
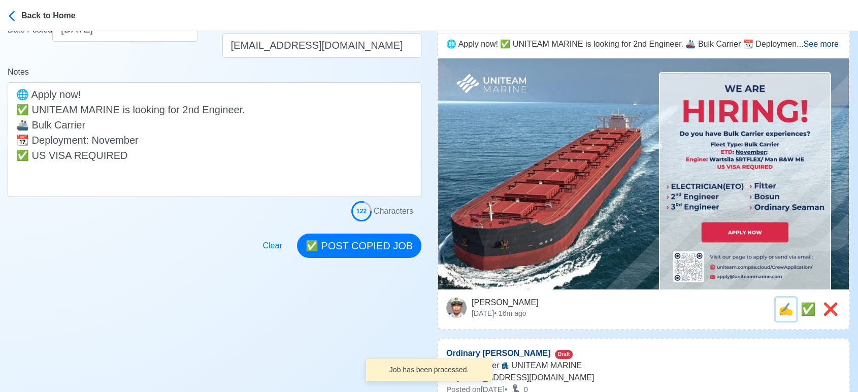
scroll to position [0, 0]
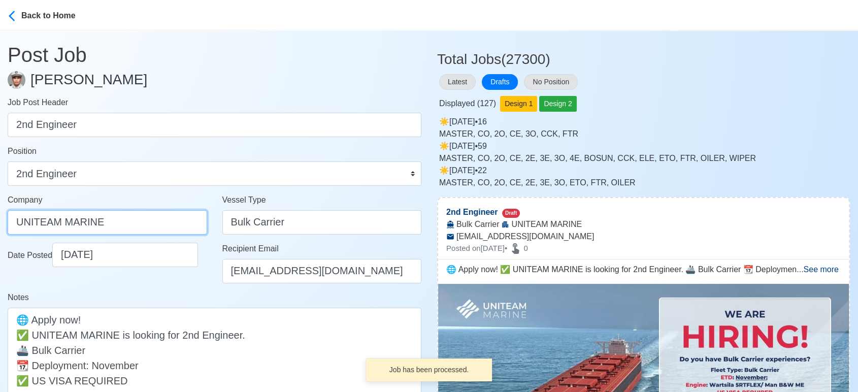
click at [125, 218] on input "UNITEAM MARINE" at bounding box center [108, 222] width 200 height 24
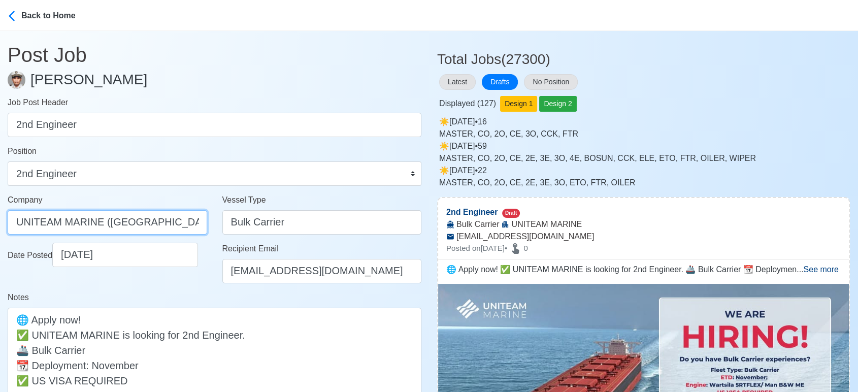
type input "UNITEAM MARINE ([GEOGRAPHIC_DATA]) INC"
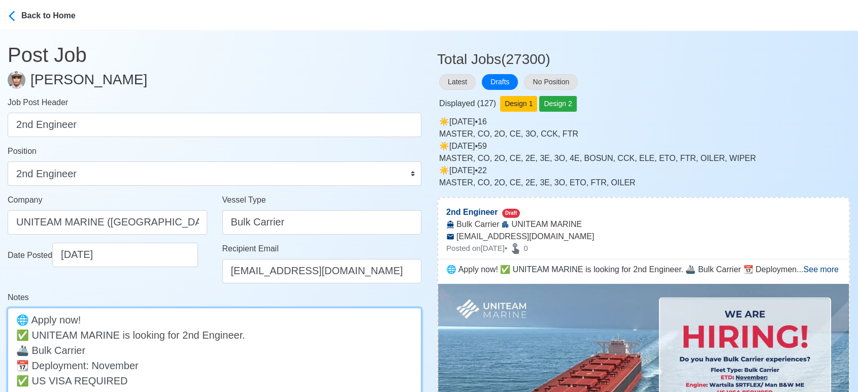
click at [122, 350] on textarea "🌐 Apply now! ✅ UNITEAM MARINE is looking for 2nd Engineer. 🚢 Bulk Carrier 📆 Dep…" at bounding box center [215, 365] width 414 height 115
paste textarea "Engine: Wartsila SRTFLEX/Man B&W ME"
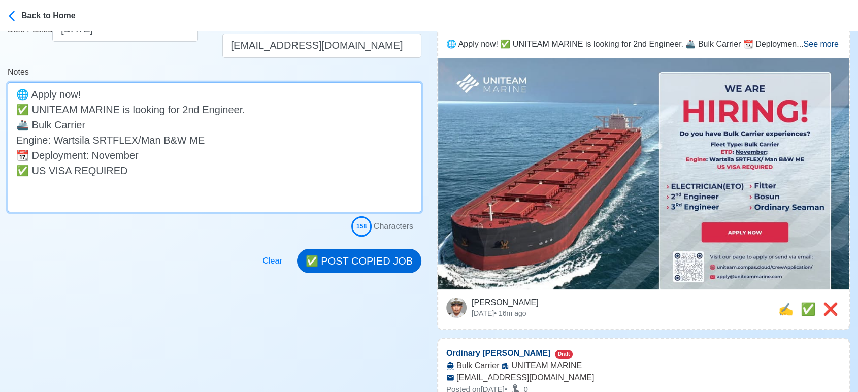
type textarea "🌐 Apply now! ✅ UNITEAM MARINE is looking for 2nd Engineer. 🚢 Bulk Carrier Engin…"
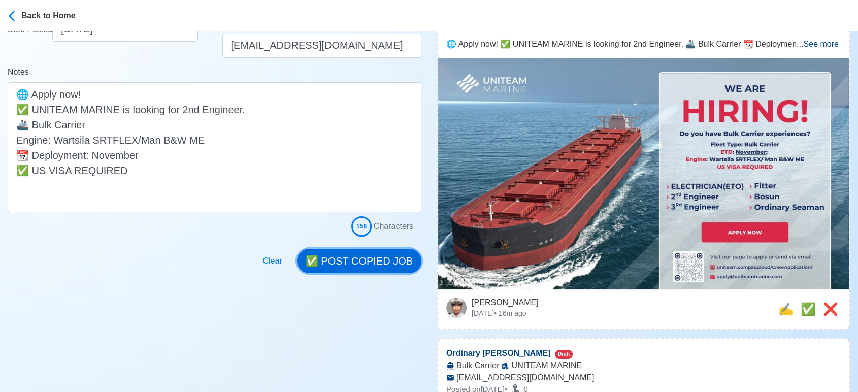
click at [372, 260] on button "✅ POST COPIED JOB" at bounding box center [359, 261] width 124 height 24
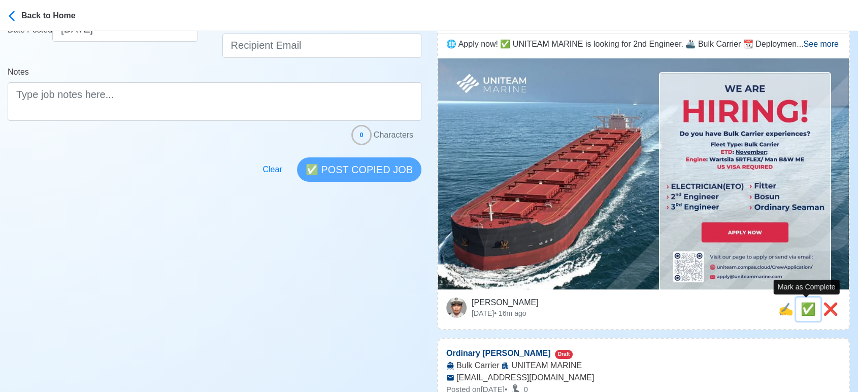
click at [804, 304] on span "✅" at bounding box center [808, 309] width 15 height 14
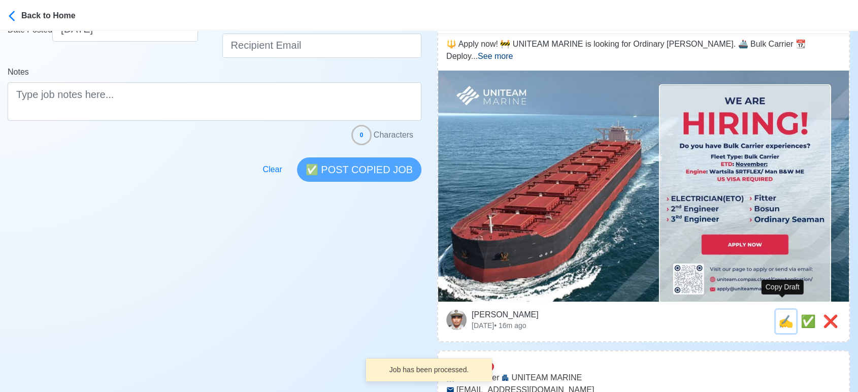
click at [785, 314] on span "✍️" at bounding box center [786, 321] width 15 height 14
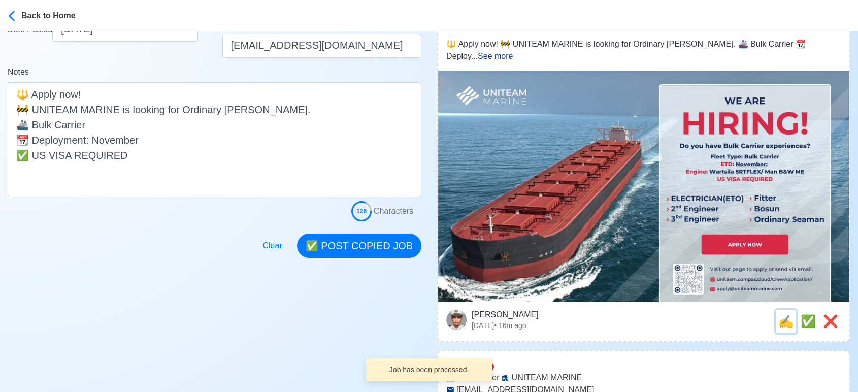
scroll to position [0, 0]
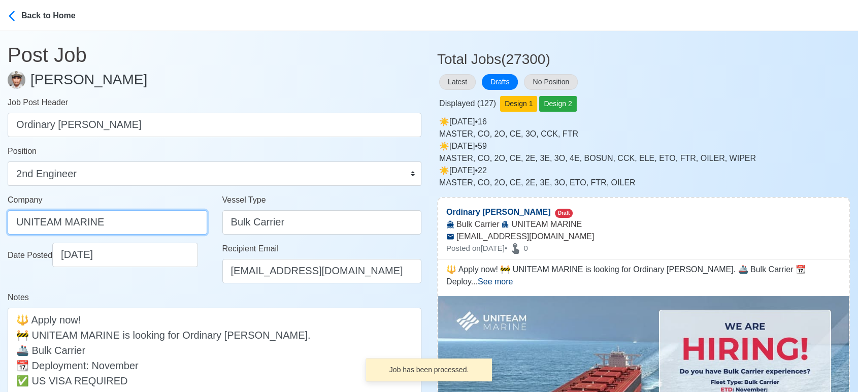
click at [148, 223] on input "UNITEAM MARINE" at bounding box center [108, 222] width 200 height 24
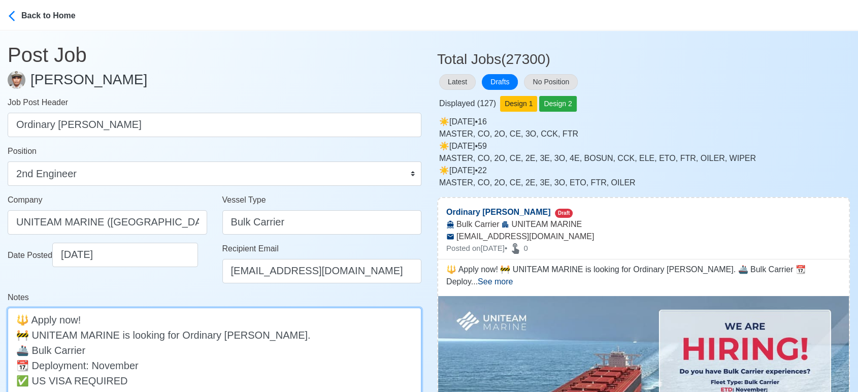
click at [119, 344] on textarea "🔱 Apply now! 🚧 UNITEAM MARINE is looking for Ordinary [PERSON_NAME]. 🚢 Bulk Car…" at bounding box center [215, 365] width 414 height 115
paste textarea "Engine: Wartsila SRTFLEX/Man B&W ME"
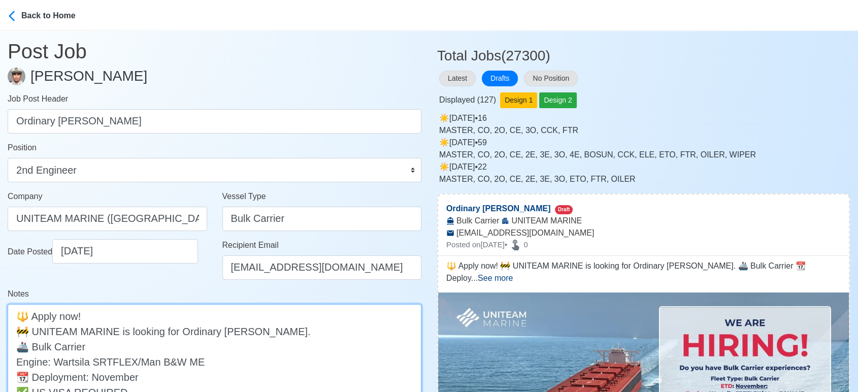
scroll to position [169, 0]
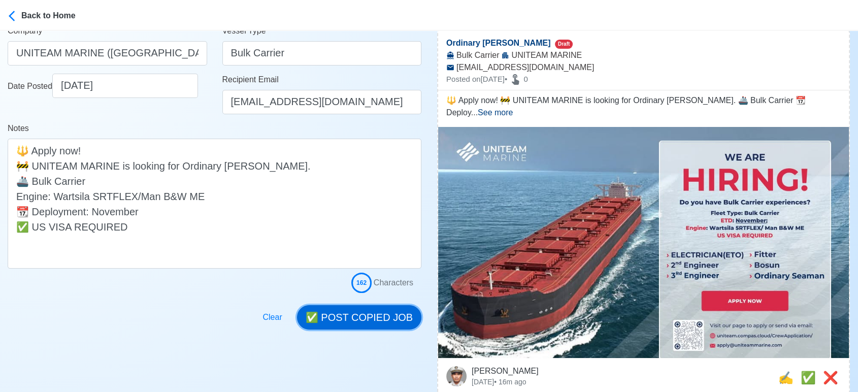
click at [378, 317] on button "✅ POST COPIED JOB" at bounding box center [359, 317] width 124 height 24
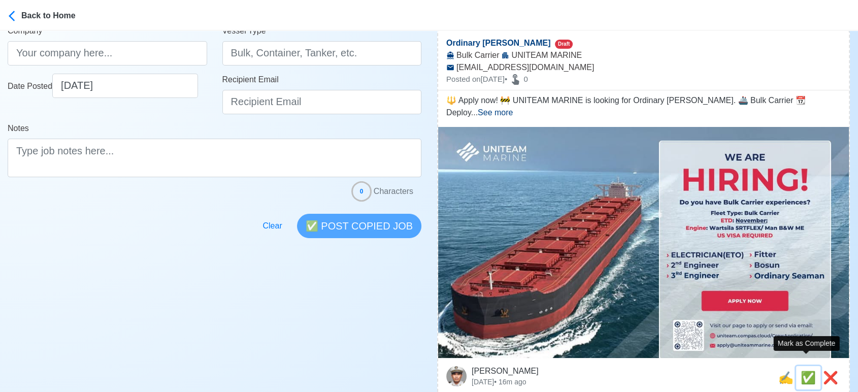
click at [801, 371] on span "✅" at bounding box center [808, 378] width 15 height 14
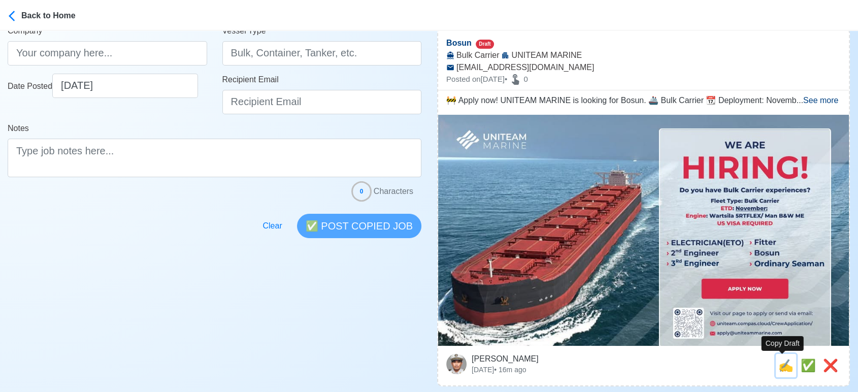
click at [784, 369] on span "✍️" at bounding box center [786, 366] width 15 height 14
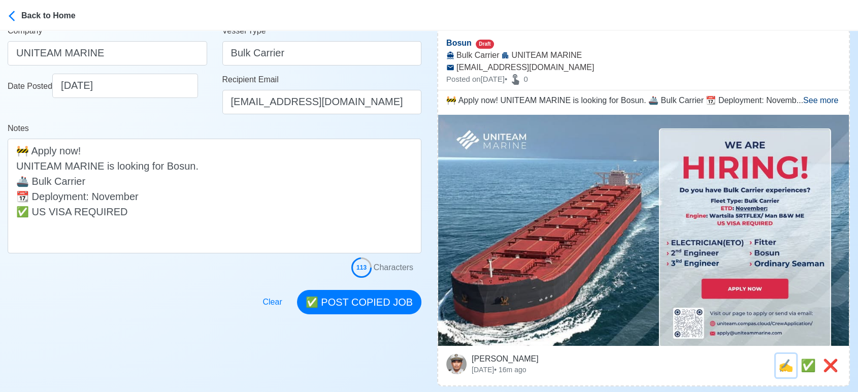
scroll to position [0, 0]
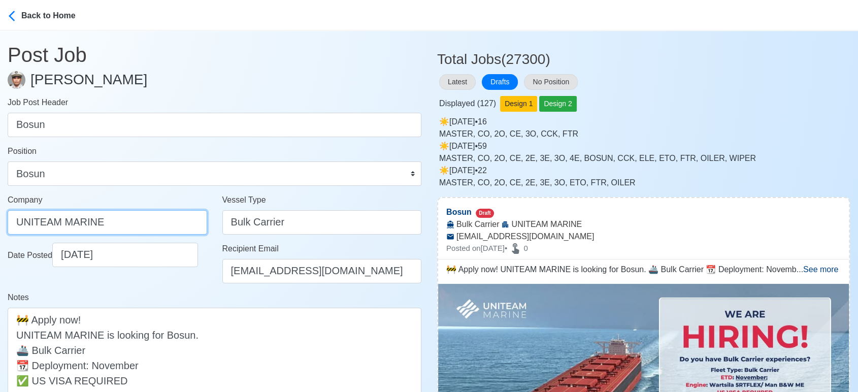
click at [127, 219] on input "UNITEAM MARINE" at bounding box center [108, 222] width 200 height 24
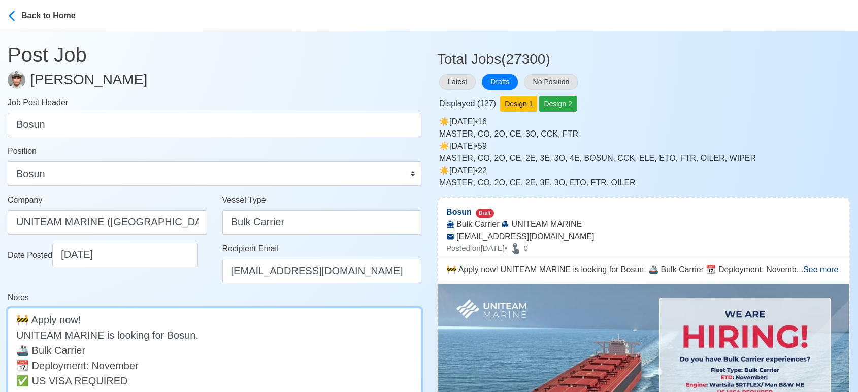
click at [156, 345] on textarea "🚧 Apply now! UNITEAM MARINE is looking for Bosun. 🚢 Bulk Carrier 📆 Deployment: …" at bounding box center [215, 365] width 414 height 115
paste textarea "Engine: Wartsila SRTFLEX/Man B&W ME"
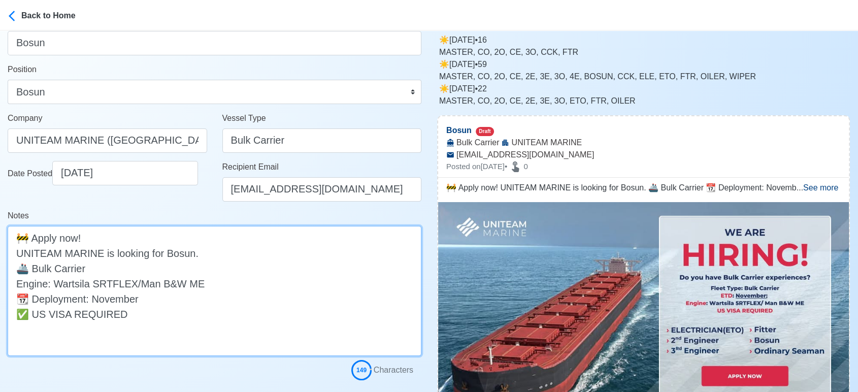
scroll to position [225, 0]
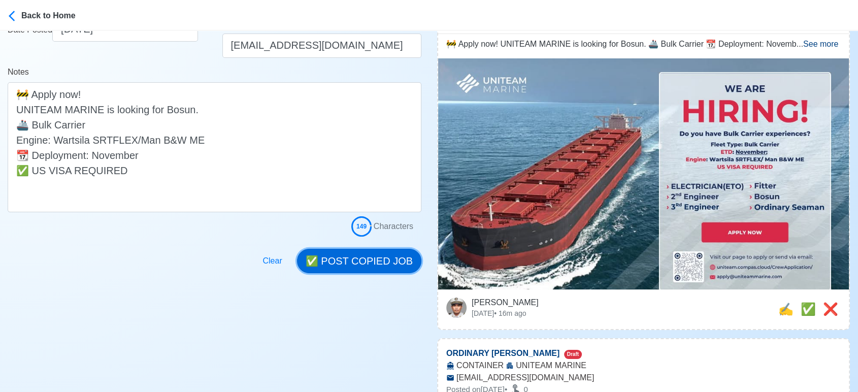
click at [375, 263] on button "✅ POST COPIED JOB" at bounding box center [359, 261] width 124 height 24
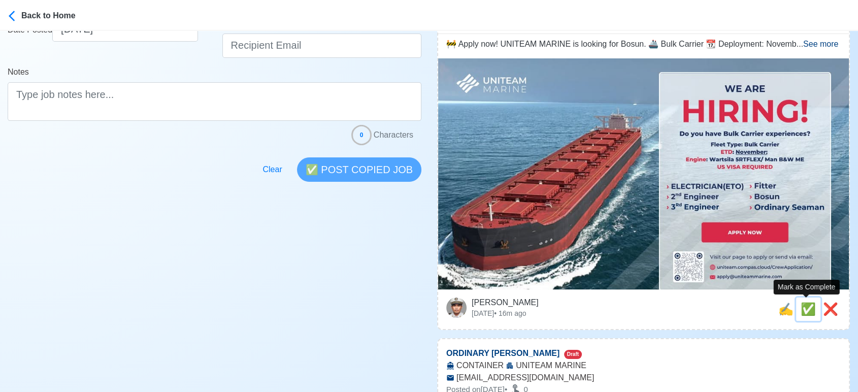
click at [804, 308] on span "✅" at bounding box center [808, 309] width 15 height 14
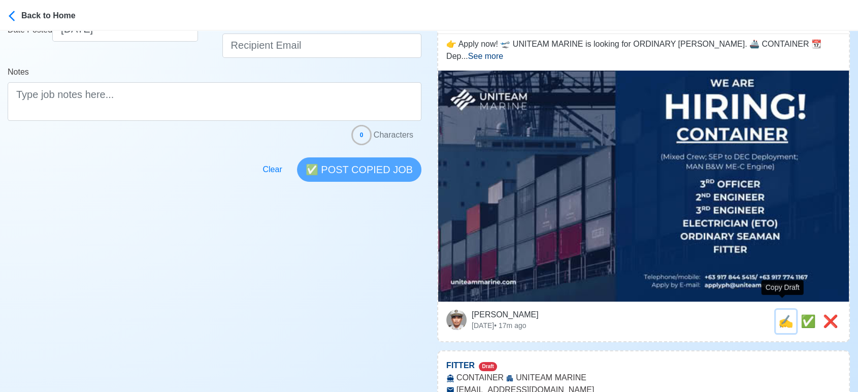
click at [779, 314] on span "✍️" at bounding box center [786, 321] width 15 height 14
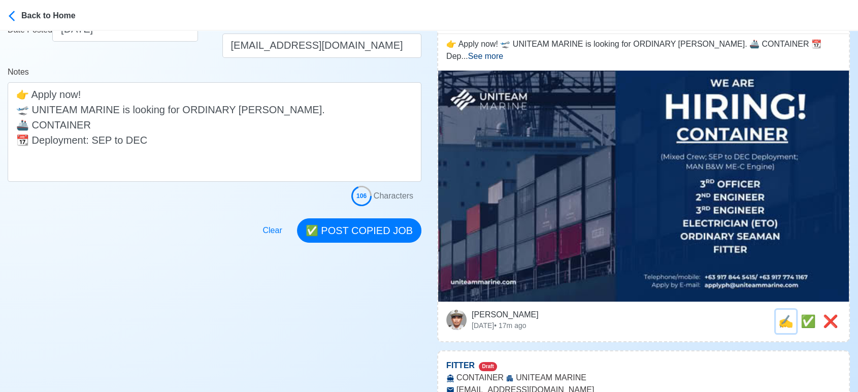
scroll to position [0, 0]
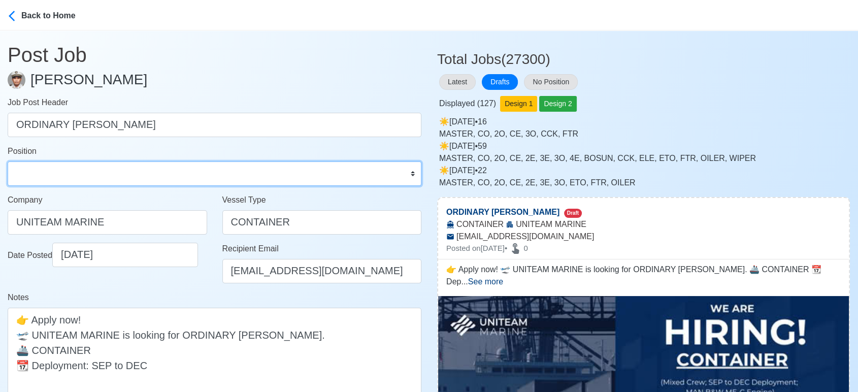
click at [147, 169] on select "Master Chief Officer 2nd Officer 3rd Officer Junior Officer Chief Engineer 2nd …" at bounding box center [215, 173] width 414 height 24
click at [8, 161] on select "Master Chief Officer 2nd Officer 3rd Officer Junior Officer Chief Engineer 2nd …" at bounding box center [215, 173] width 414 height 24
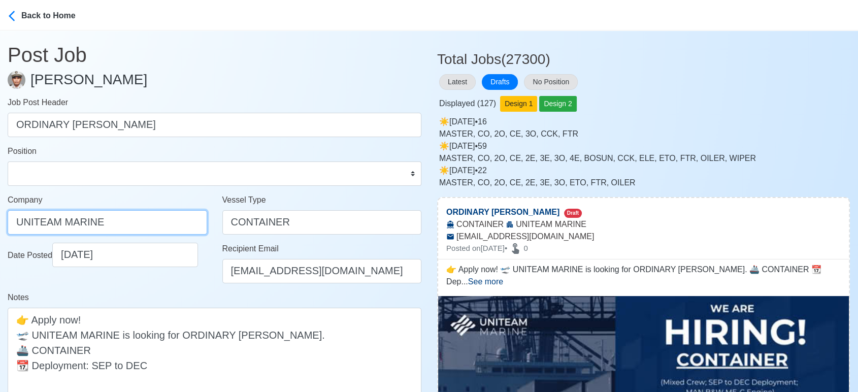
click at [130, 215] on input "UNITEAM MARINE" at bounding box center [108, 222] width 200 height 24
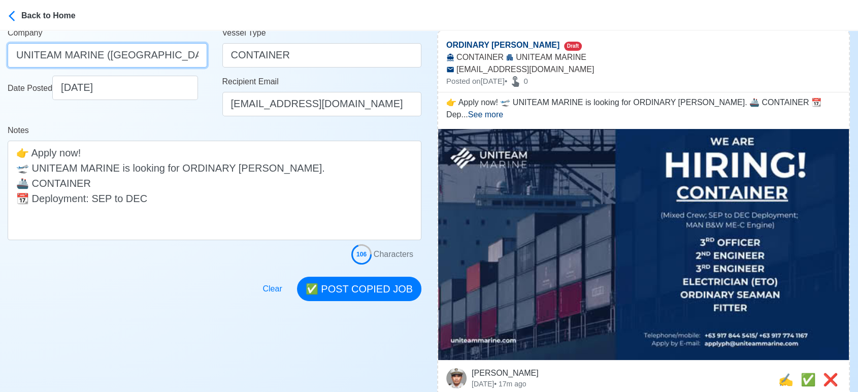
scroll to position [169, 0]
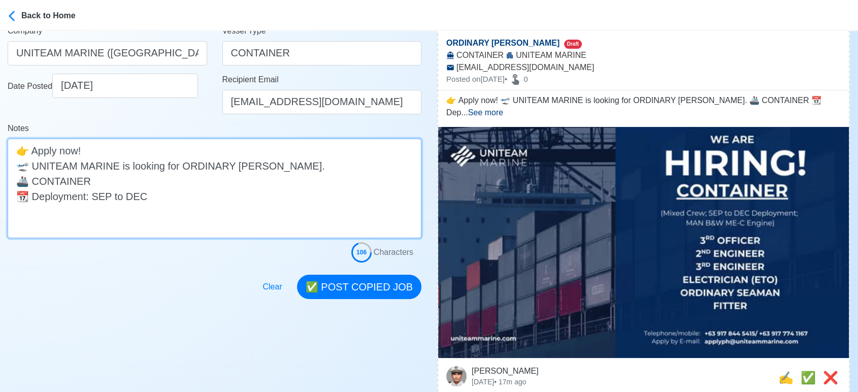
click at [173, 180] on textarea "👉 Apply now! 🛫 UNITEAM MARINE is looking for ORDINARY [PERSON_NAME]. 🚢 CONTAINE…" at bounding box center [215, 189] width 414 height 100
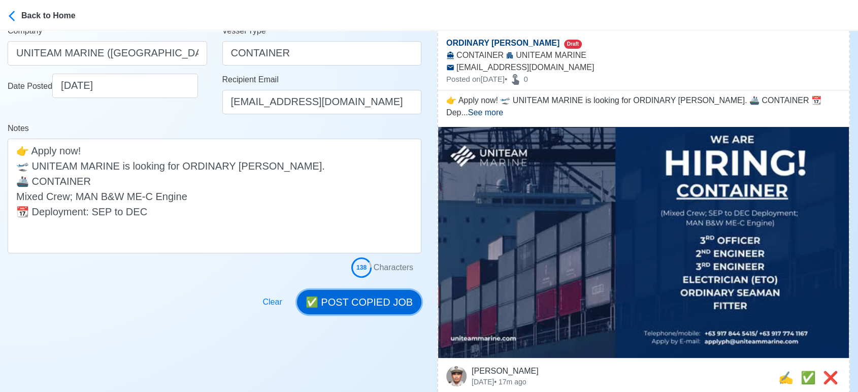
click at [372, 301] on button "✅ POST COPIED JOB" at bounding box center [359, 302] width 124 height 24
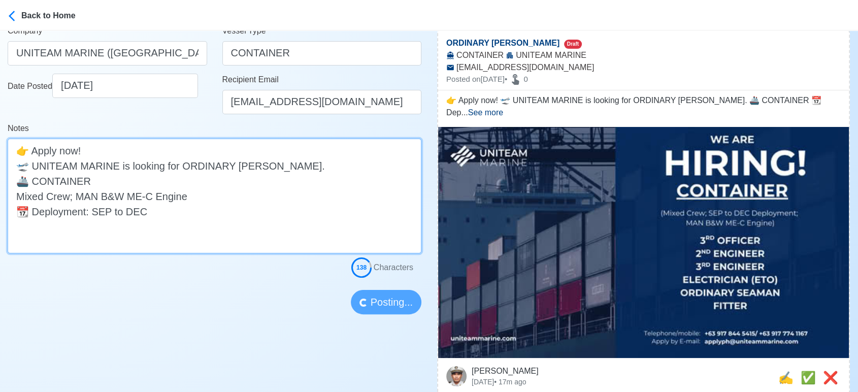
drag, startPoint x: 200, startPoint y: 193, endPoint x: 0, endPoint y: 191, distance: 199.6
click at [0, 191] on main "Post Job [PERSON_NAME] Job Post Header ORDINARY [PERSON_NAME] Position Master C…" at bounding box center [214, 87] width 429 height 453
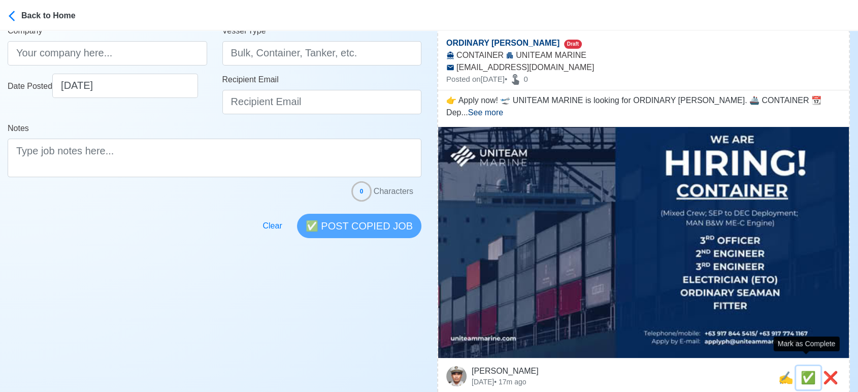
click at [805, 371] on span "✅" at bounding box center [808, 378] width 15 height 14
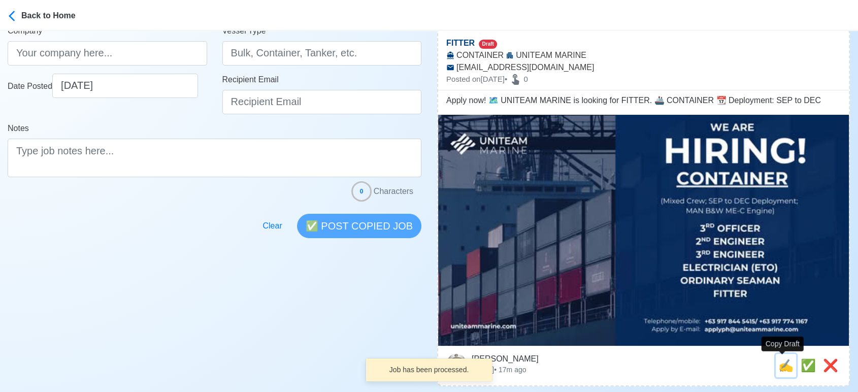
click at [786, 365] on span "✍️" at bounding box center [786, 366] width 15 height 14
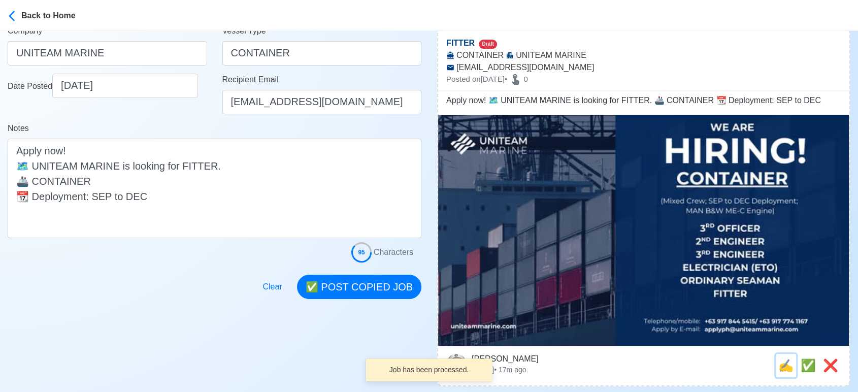
scroll to position [0, 0]
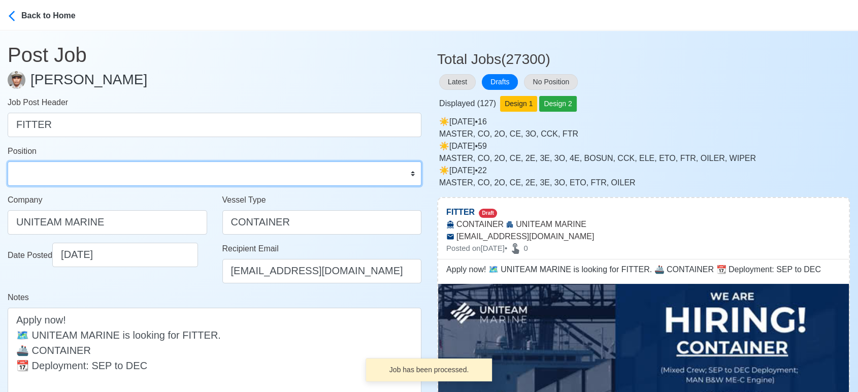
click at [102, 175] on select "Master Chief Officer 2nd Officer 3rd Officer Junior Officer Chief Engineer 2nd …" at bounding box center [215, 173] width 414 height 24
click at [8, 161] on select "Master Chief Officer 2nd Officer 3rd Officer Junior Officer Chief Engineer 2nd …" at bounding box center [215, 173] width 414 height 24
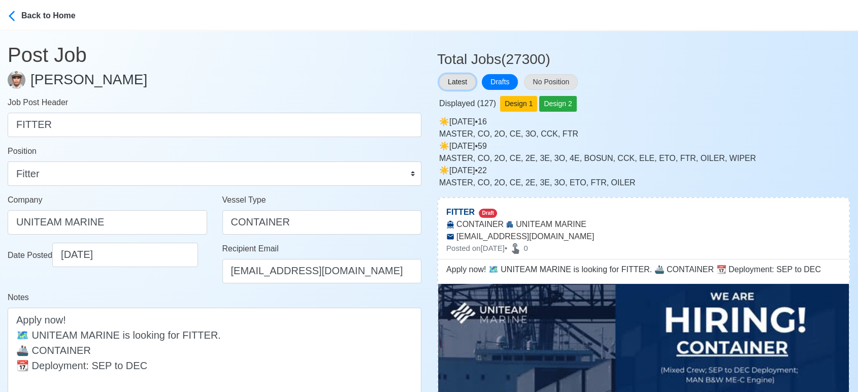
click at [454, 76] on button "Latest" at bounding box center [457, 82] width 37 height 16
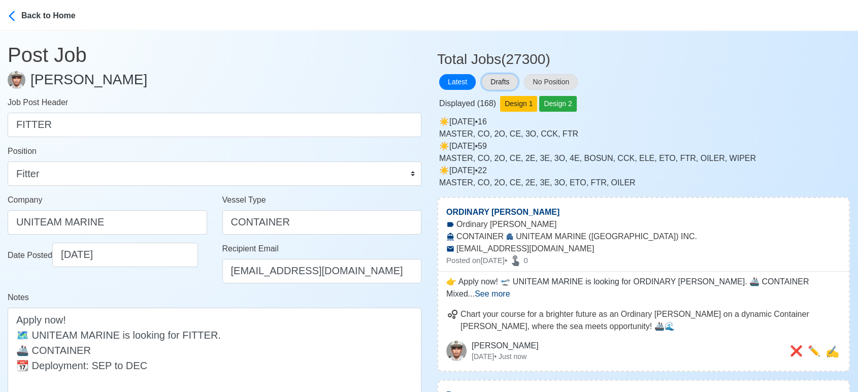
click at [490, 80] on button "Drafts" at bounding box center [500, 82] width 36 height 16
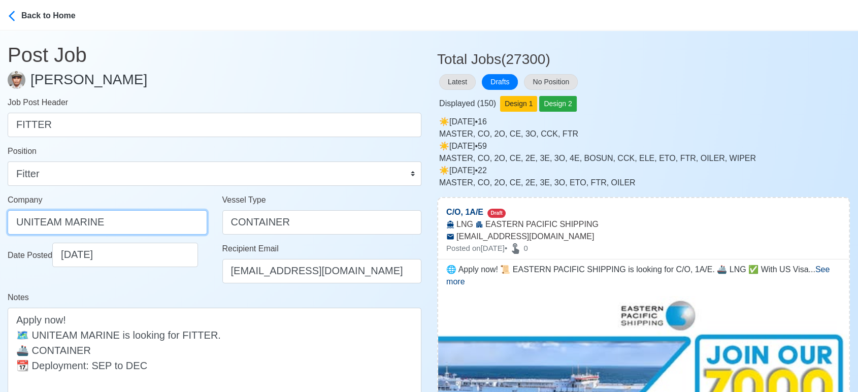
click at [153, 217] on input "UNITEAM MARINE" at bounding box center [108, 222] width 200 height 24
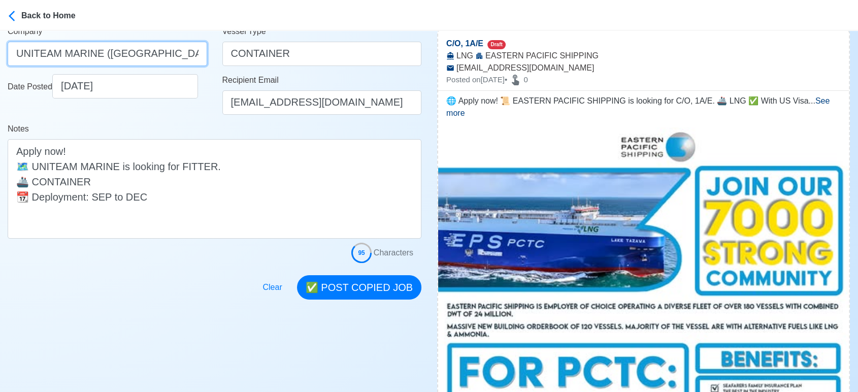
scroll to position [169, 0]
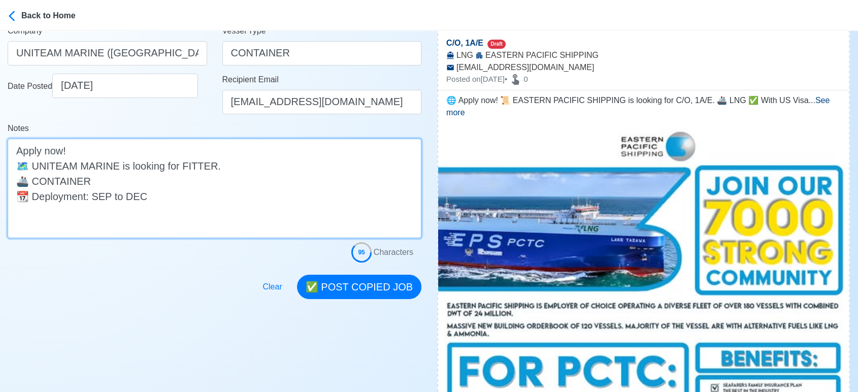
click at [142, 184] on textarea "Apply now! 🗺️ UNITEAM MARINE is looking for FITTER. 🚢 CONTAINER 📆 Deployment: S…" at bounding box center [215, 189] width 414 height 100
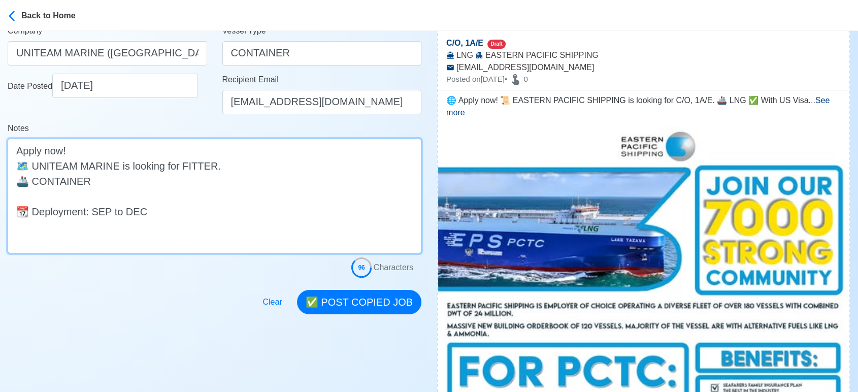
paste textarea "Mixed Crew; MAN B&W ME-C Engine"
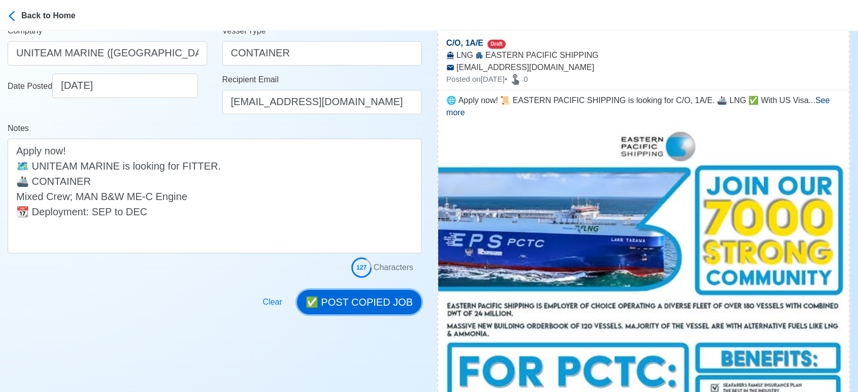
click at [370, 303] on button "✅ POST COPIED JOB" at bounding box center [359, 302] width 124 height 24
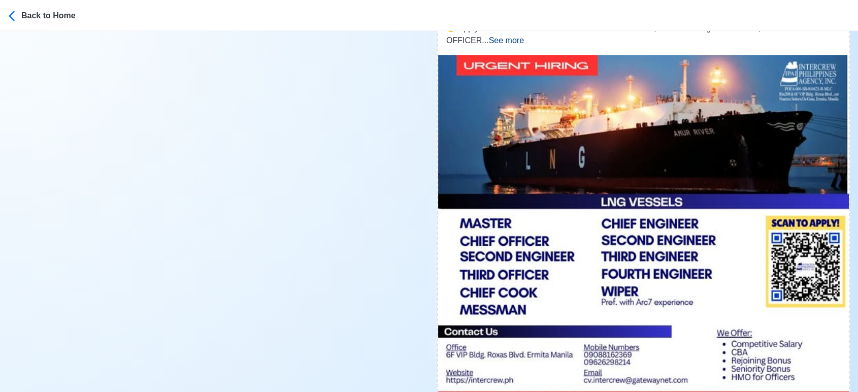
scroll to position [959, 0]
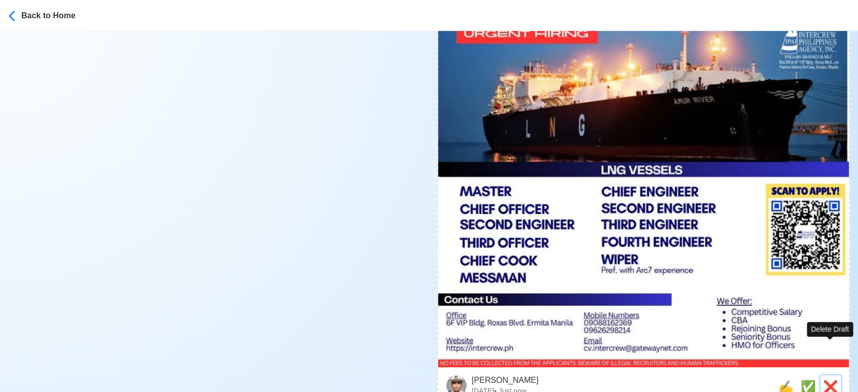
click at [831, 380] on span "❌" at bounding box center [830, 387] width 15 height 14
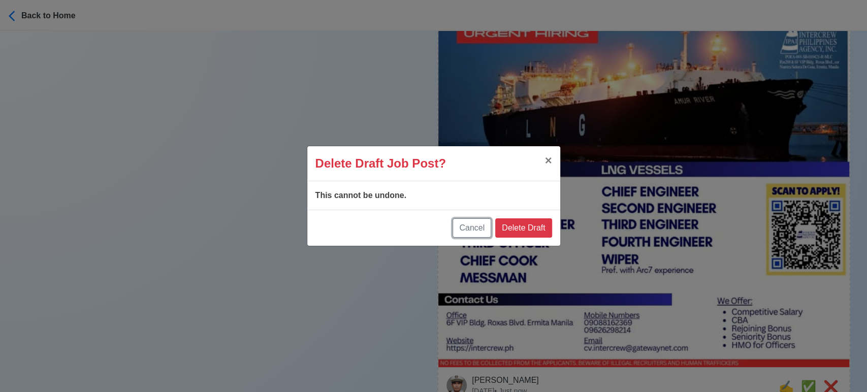
drag, startPoint x: 463, startPoint y: 229, endPoint x: 434, endPoint y: 229, distance: 29.5
click at [463, 229] on button "Cancel" at bounding box center [471, 227] width 39 height 19
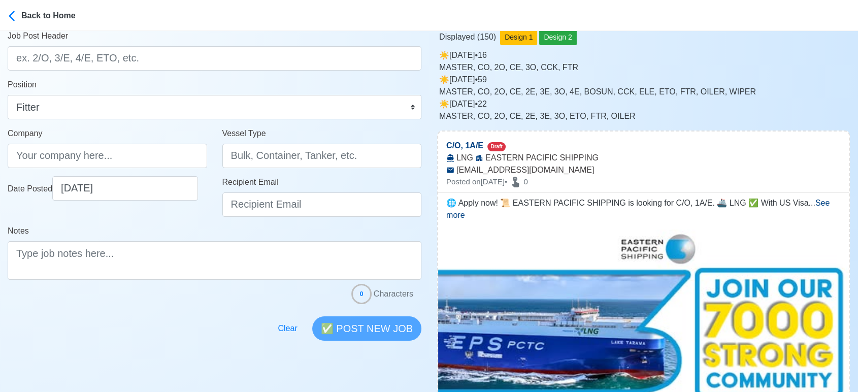
scroll to position [0, 0]
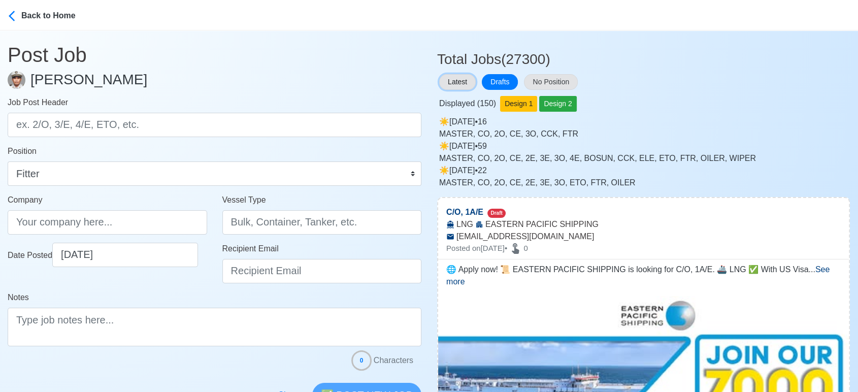
click at [454, 79] on button "Latest" at bounding box center [457, 82] width 37 height 16
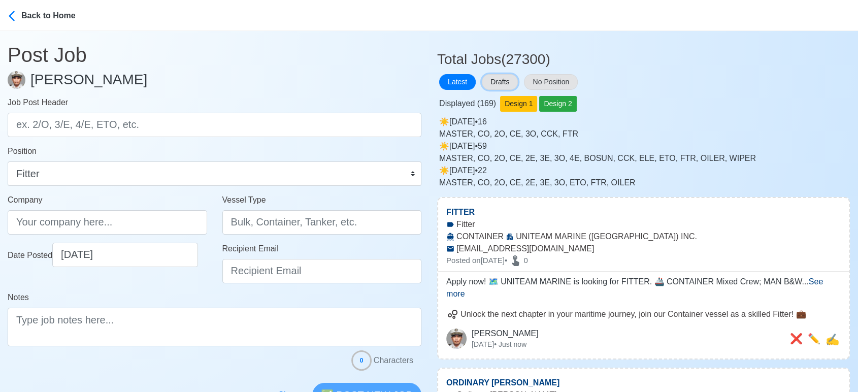
click at [505, 80] on button "Drafts" at bounding box center [500, 82] width 36 height 16
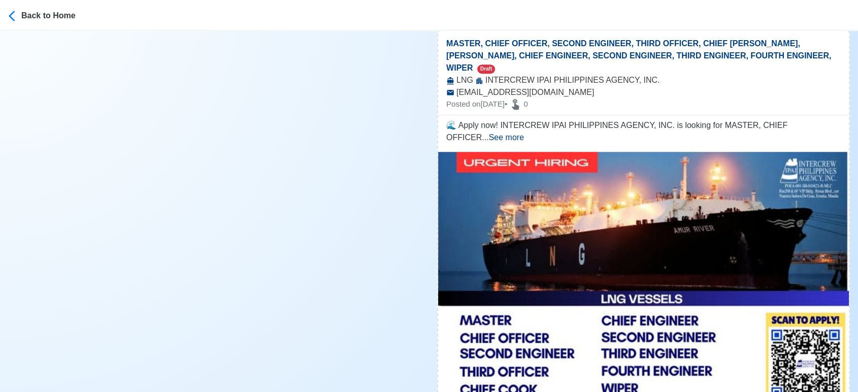
scroll to position [959, 0]
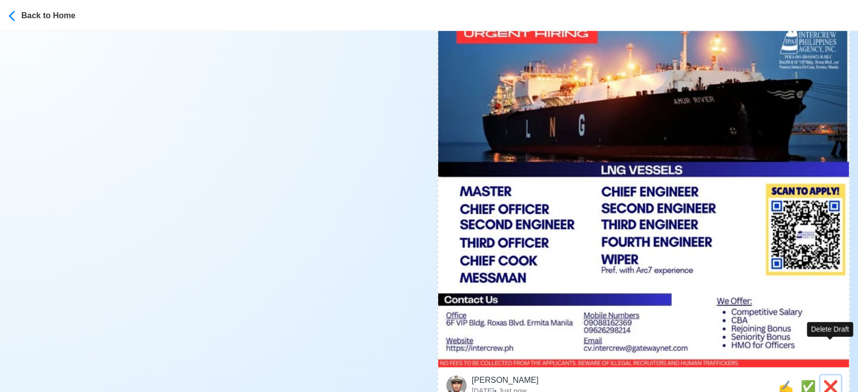
click at [834, 380] on span "❌" at bounding box center [830, 387] width 15 height 14
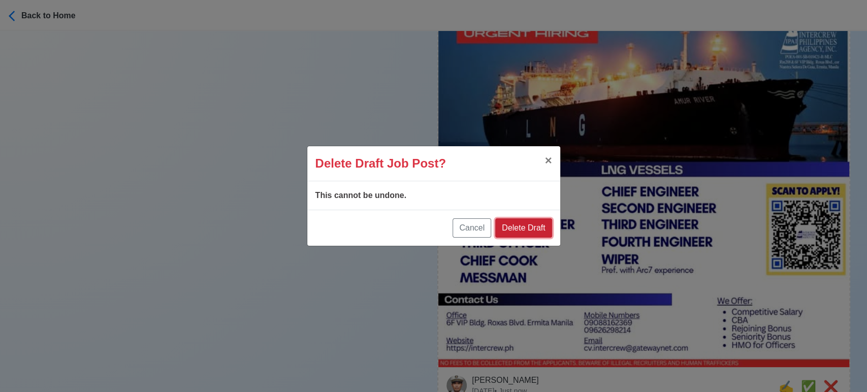
click at [514, 227] on button "Delete Draft" at bounding box center [523, 227] width 56 height 19
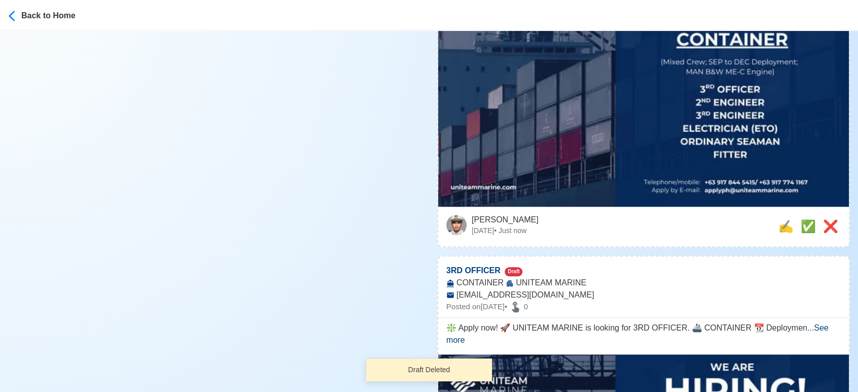
scroll to position [1016, 0]
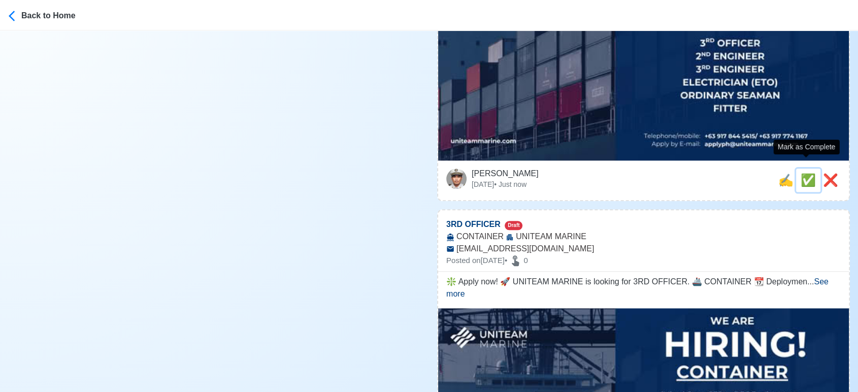
click at [808, 173] on span "✅" at bounding box center [808, 180] width 15 height 14
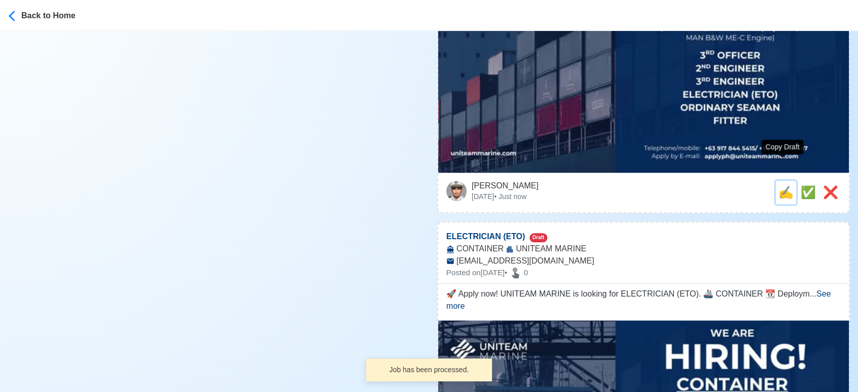
click at [782, 185] on span "✍️" at bounding box center [786, 192] width 15 height 14
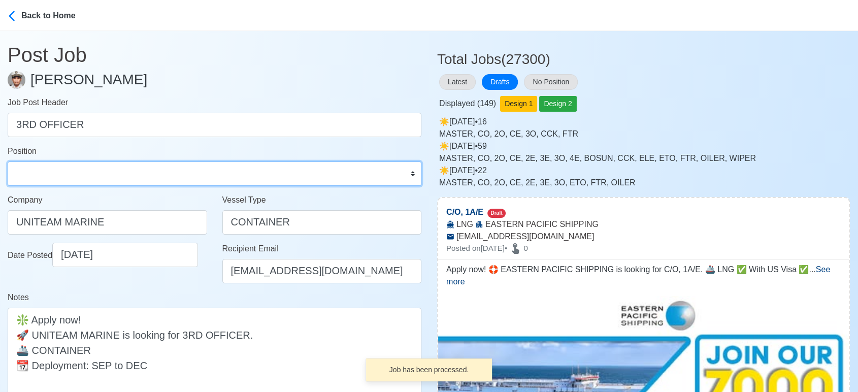
click at [100, 174] on select "Master Chief Officer 2nd Officer 3rd Officer Junior Officer Chief Engineer 2nd …" at bounding box center [215, 173] width 414 height 24
click at [8, 161] on select "Master Chief Officer 2nd Officer 3rd Officer Junior Officer Chief Engineer 2nd …" at bounding box center [215, 173] width 414 height 24
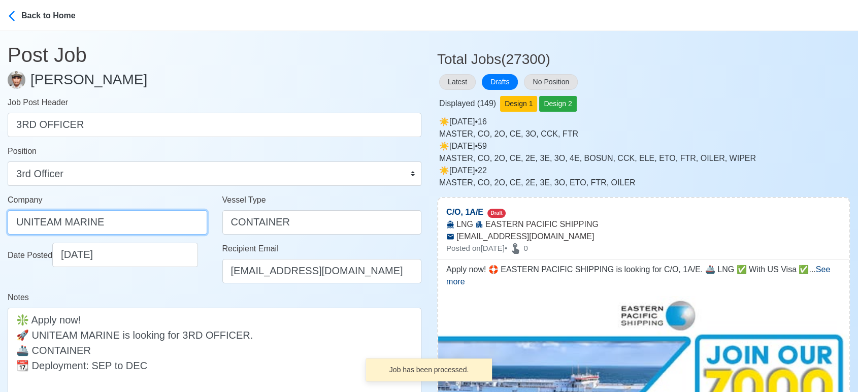
click at [153, 222] on input "UNITEAM MARINE" at bounding box center [108, 222] width 200 height 24
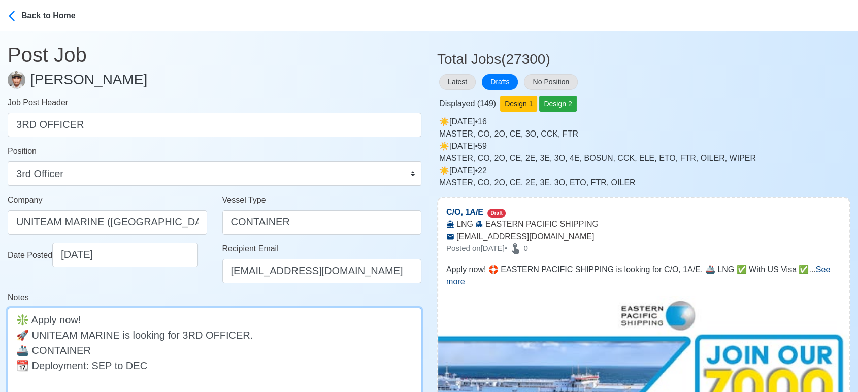
click at [132, 350] on textarea "❇️ Apply now! 🚀 UNITEAM MARINE is looking for 3RD OFFICER. 🚢 CONTAINER 📆 Deploy…" at bounding box center [215, 358] width 414 height 100
paste textarea "Mixed Crew; MAN B&W ME-C Engine"
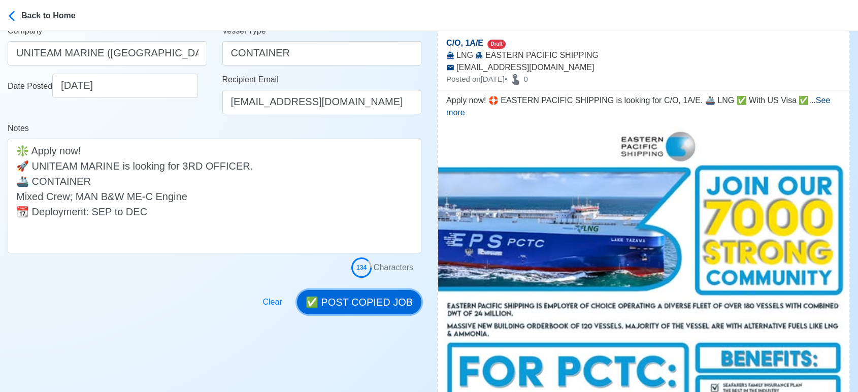
click at [366, 306] on button "✅ POST COPIED JOB" at bounding box center [359, 302] width 124 height 24
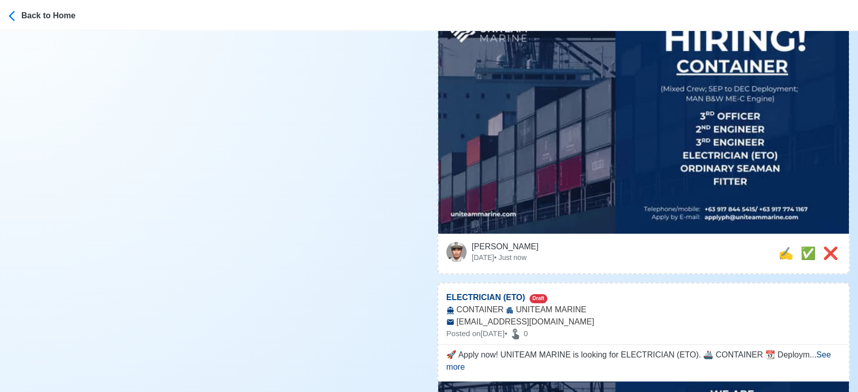
scroll to position [1016, 0]
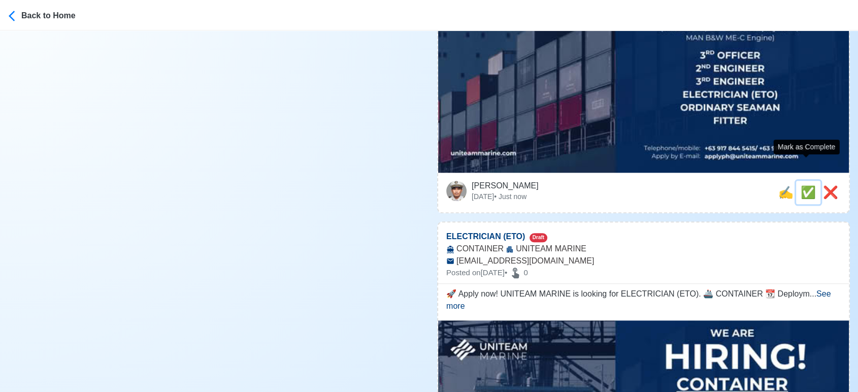
click at [808, 185] on span "✅" at bounding box center [808, 192] width 15 height 14
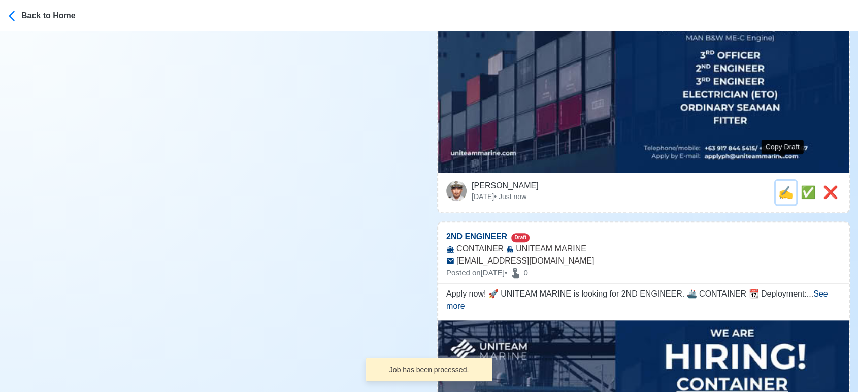
click at [785, 185] on span "✍️" at bounding box center [786, 192] width 15 height 14
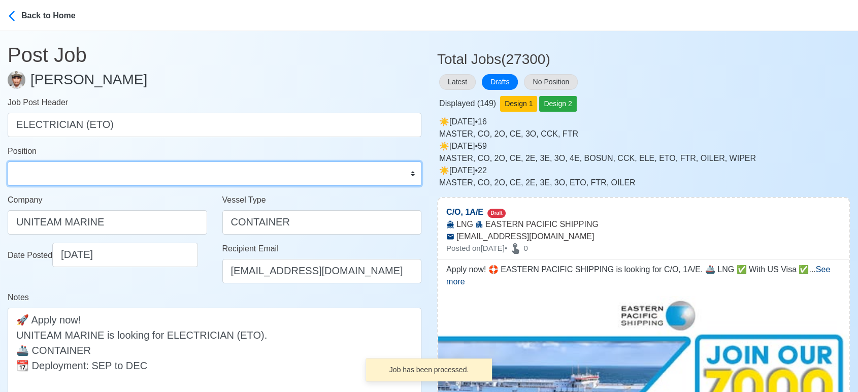
click at [96, 169] on select "Master Chief Officer 2nd Officer 3rd Officer Junior Officer Chief Engineer 2nd …" at bounding box center [215, 173] width 414 height 24
click at [8, 161] on select "Master Chief Officer 2nd Officer 3rd Officer Junior Officer Chief Engineer 2nd …" at bounding box center [215, 173] width 414 height 24
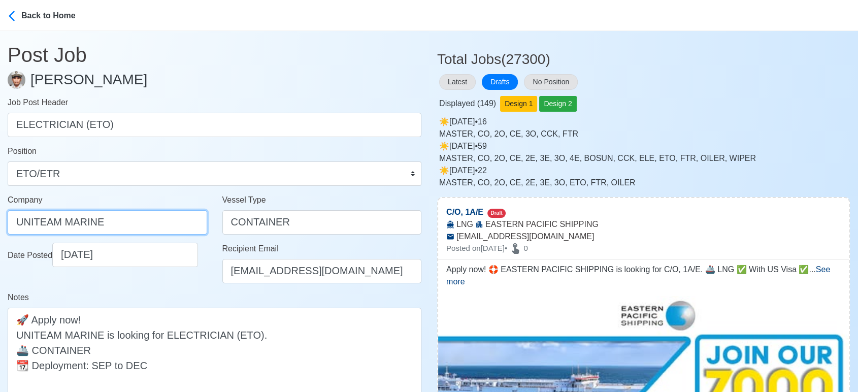
click at [132, 219] on input "UNITEAM MARINE" at bounding box center [108, 222] width 200 height 24
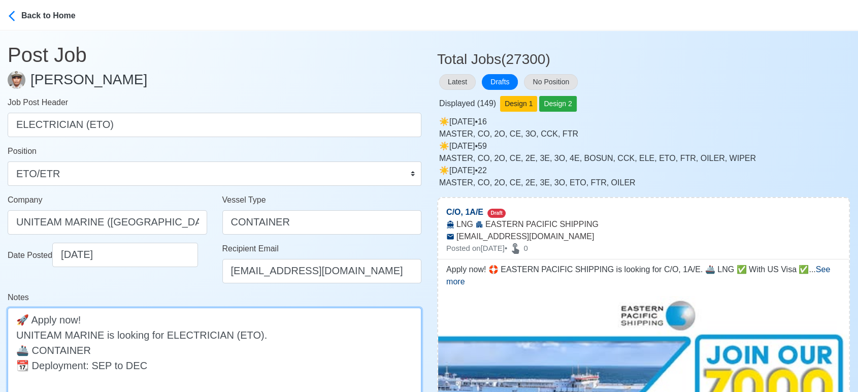
click at [156, 344] on textarea "🚀 Apply now! UNITEAM MARINE is looking for ELECTRICIAN (ETO). 🚢 CONTAINER 📆 Dep…" at bounding box center [215, 358] width 414 height 100
paste textarea "Mixed Crew; MAN B&W ME-C Engine"
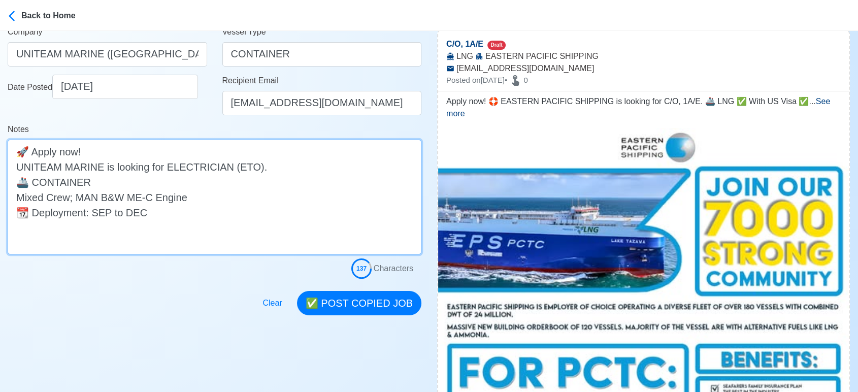
scroll to position [169, 0]
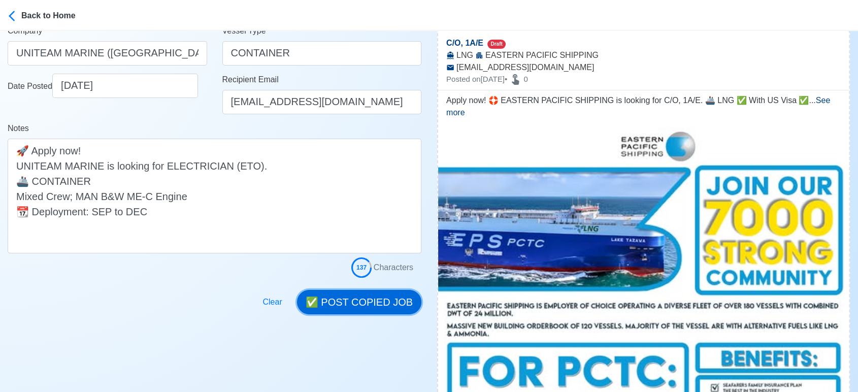
click at [367, 301] on button "✅ POST COPIED JOB" at bounding box center [359, 302] width 124 height 24
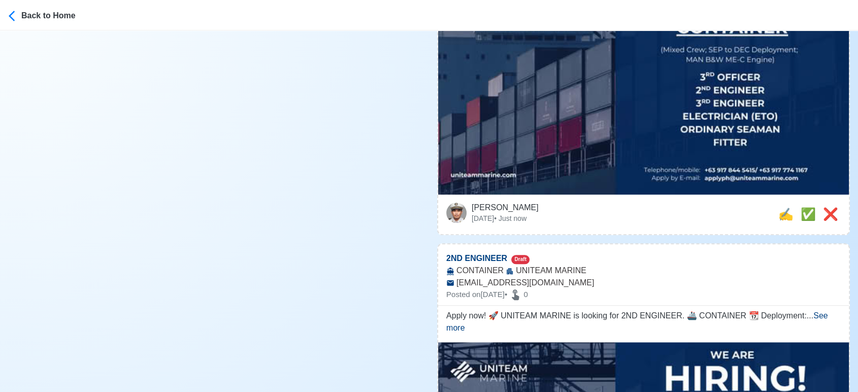
scroll to position [1016, 0]
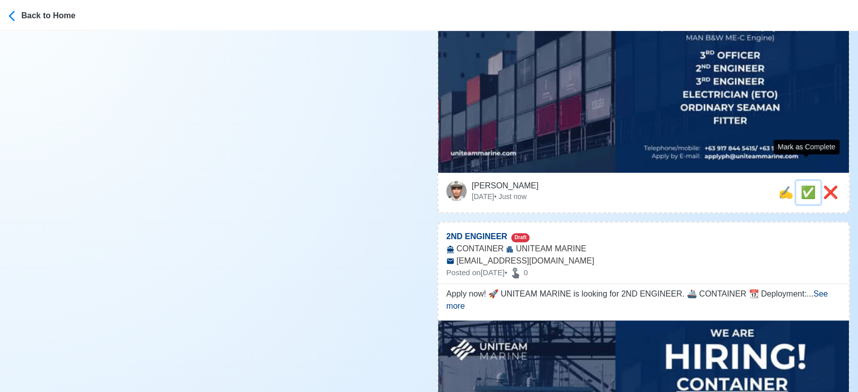
click at [805, 185] on span "✅" at bounding box center [808, 192] width 15 height 14
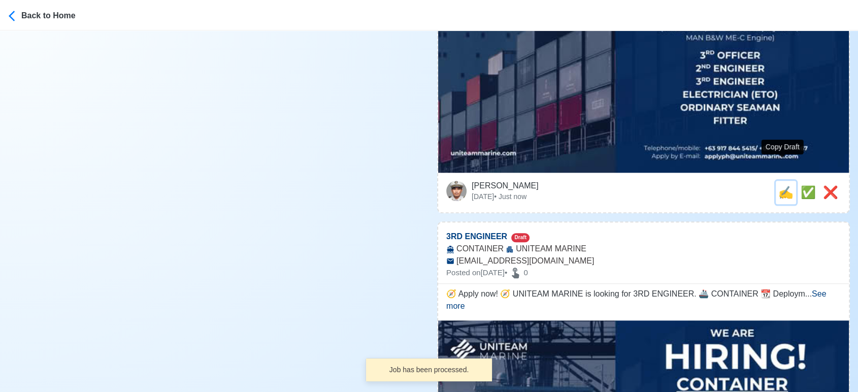
click at [782, 185] on span "✍️" at bounding box center [786, 192] width 15 height 14
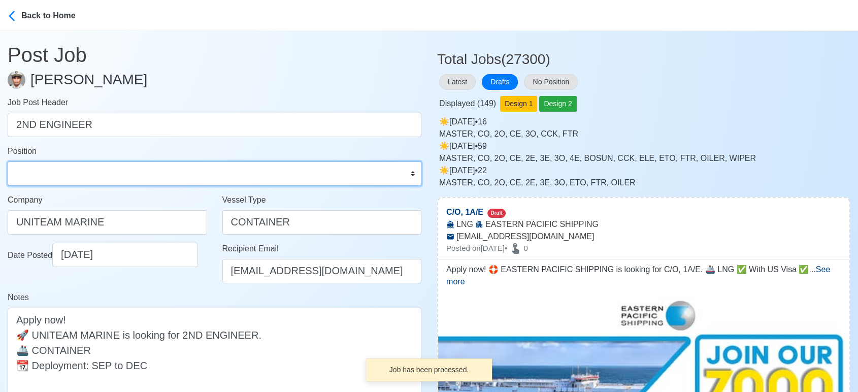
click at [125, 175] on select "Master Chief Officer 2nd Officer 3rd Officer Junior Officer Chief Engineer 2nd …" at bounding box center [215, 173] width 414 height 24
click at [8, 161] on select "Master Chief Officer 2nd Officer 3rd Officer Junior Officer Chief Engineer 2nd …" at bounding box center [215, 173] width 414 height 24
click at [106, 169] on select "Master Chief Officer 2nd Officer 3rd Officer Junior Officer Chief Engineer 2nd …" at bounding box center [215, 173] width 414 height 24
click at [8, 161] on select "Master Chief Officer 2nd Officer 3rd Officer Junior Officer Chief Engineer 2nd …" at bounding box center [215, 173] width 414 height 24
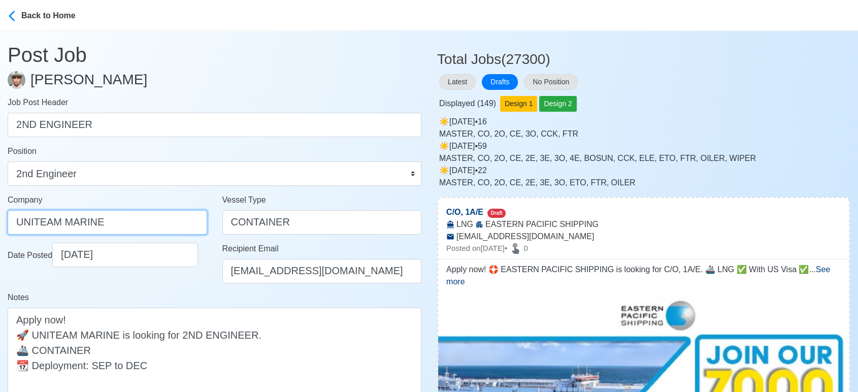
click at [167, 222] on input "UNITEAM MARINE" at bounding box center [108, 222] width 200 height 24
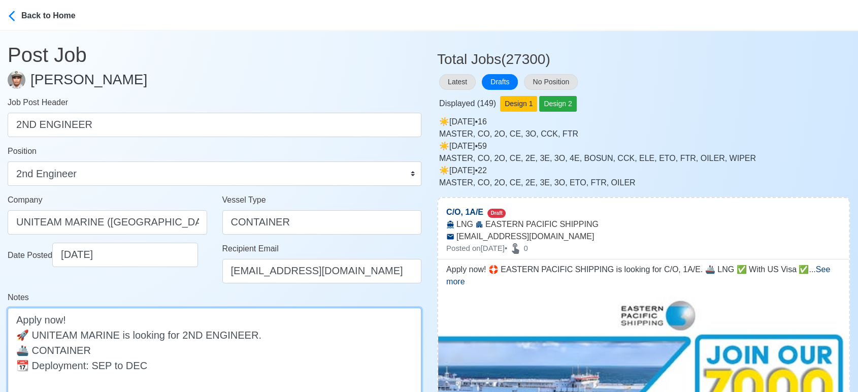
click at [135, 348] on textarea "Apply now! 🚀 UNITEAM MARINE is looking for 2ND ENGINEER. 🚢 CONTAINER 📆 Deployme…" at bounding box center [215, 358] width 414 height 100
paste textarea "Mixed Crew; MAN B&W ME-C Engine"
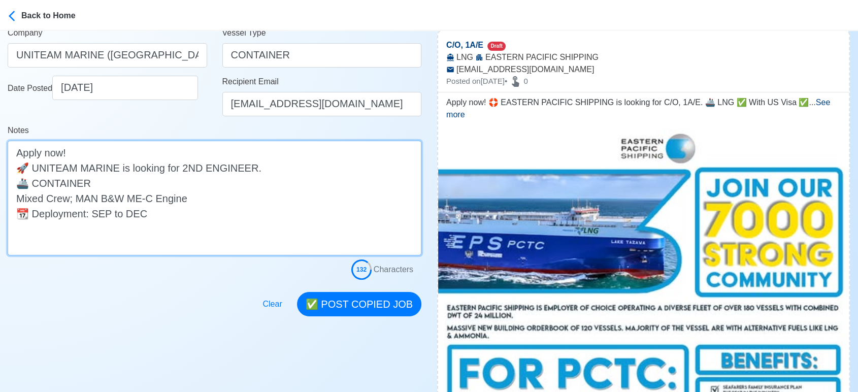
scroll to position [169, 0]
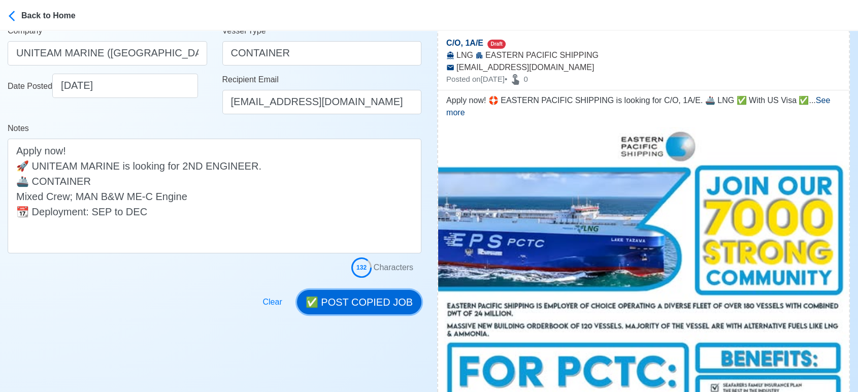
click at [352, 298] on button "✅ POST COPIED JOB" at bounding box center [359, 302] width 124 height 24
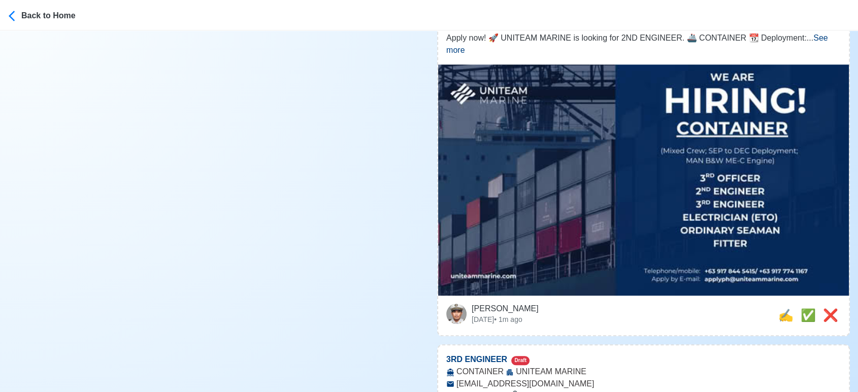
scroll to position [959, 0]
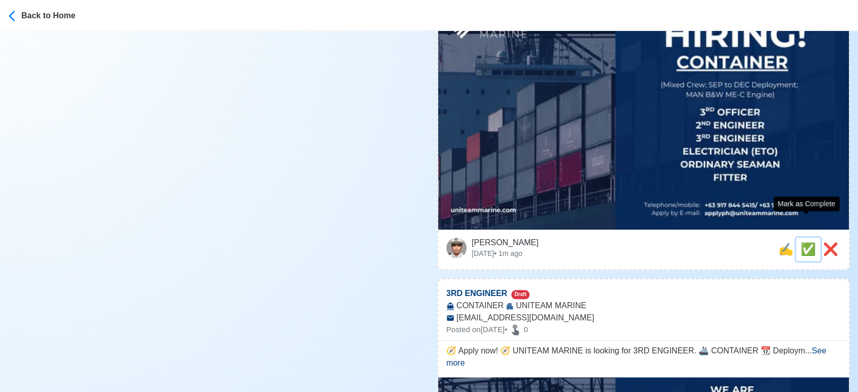
click at [801, 242] on span "✅" at bounding box center [808, 249] width 15 height 14
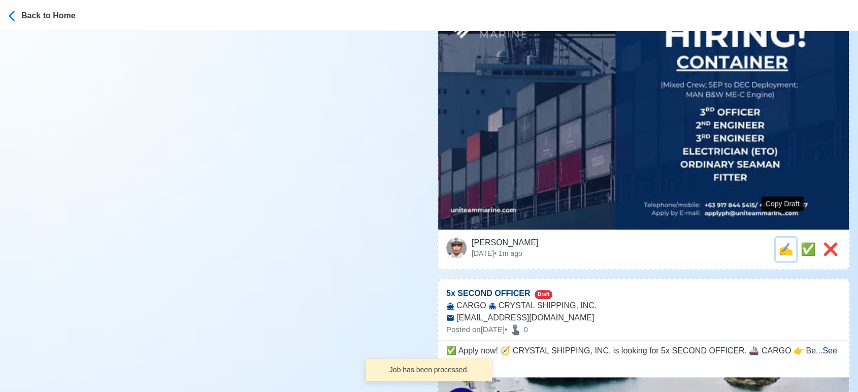
click at [779, 242] on span "✍️" at bounding box center [786, 249] width 15 height 14
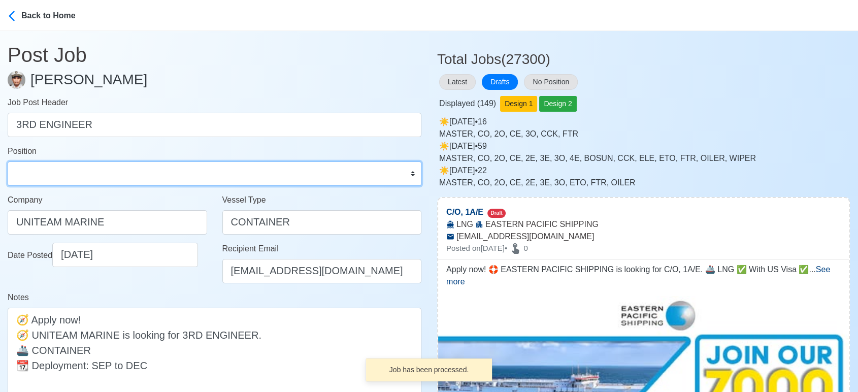
click at [47, 172] on select "Master Chief Officer 2nd Officer 3rd Officer Junior Officer Chief Engineer 2nd …" at bounding box center [215, 173] width 414 height 24
click at [8, 161] on select "Master Chief Officer 2nd Officer 3rd Officer Junior Officer Chief Engineer 2nd …" at bounding box center [215, 173] width 414 height 24
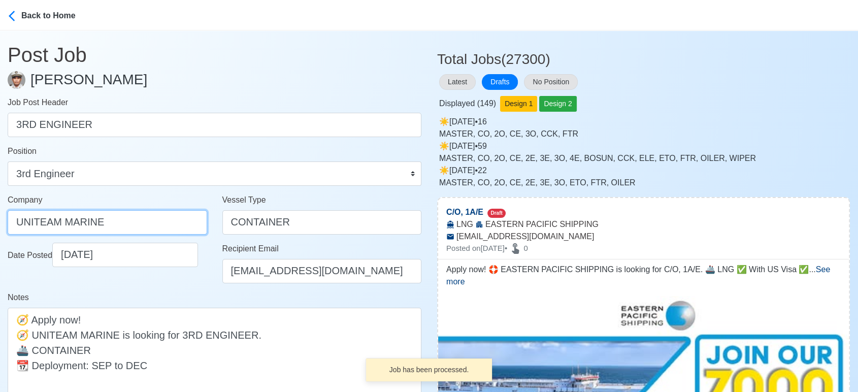
drag, startPoint x: 144, startPoint y: 219, endPoint x: 155, endPoint y: 206, distance: 17.7
click at [144, 219] on input "UNITEAM MARINE" at bounding box center [108, 222] width 200 height 24
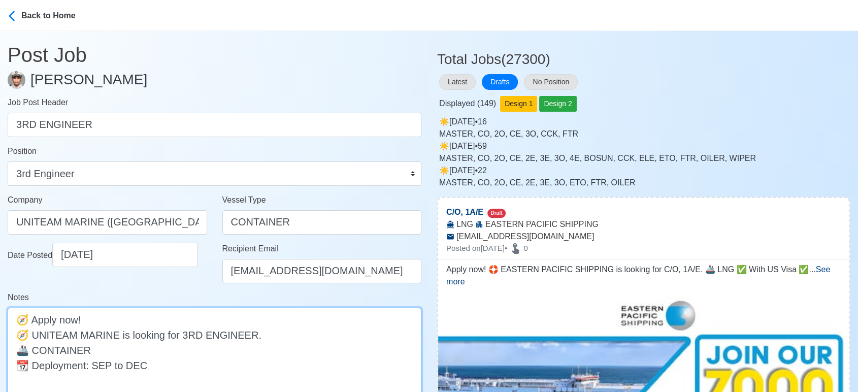
click at [164, 352] on textarea "🧭 Apply now! 🧭 UNITEAM MARINE is looking for 3RD ENGINEER. 🚢 CONTAINER 📆 Deploy…" at bounding box center [215, 358] width 414 height 100
paste textarea "Mixed Crew; MAN B&W ME-C Engine"
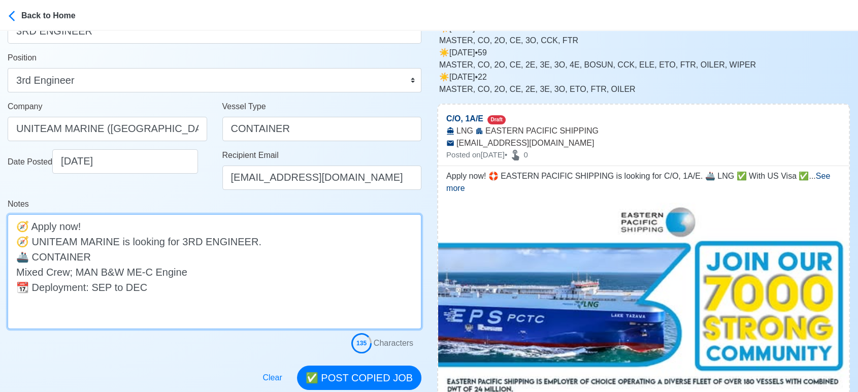
scroll to position [282, 0]
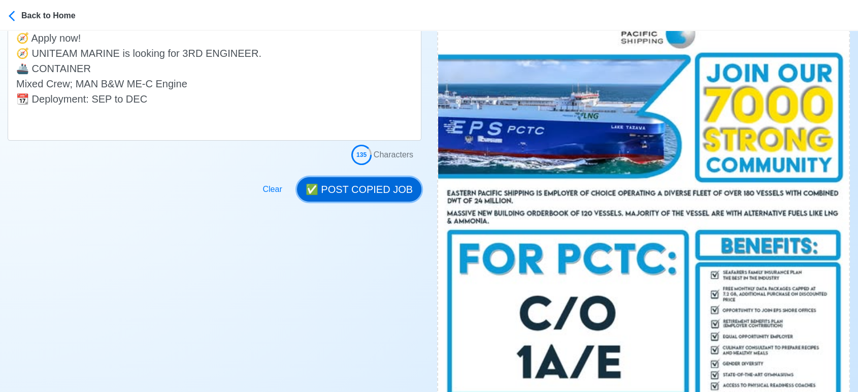
click at [386, 195] on button "✅ POST COPIED JOB" at bounding box center [359, 189] width 124 height 24
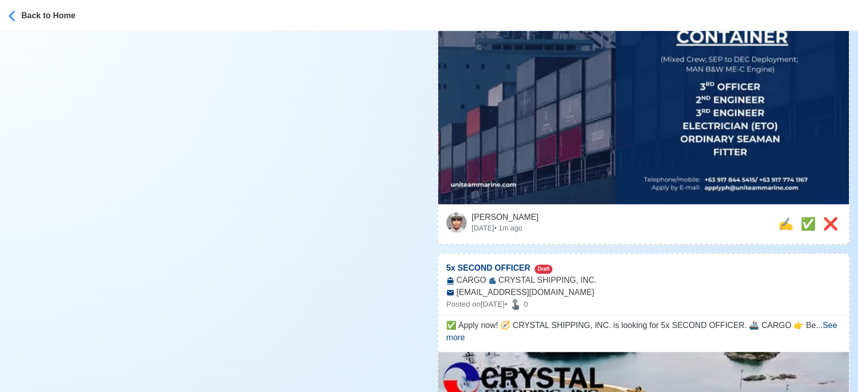
scroll to position [1072, 0]
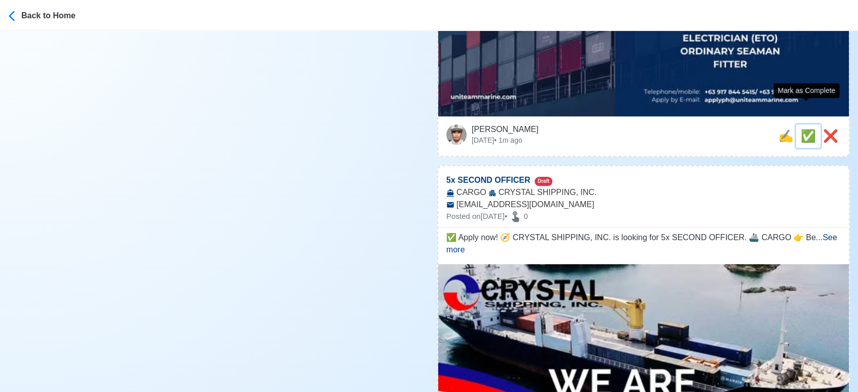
click at [804, 129] on span "✅" at bounding box center [808, 136] width 15 height 14
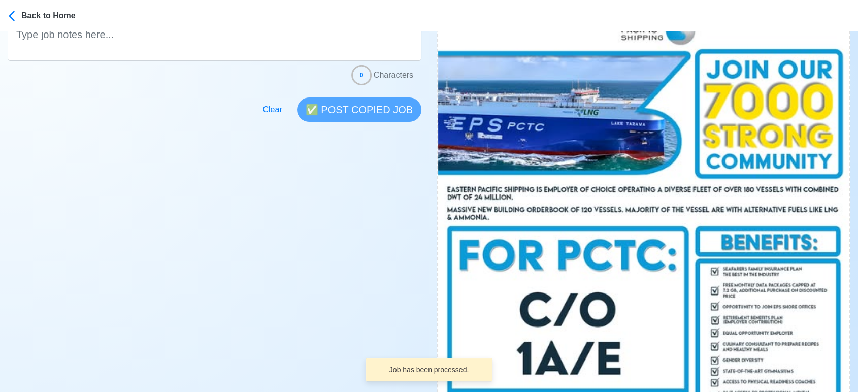
scroll to position [508, 0]
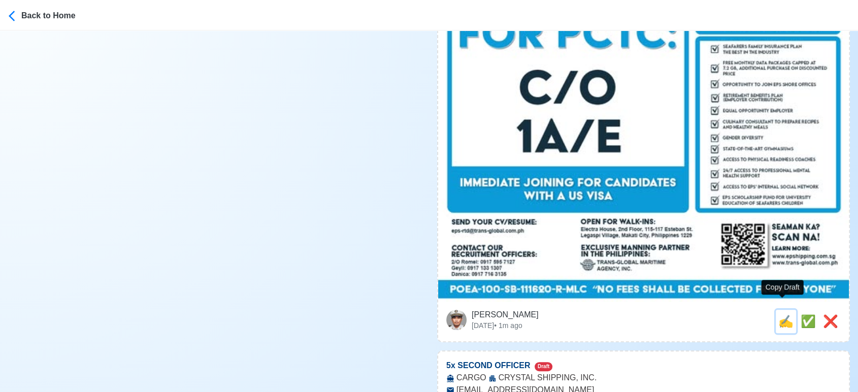
click at [779, 314] on span "✍️" at bounding box center [786, 321] width 15 height 14
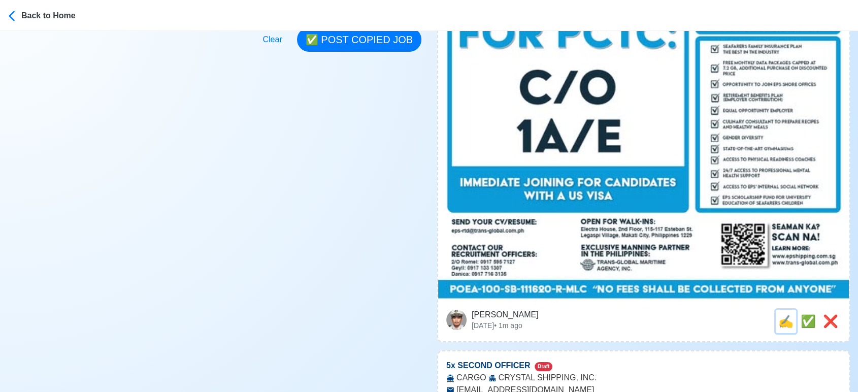
scroll to position [0, 0]
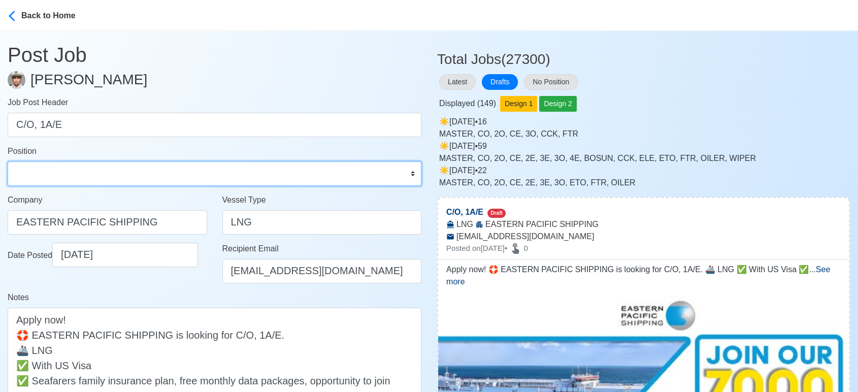
click at [87, 171] on select "Master Chief Officer 2nd Officer 3rd Officer Junior Officer Chief Engineer 2nd …" at bounding box center [215, 173] width 414 height 24
click at [8, 161] on select "Master Chief Officer 2nd Officer 3rd Officer Junior Officer Chief Engineer 2nd …" at bounding box center [215, 173] width 414 height 24
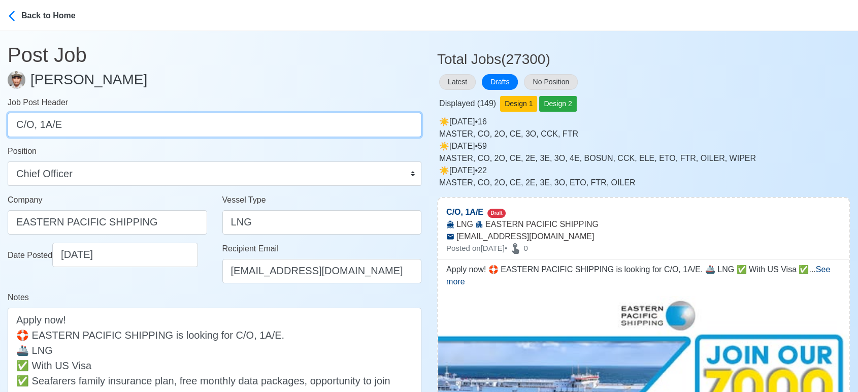
drag, startPoint x: 39, startPoint y: 122, endPoint x: 223, endPoint y: 142, distance: 185.4
click at [223, 142] on form "Job Post Header C/O, 1A/E Position Master Chief Officer 2nd Officer 3rd Officer…" at bounding box center [215, 309] width 414 height 427
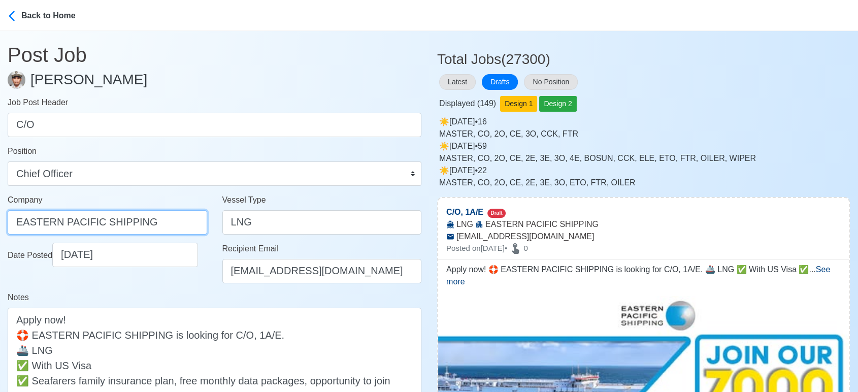
click at [163, 219] on input "EASTERN PACIFIC SHIPPING" at bounding box center [108, 222] width 200 height 24
drag, startPoint x: 135, startPoint y: 222, endPoint x: 0, endPoint y: 223, distance: 135.1
click at [0, 223] on div "Company TRANS-GLOBAL MARITIME AGENCY INC" at bounding box center [107, 218] width 215 height 49
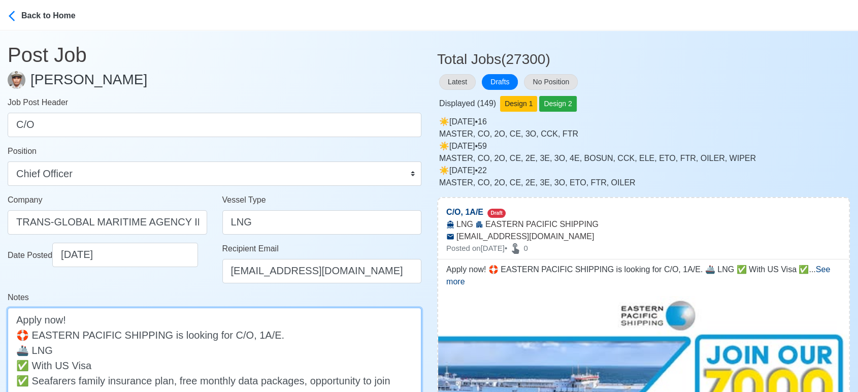
paste textarea "TRANS-GLOBAL MARITIME"
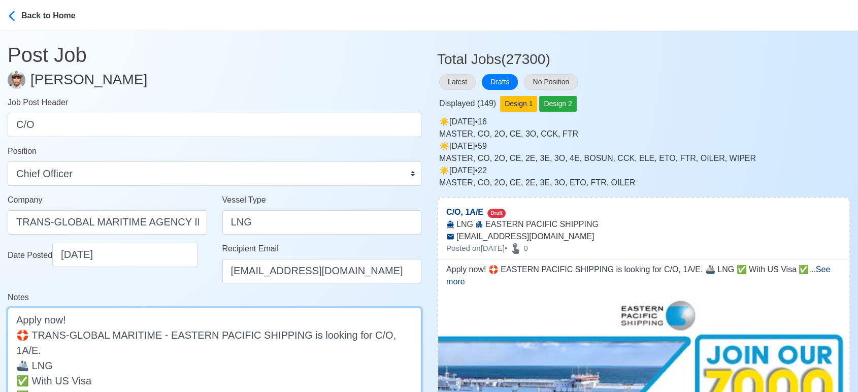
drag, startPoint x: 378, startPoint y: 336, endPoint x: 393, endPoint y: 330, distance: 15.9
drag, startPoint x: 377, startPoint y: 333, endPoint x: 397, endPoint y: 331, distance: 20.4
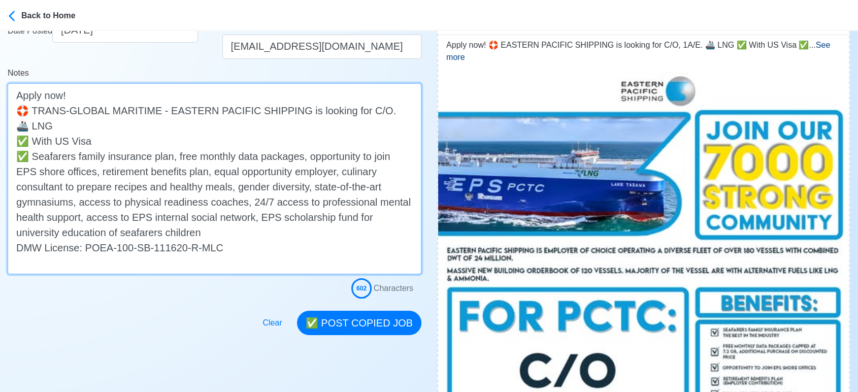
scroll to position [225, 0]
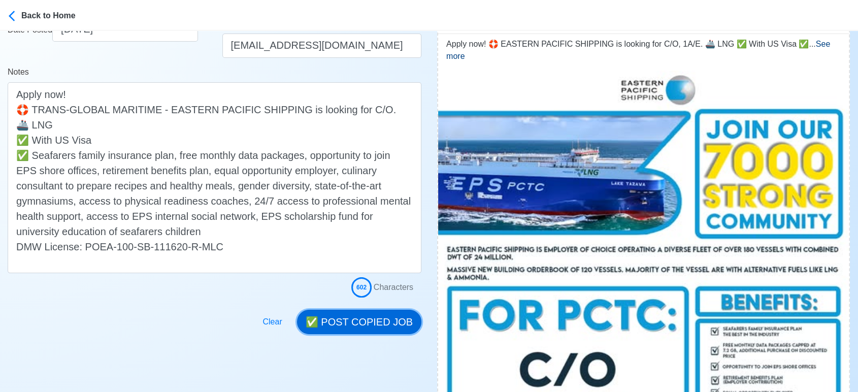
click at [363, 327] on button "✅ POST COPIED JOB" at bounding box center [359, 322] width 124 height 24
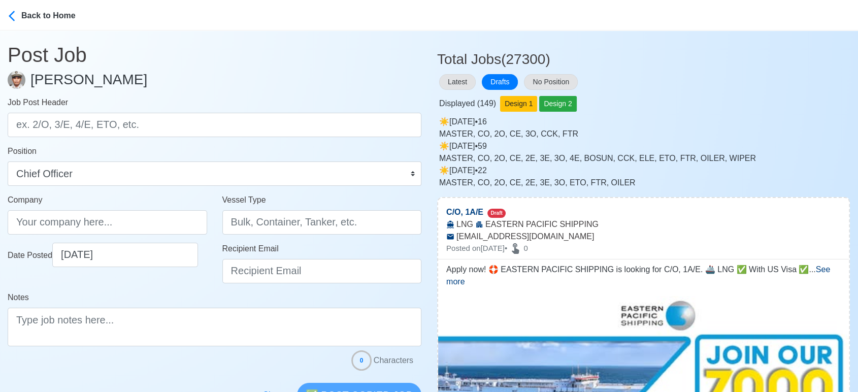
scroll to position [0, 0]
click at [462, 85] on button "Latest" at bounding box center [457, 82] width 37 height 16
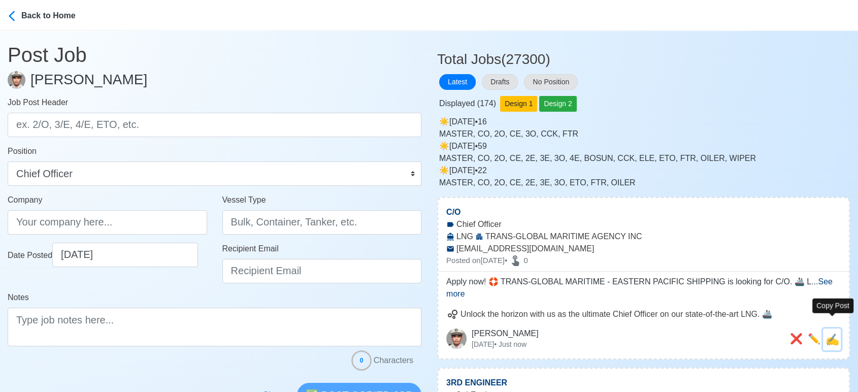
click at [834, 333] on span "✍️" at bounding box center [833, 339] width 14 height 13
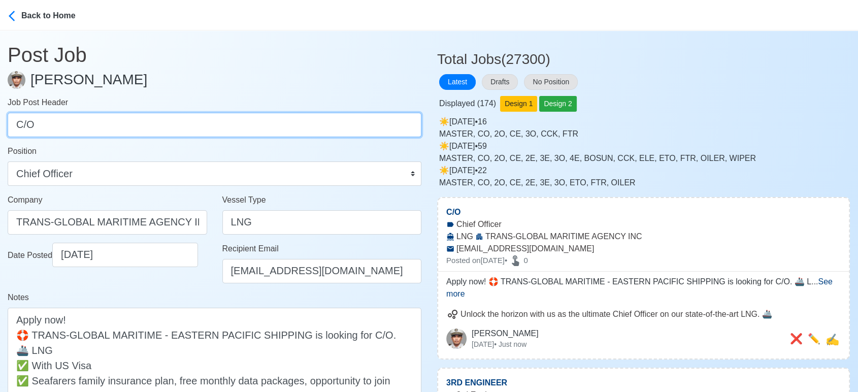
click at [126, 120] on input "C/O" at bounding box center [215, 125] width 414 height 24
paste input "1A/E"
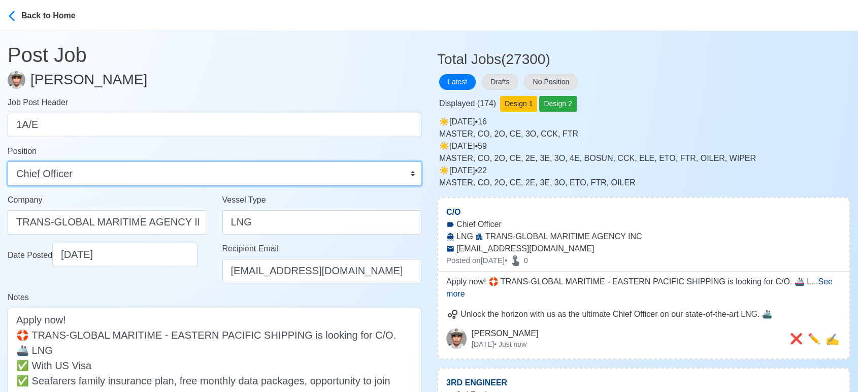
click at [123, 167] on select "Master Chief Officer 2nd Officer 3rd Officer Junior Officer Chief Engineer 2nd …" at bounding box center [215, 173] width 414 height 24
click at [8, 161] on select "Master Chief Officer 2nd Officer 3rd Officer Junior Officer Chief Engineer 2nd …" at bounding box center [215, 173] width 414 height 24
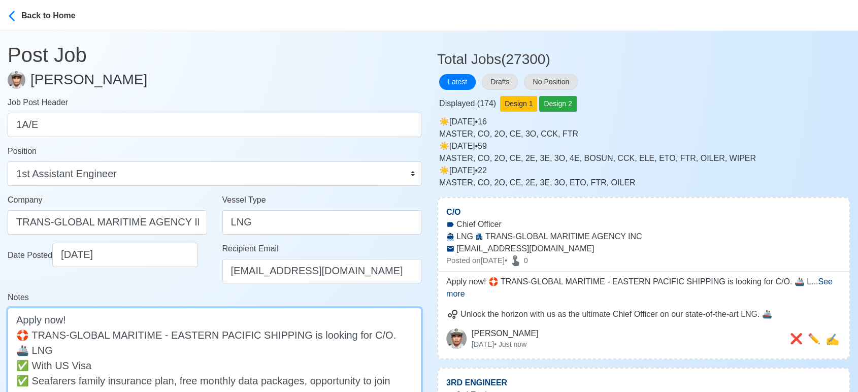
drag, startPoint x: 354, startPoint y: 333, endPoint x: 370, endPoint y: 331, distance: 15.9
paste textarea "1A/E"
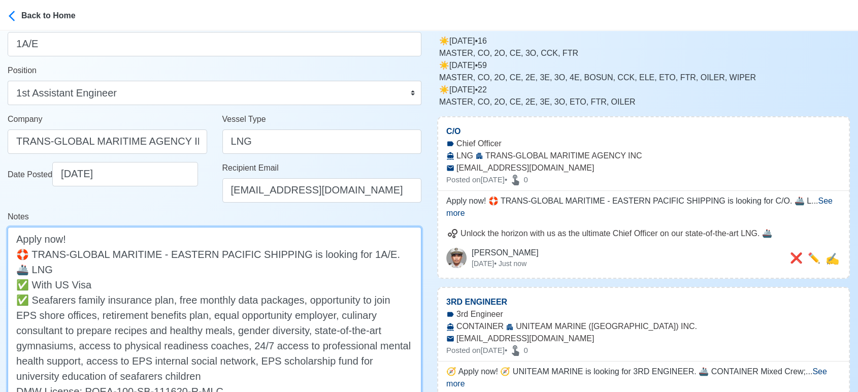
scroll to position [169, 0]
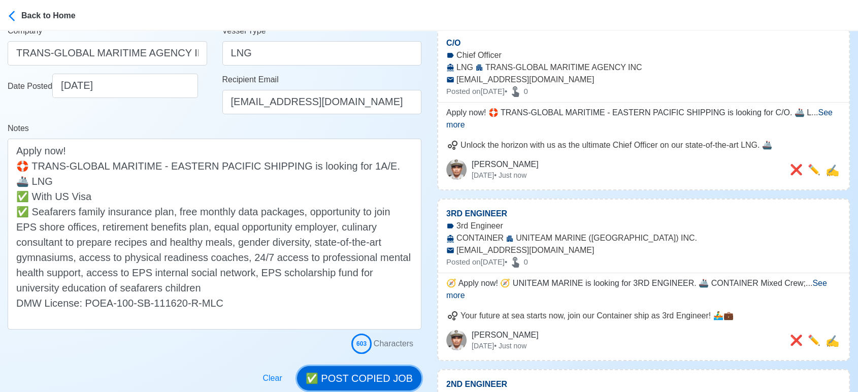
click at [370, 374] on button "✅ POST COPIED JOB" at bounding box center [359, 378] width 124 height 24
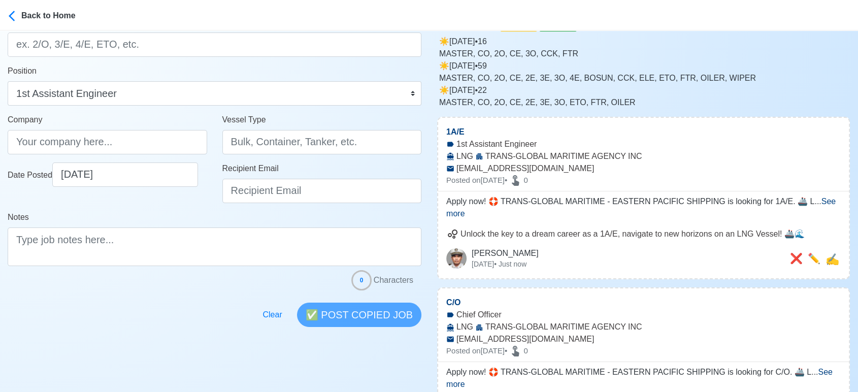
scroll to position [0, 0]
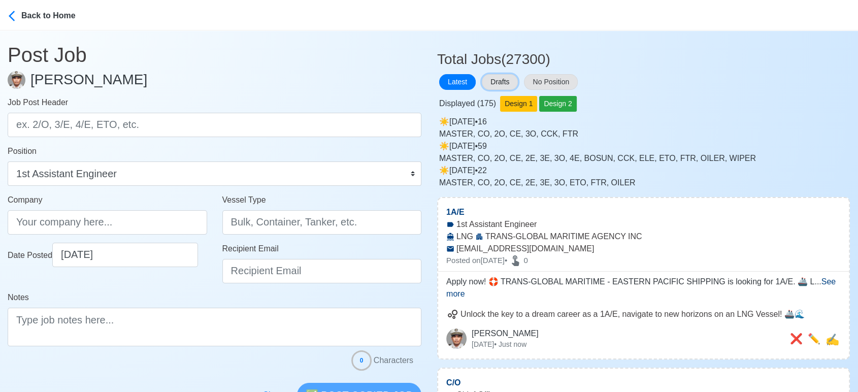
click at [503, 84] on button "Drafts" at bounding box center [500, 82] width 36 height 16
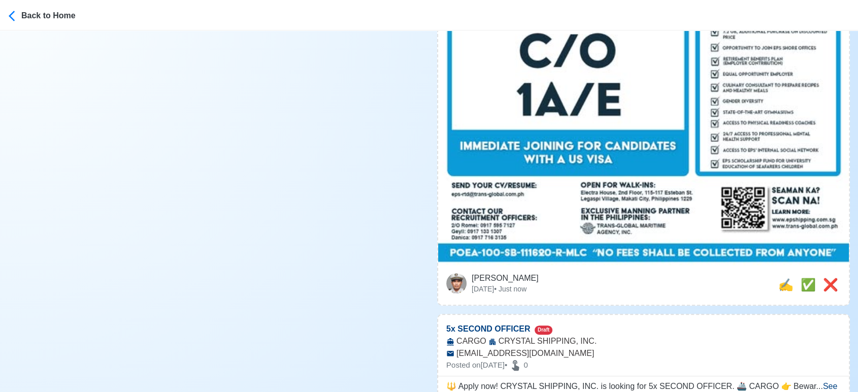
scroll to position [564, 0]
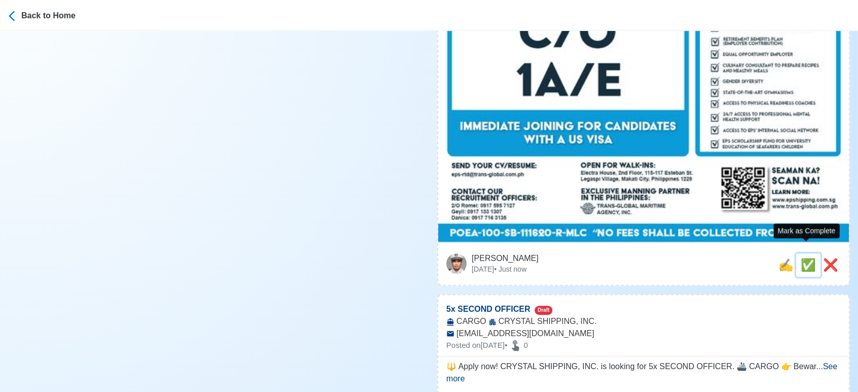
click at [804, 258] on span "✅" at bounding box center [808, 265] width 15 height 14
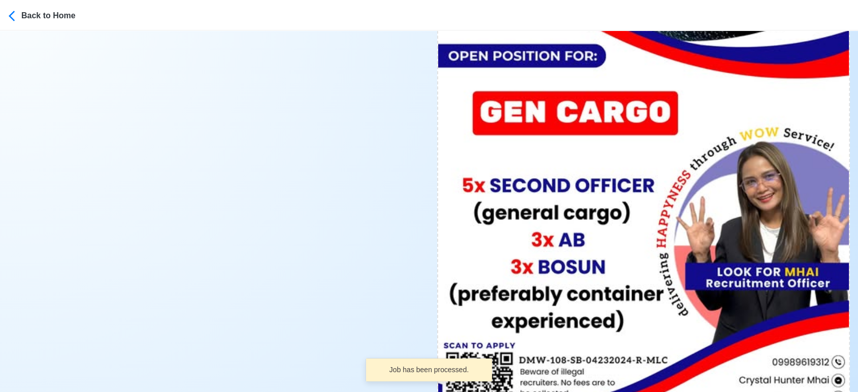
scroll to position [677, 0]
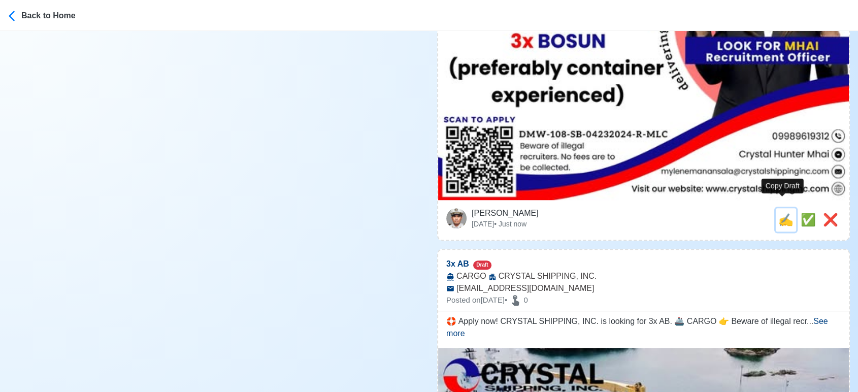
click at [782, 213] on span "✍️" at bounding box center [786, 220] width 15 height 14
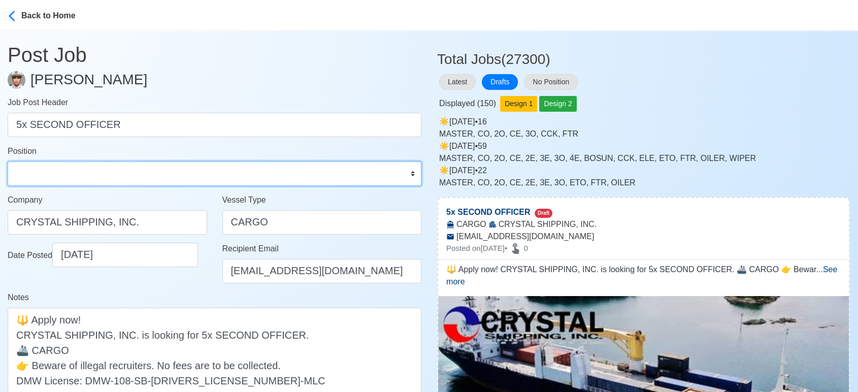
click at [104, 165] on select "Master Chief Officer 2nd Officer 3rd Officer Junior Officer Chief Engineer 2nd …" at bounding box center [215, 173] width 414 height 24
click at [8, 161] on select "Master Chief Officer 2nd Officer 3rd Officer Junior Officer Chief Engineer 2nd …" at bounding box center [215, 173] width 414 height 24
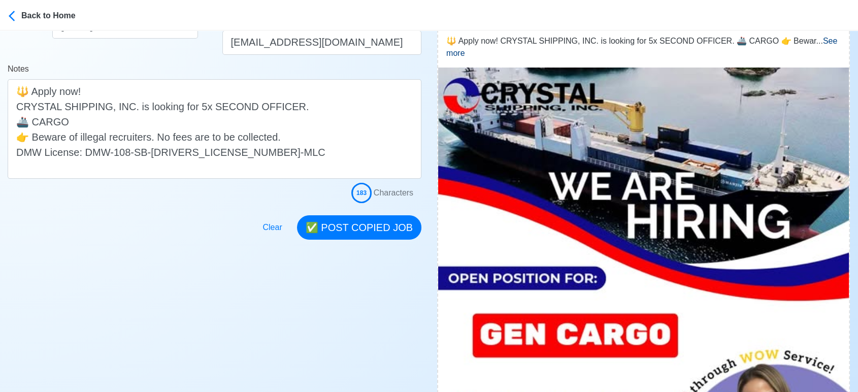
scroll to position [225, 0]
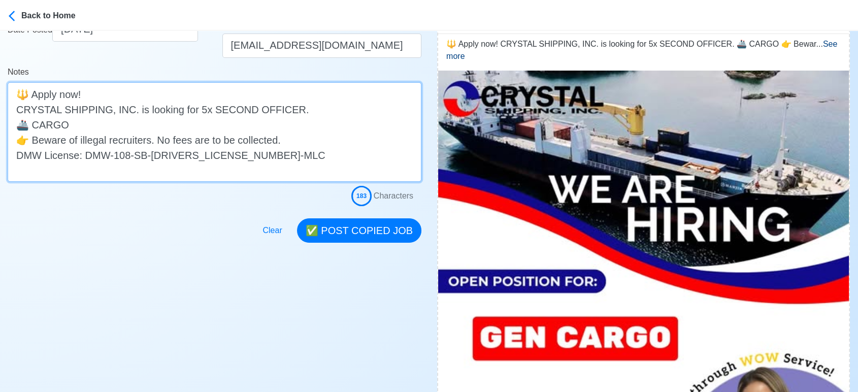
click at [35, 125] on textarea "🔱 Apply now! CRYSTAL SHIPPING, INC. is looking for 5x SECOND OFFICER. 🚢 CARGO 👉…" at bounding box center [215, 132] width 414 height 100
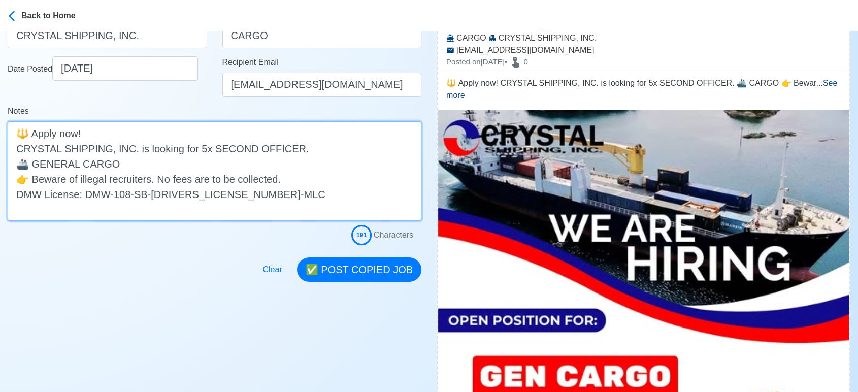
scroll to position [56, 0]
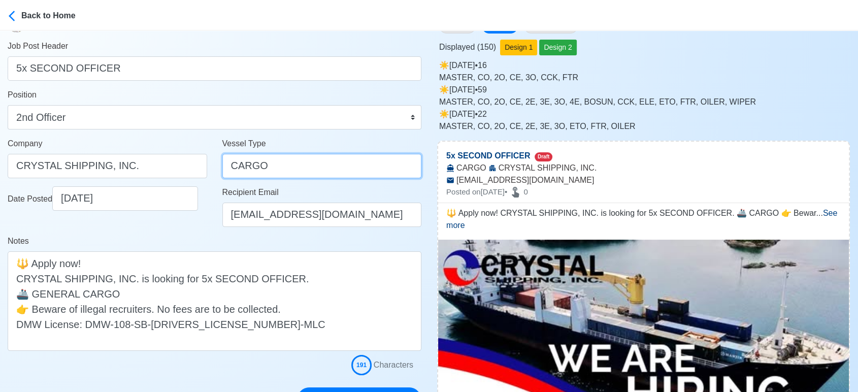
click at [228, 163] on input "CARGO" at bounding box center [322, 166] width 200 height 24
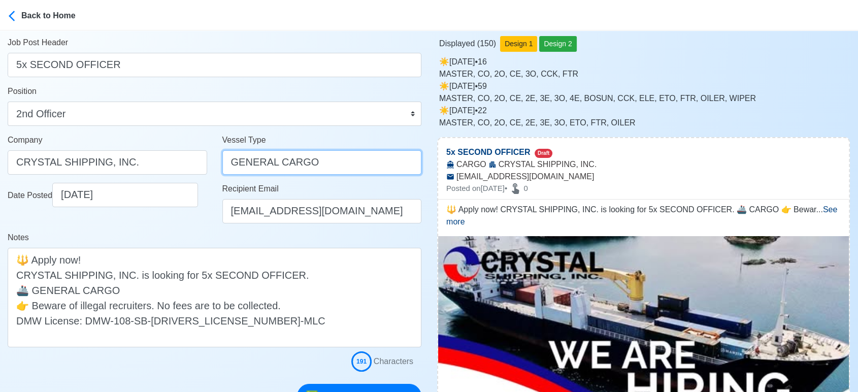
scroll to position [169, 0]
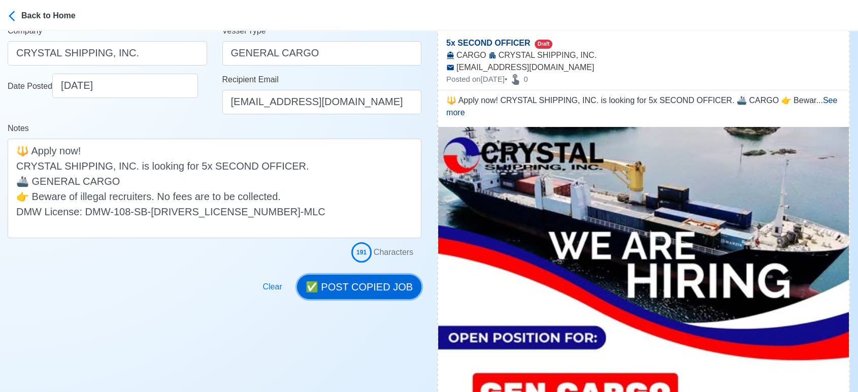
click at [360, 283] on button "✅ POST COPIED JOB" at bounding box center [359, 287] width 124 height 24
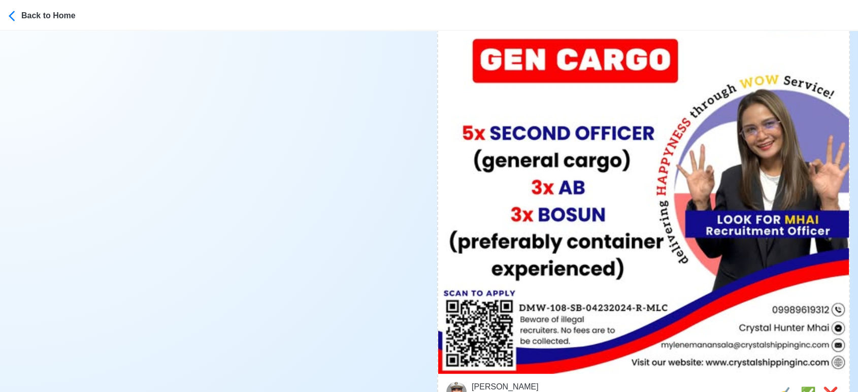
scroll to position [508, 0]
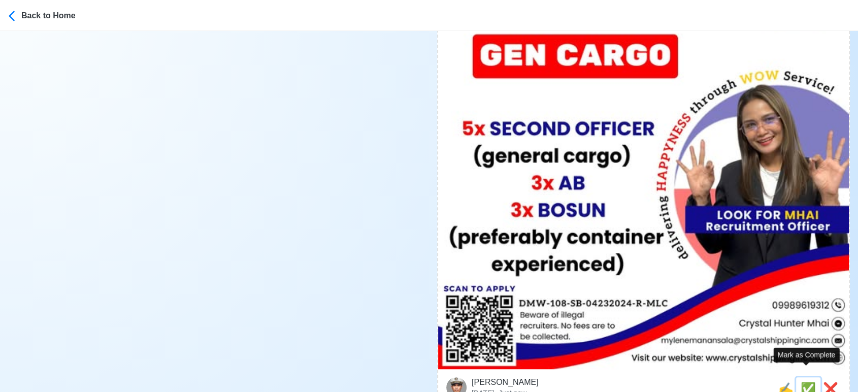
click at [801, 382] on span "✅" at bounding box center [808, 389] width 15 height 14
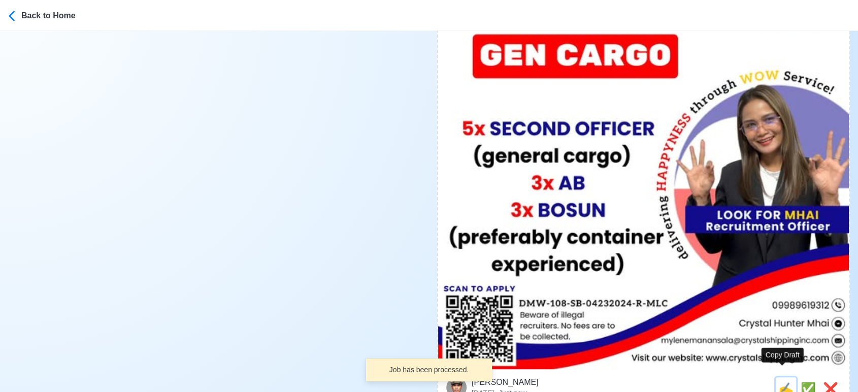
click at [779, 382] on span "✍️" at bounding box center [786, 389] width 15 height 14
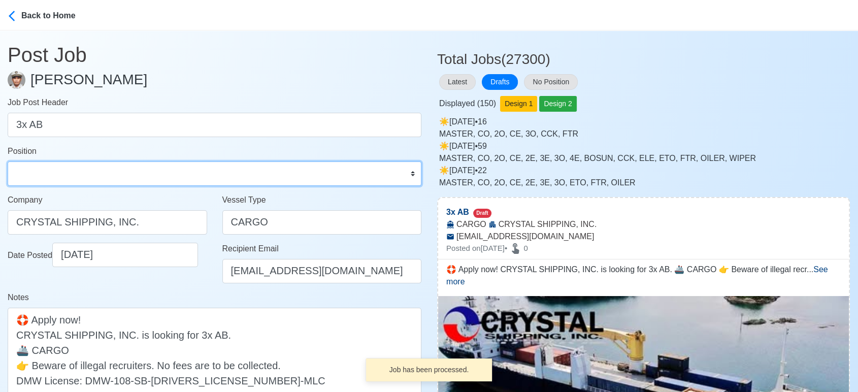
click at [74, 173] on select "Master Chief Officer 2nd Officer 3rd Officer Junior Officer Chief Engineer 2nd …" at bounding box center [215, 173] width 414 height 24
click at [8, 161] on select "Master Chief Officer 2nd Officer 3rd Officer Junior Officer Chief Engineer 2nd …" at bounding box center [215, 173] width 414 height 24
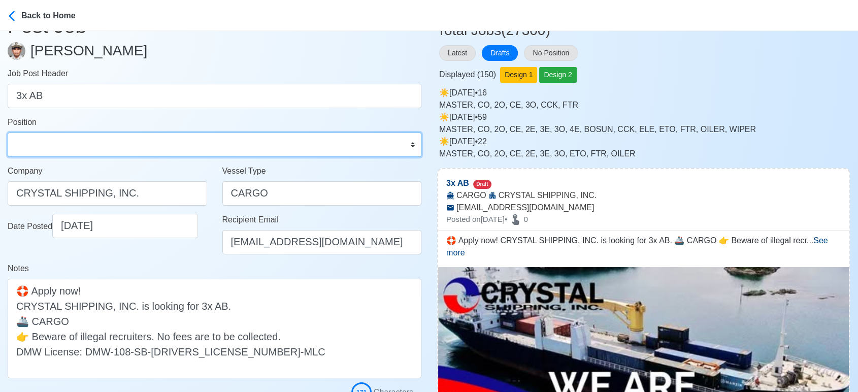
scroll to position [56, 0]
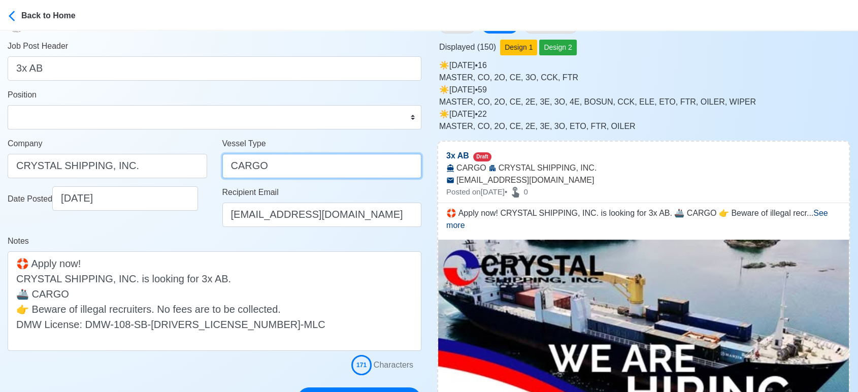
click at [229, 165] on input "CARGO" at bounding box center [322, 166] width 200 height 24
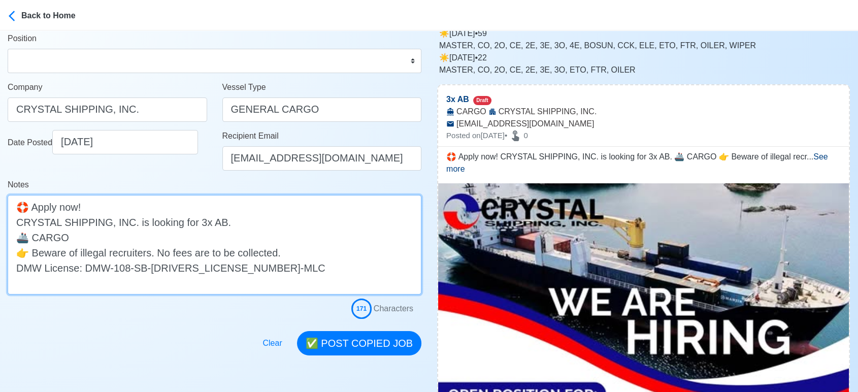
click at [35, 239] on textarea "🛟 Apply now! CRYSTAL SHIPPING, INC. is looking for 3x AB. 🚢 CARGO 👉 Beware of i…" at bounding box center [215, 245] width 414 height 100
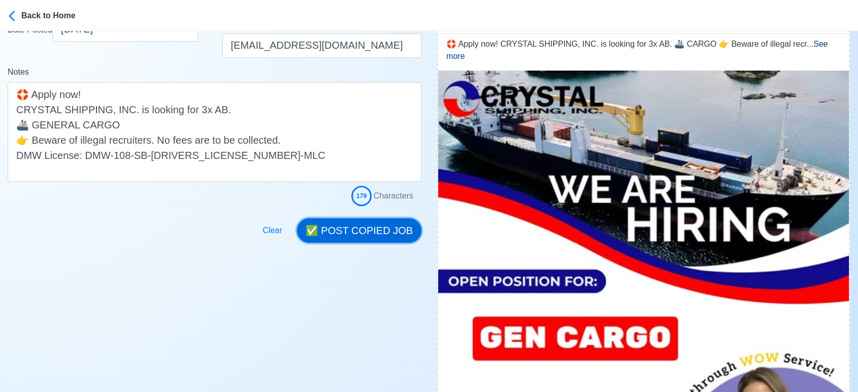
click at [357, 235] on button "✅ POST COPIED JOB" at bounding box center [359, 230] width 124 height 24
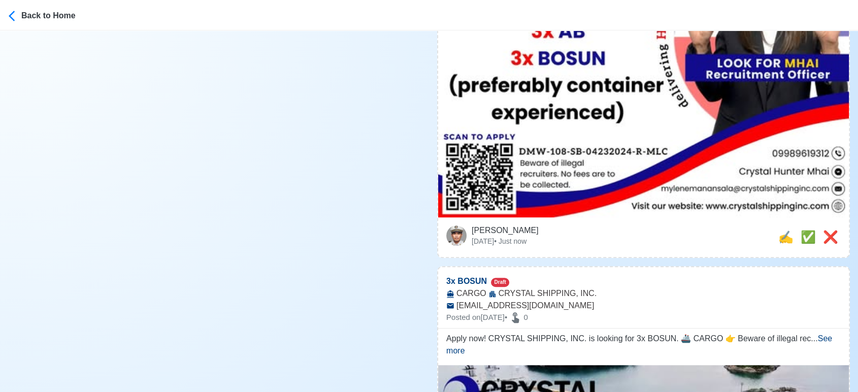
scroll to position [677, 0]
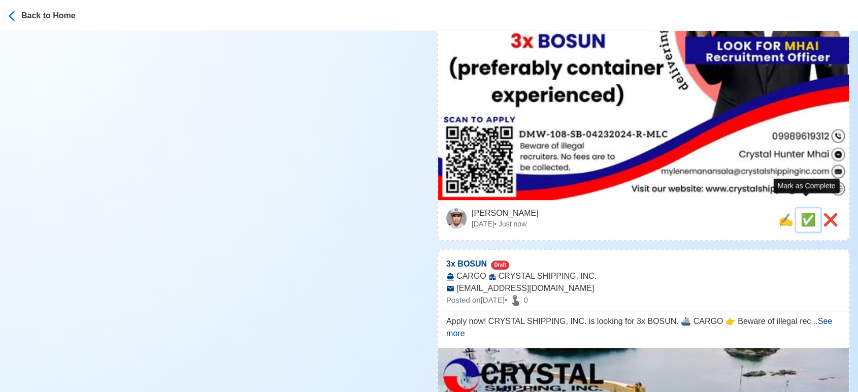
click at [803, 213] on span "✅" at bounding box center [808, 220] width 15 height 14
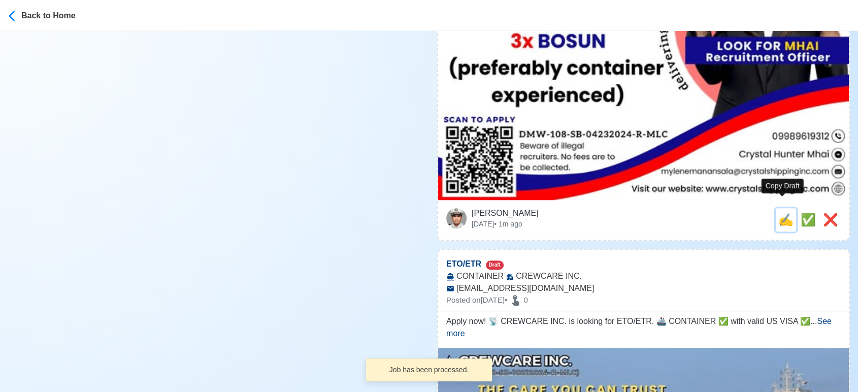
click at [785, 213] on span "✍️" at bounding box center [786, 220] width 15 height 14
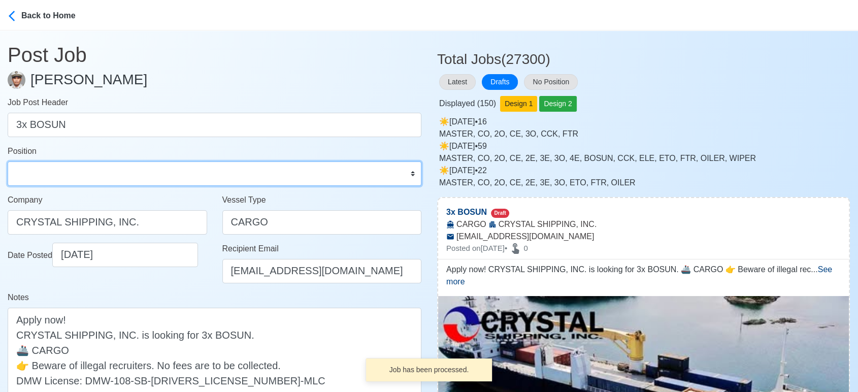
click at [108, 180] on select "Master Chief Officer 2nd Officer 3rd Officer Junior Officer Chief Engineer 2nd …" at bounding box center [215, 173] width 414 height 24
click at [8, 161] on select "Master Chief Officer 2nd Officer 3rd Officer Junior Officer Chief Engineer 2nd …" at bounding box center [215, 173] width 414 height 24
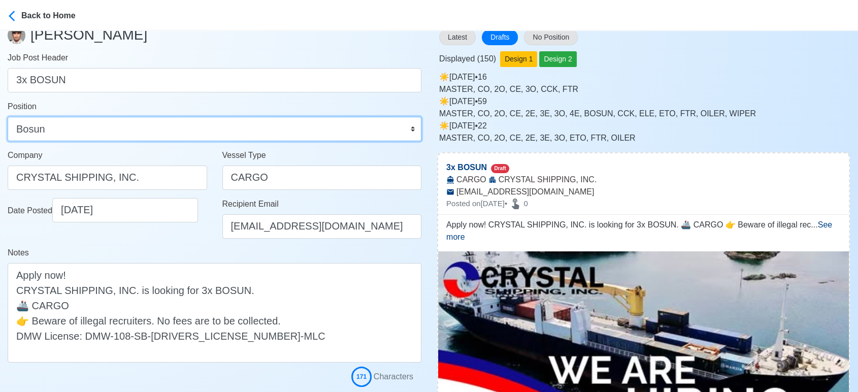
scroll to position [113, 0]
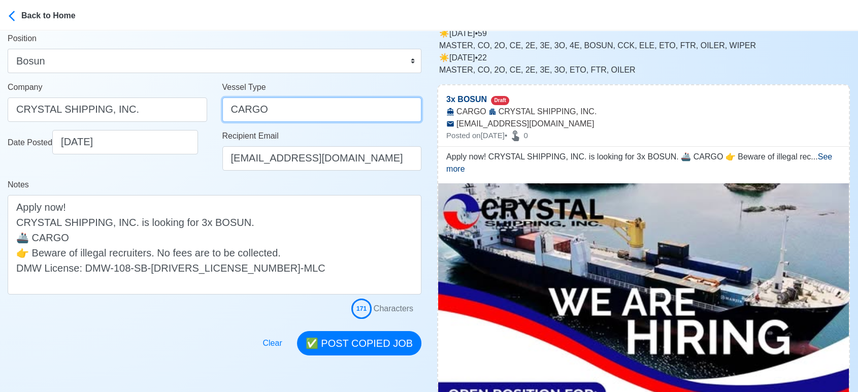
drag, startPoint x: 226, startPoint y: 102, endPoint x: 233, endPoint y: 93, distance: 11.2
click at [226, 102] on input "CARGO" at bounding box center [322, 110] width 200 height 24
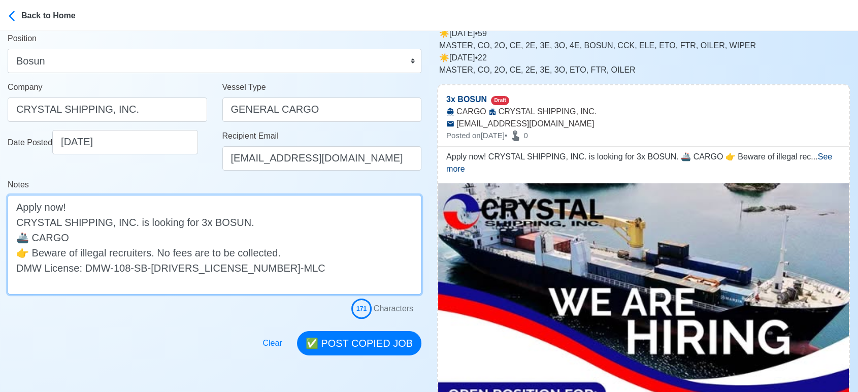
click at [33, 231] on textarea "Apply now! CRYSTAL SHIPPING, INC. is looking for 3x BOSUN. 🚢 CARGO 👉 Beware of …" at bounding box center [215, 245] width 414 height 100
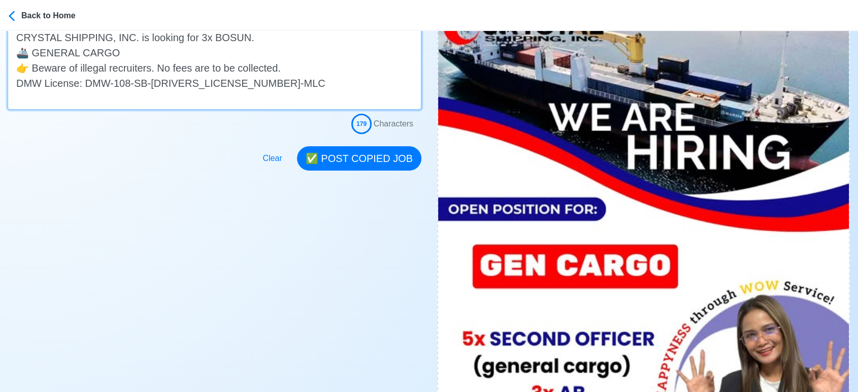
scroll to position [282, 0]
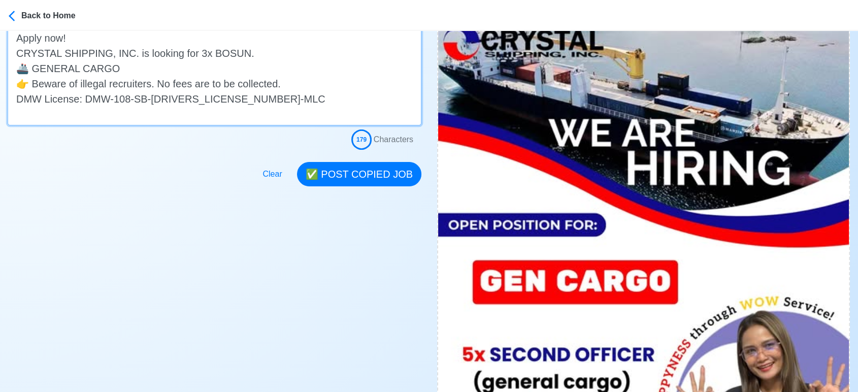
click at [125, 66] on textarea "Apply now! CRYSTAL SHIPPING, INC. is looking for 3x BOSUN. 🚢 GENERAL CARGO 👉 Be…" at bounding box center [215, 76] width 414 height 100
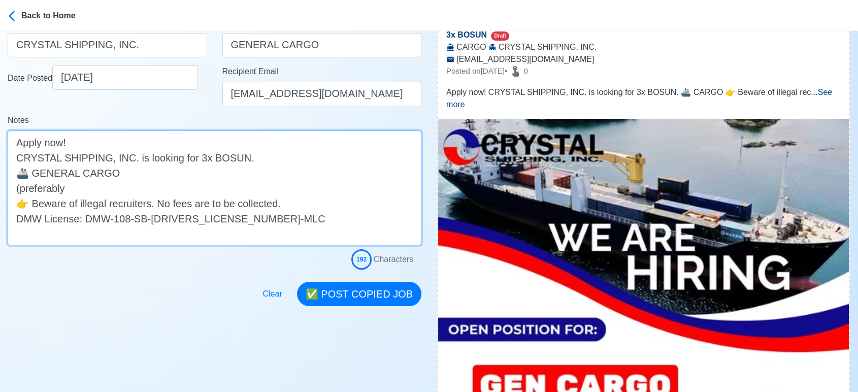
scroll to position [169, 0]
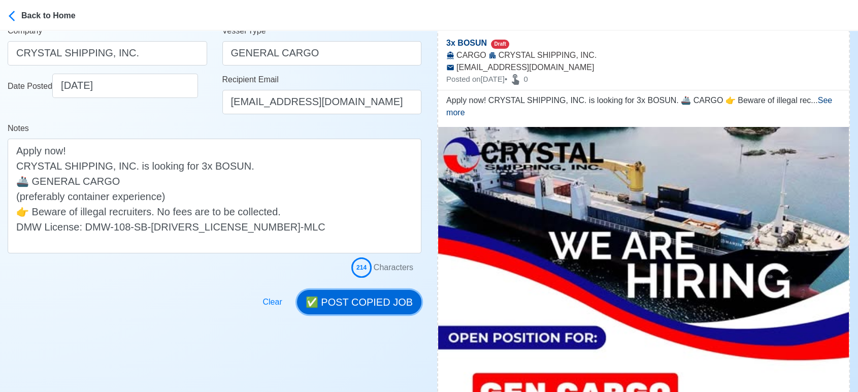
click at [402, 302] on button "✅ POST COPIED JOB" at bounding box center [359, 302] width 124 height 24
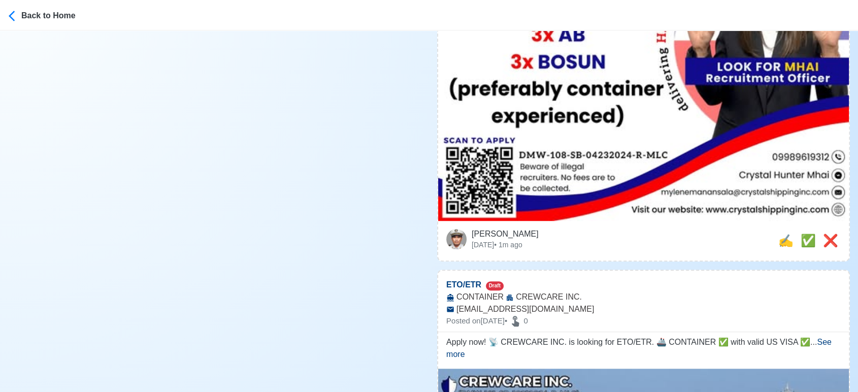
scroll to position [677, 0]
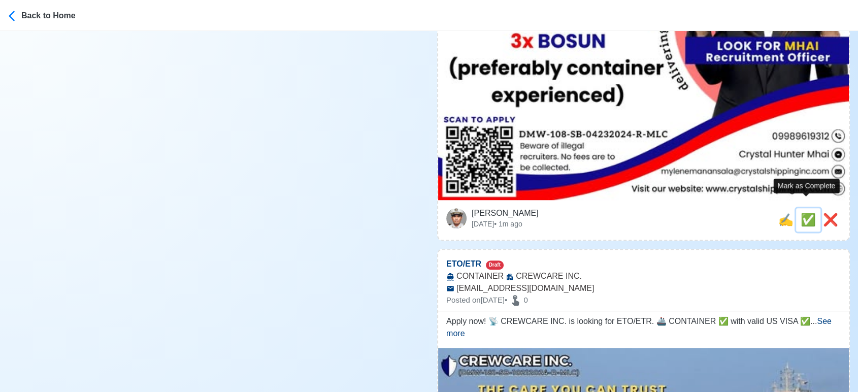
click at [807, 213] on span "✅" at bounding box center [808, 220] width 15 height 14
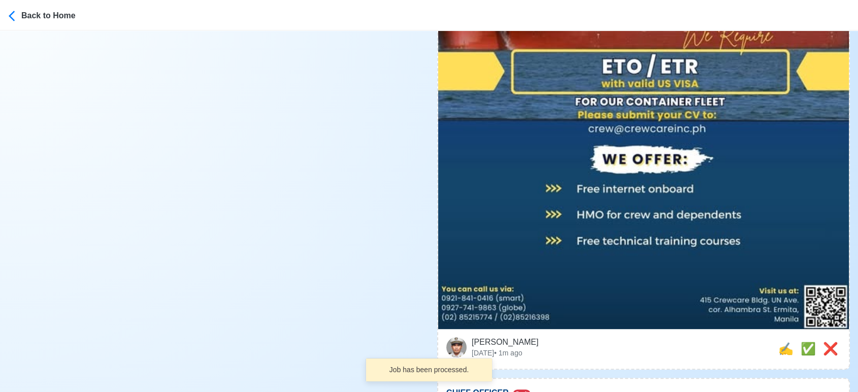
scroll to position [508, 0]
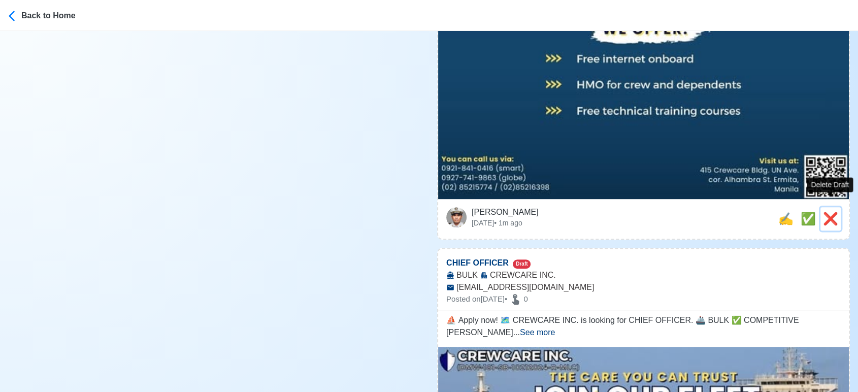
click at [832, 212] on span "❌" at bounding box center [830, 219] width 15 height 14
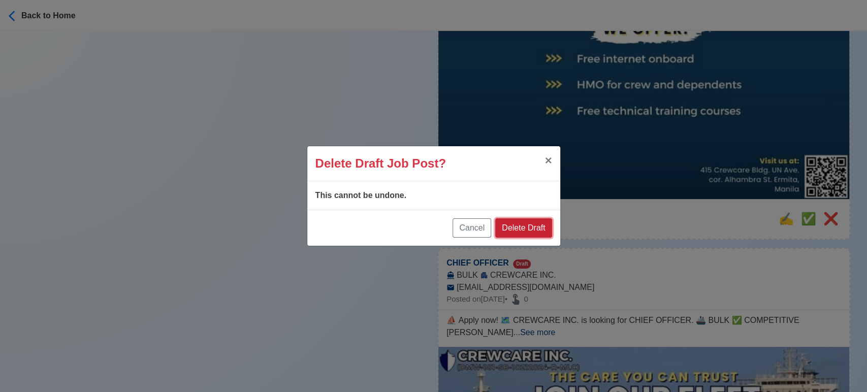
click at [542, 222] on button "Delete Draft" at bounding box center [523, 227] width 56 height 19
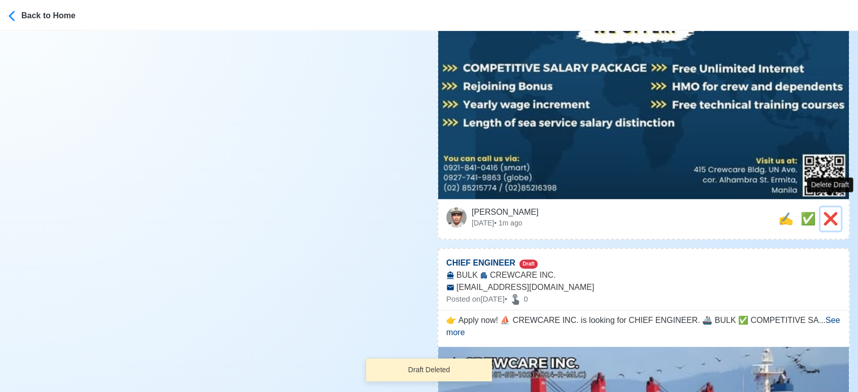
click at [832, 212] on span "❌" at bounding box center [830, 219] width 15 height 14
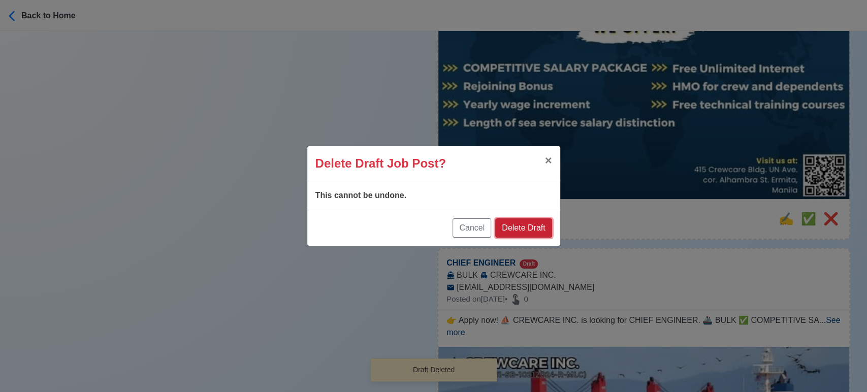
click at [524, 223] on button "Delete Draft" at bounding box center [523, 227] width 56 height 19
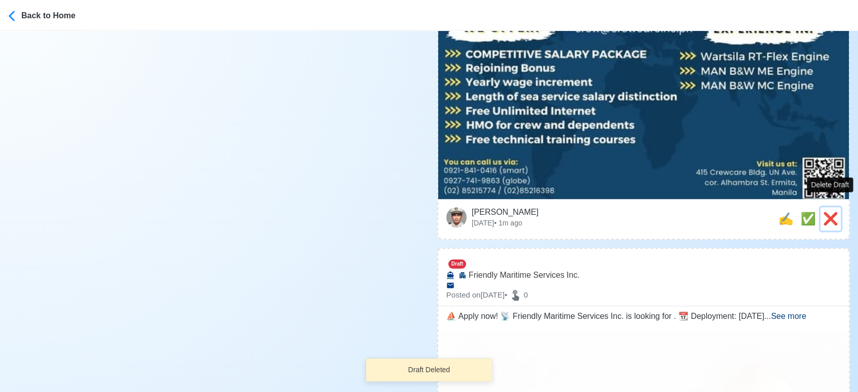
click at [830, 212] on span "❌" at bounding box center [830, 219] width 15 height 14
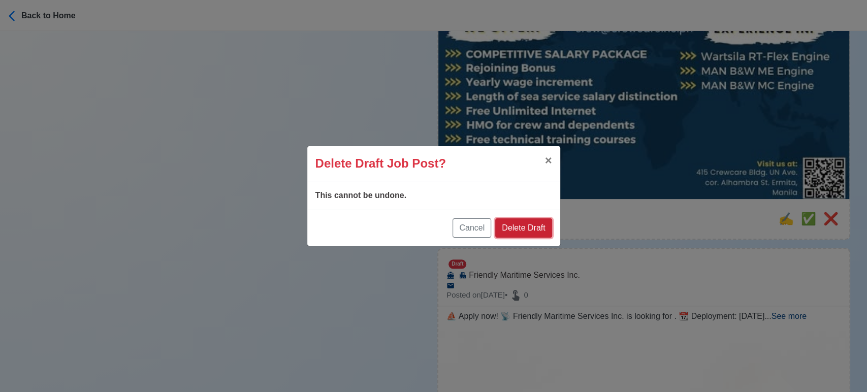
drag, startPoint x: 534, startPoint y: 234, endPoint x: 539, endPoint y: 231, distance: 6.2
click at [534, 233] on button "Delete Draft" at bounding box center [523, 227] width 56 height 19
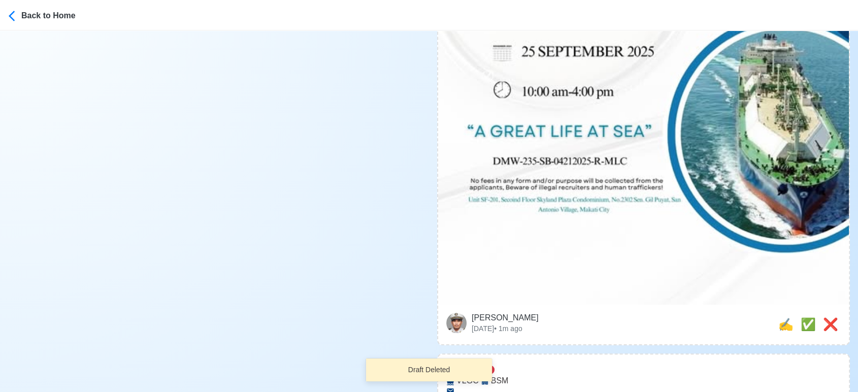
scroll to position [621, 0]
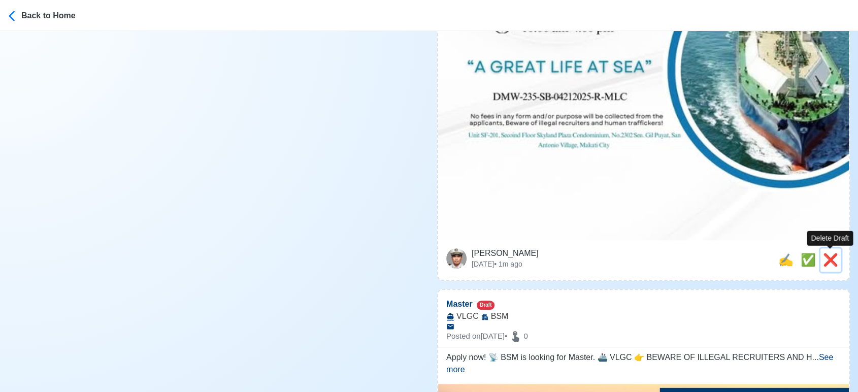
click at [833, 255] on span "❌" at bounding box center [830, 260] width 15 height 14
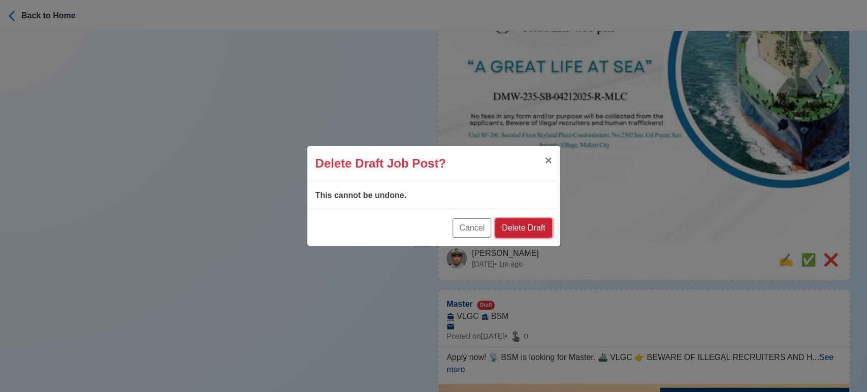
click at [531, 228] on button "Delete Draft" at bounding box center [523, 227] width 56 height 19
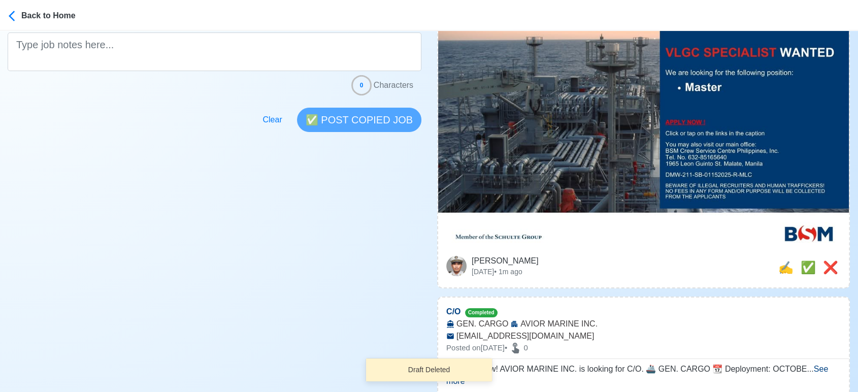
scroll to position [282, 0]
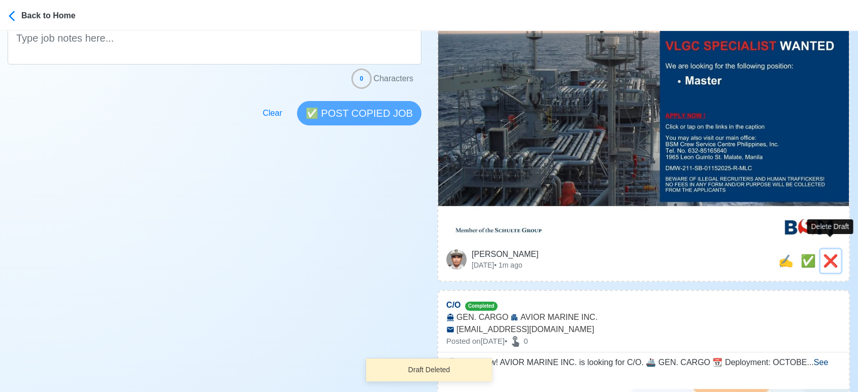
click at [825, 254] on span "❌" at bounding box center [830, 261] width 15 height 14
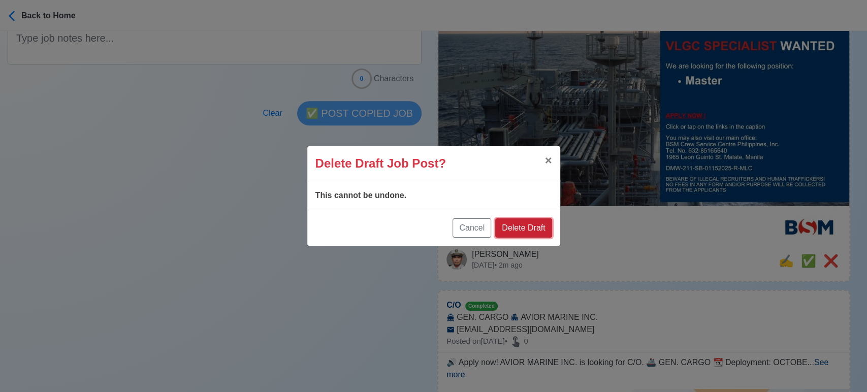
drag, startPoint x: 537, startPoint y: 224, endPoint x: 467, endPoint y: 114, distance: 130.3
click at [536, 223] on button "Delete Draft" at bounding box center [523, 227] width 56 height 19
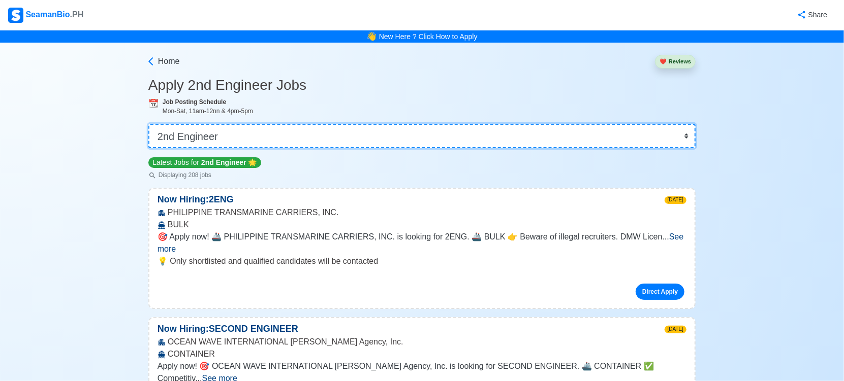
click at [415, 135] on select "👉 Select Rank or Position Master Chief Officer 2nd Officer 3rd Officer Junior O…" at bounding box center [421, 136] width 547 height 24
click at [286, 135] on select "👉 Select Rank or Position Master Chief Officer 2nd Officer 3rd Officer Junior O…" at bounding box center [421, 136] width 547 height 24
click at [149, 124] on select "👉 Select Rank or Position Master Chief Officer 2nd Officer 3rd Officer Junior O…" at bounding box center [421, 136] width 547 height 24
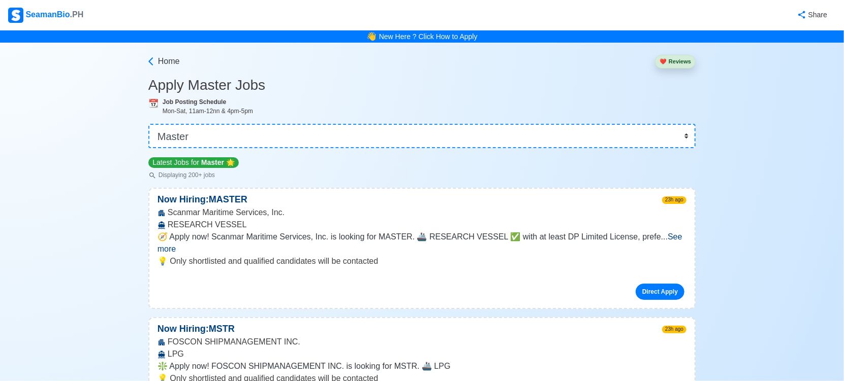
click at [321, 133] on select "👉 Select Rank or Position Master Chief Officer 2nd Officer 3rd Officer Junior O…" at bounding box center [421, 136] width 547 height 24
select select "Chief Officer"
click at [149, 124] on select "👉 Select Rank or Position Master Chief Officer 2nd Officer 3rd Officer Junior O…" at bounding box center [421, 136] width 547 height 24
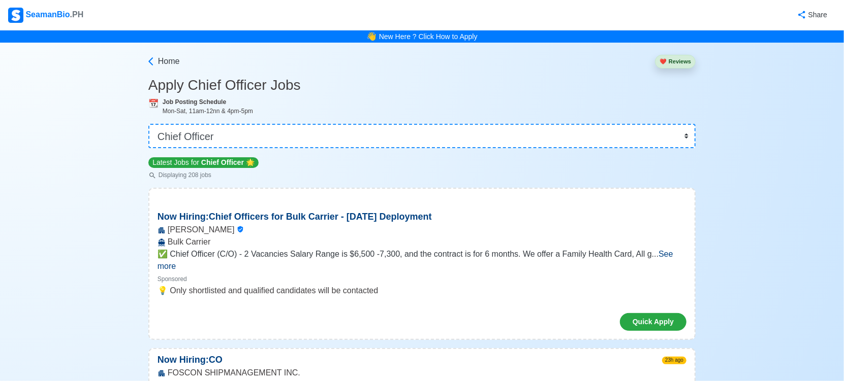
scroll to position [1925, 0]
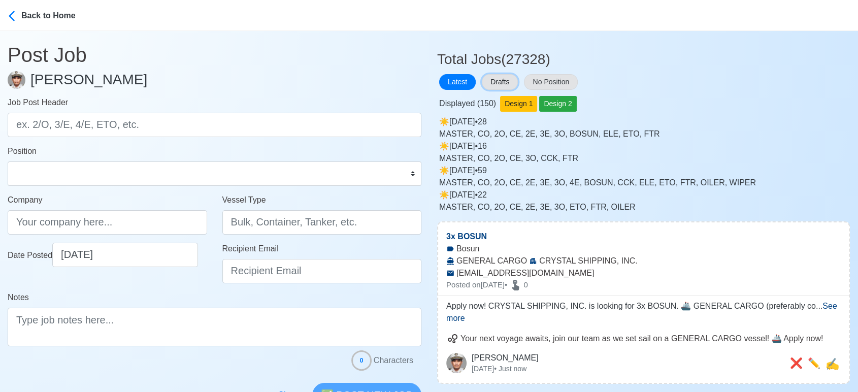
click at [509, 78] on button "Drafts" at bounding box center [500, 82] width 36 height 16
